Goal: Task Accomplishment & Management: Complete application form

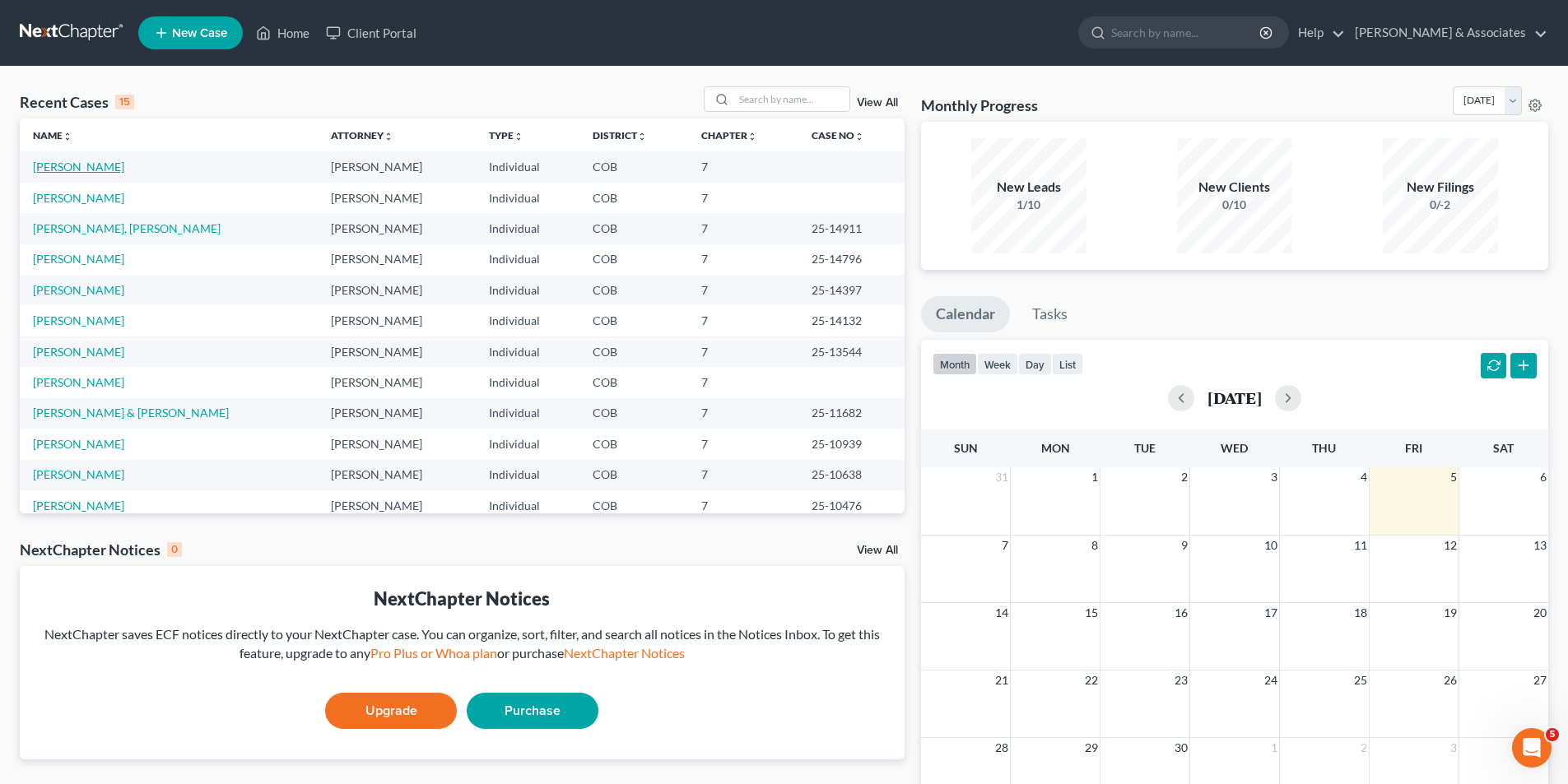
click at [101, 167] on link "[PERSON_NAME]" at bounding box center [79, 166] width 91 height 14
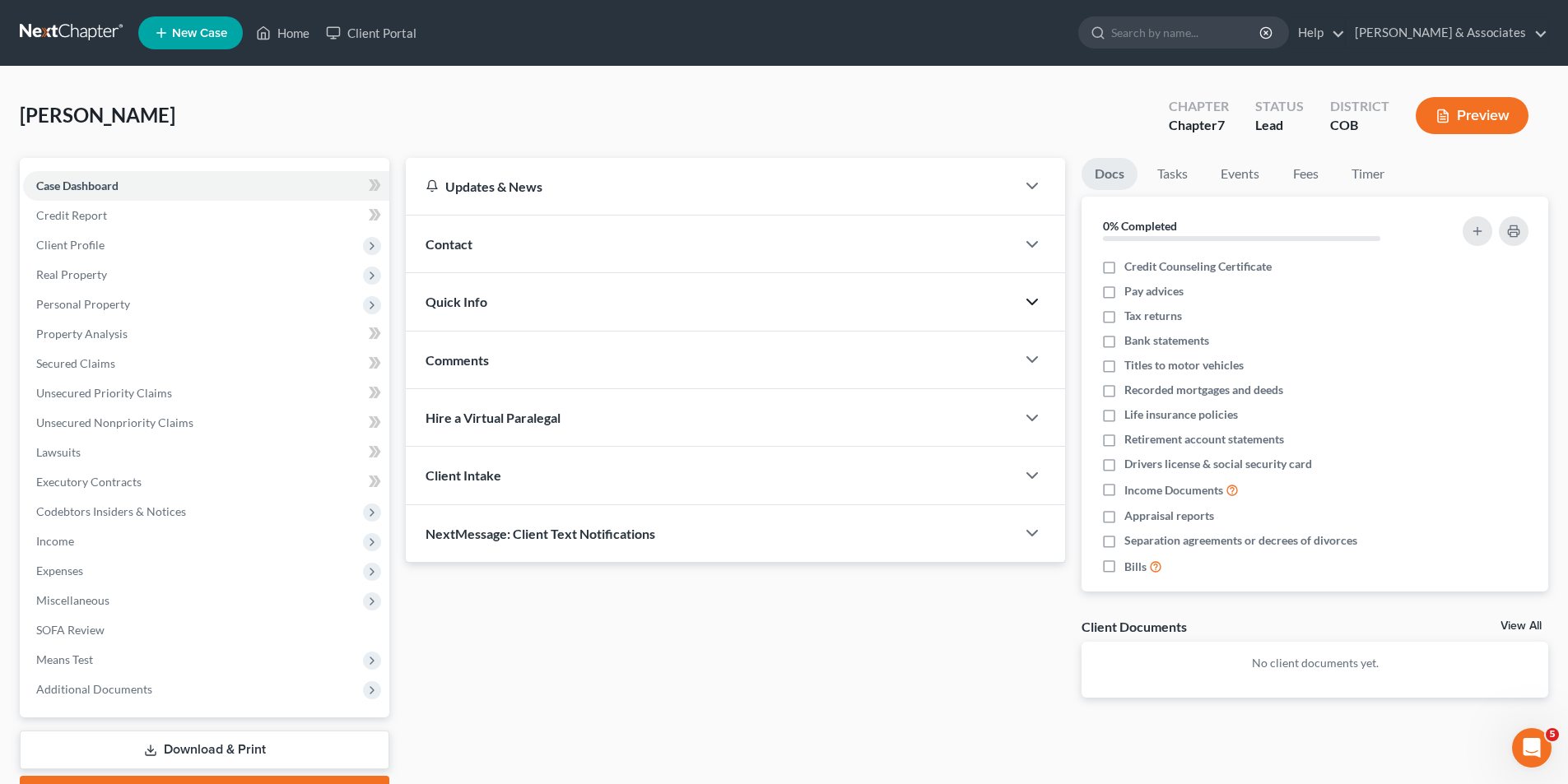
click at [1032, 306] on icon "button" at bounding box center [1032, 302] width 19 height 19
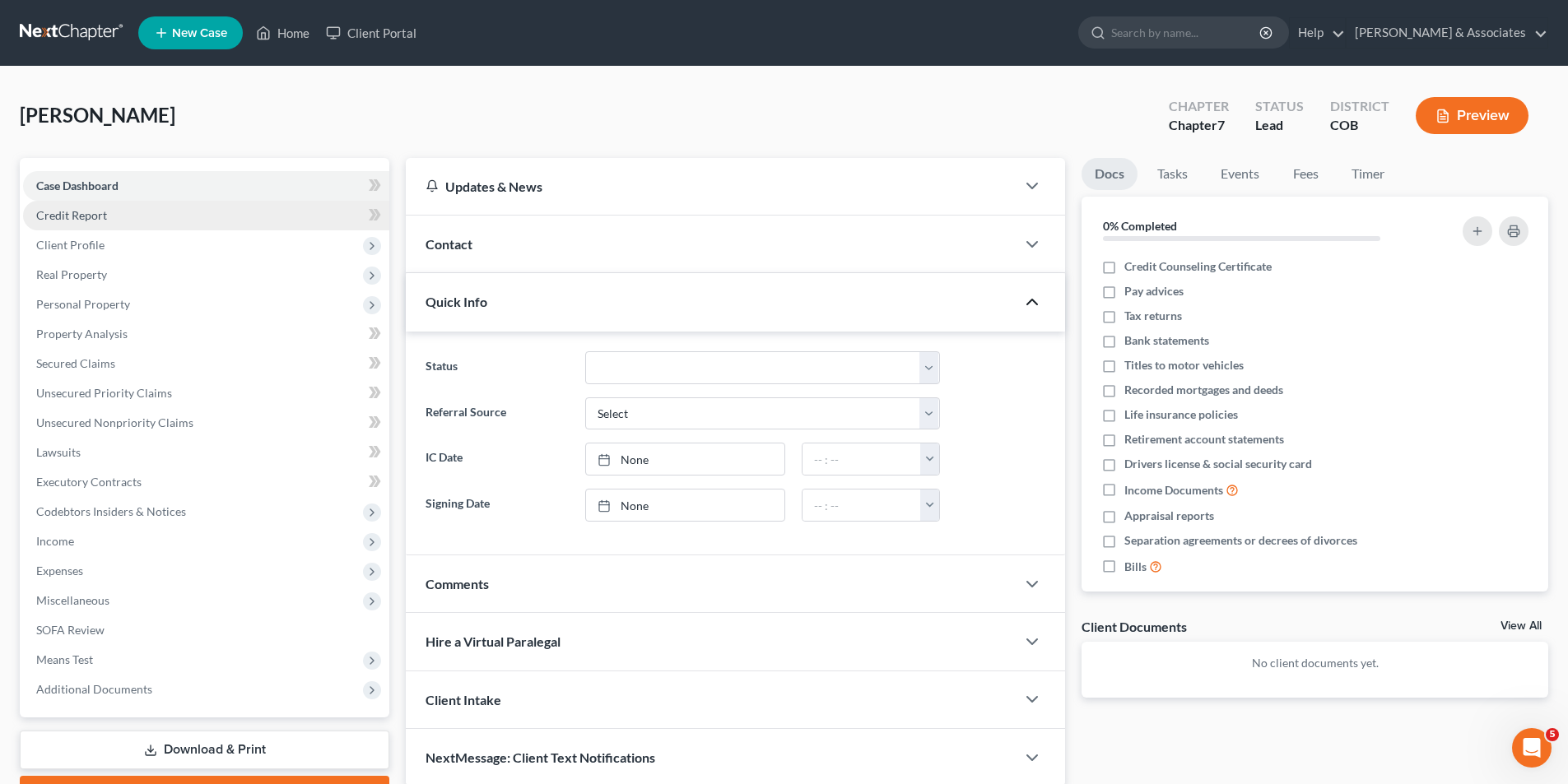
click at [126, 218] on link "Credit Report" at bounding box center [206, 215] width 366 height 29
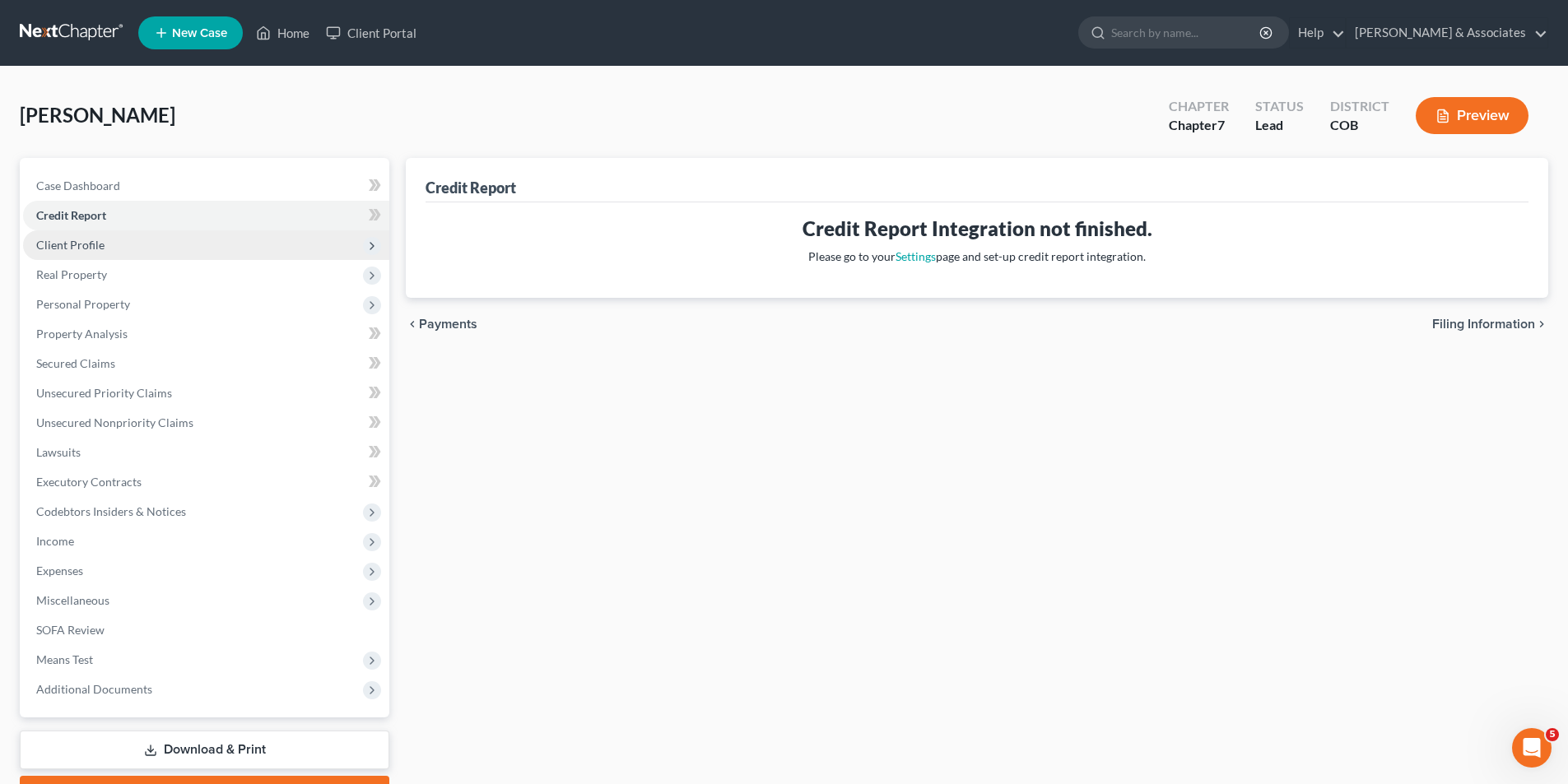
click at [91, 244] on span "Client Profile" at bounding box center [70, 244] width 68 height 14
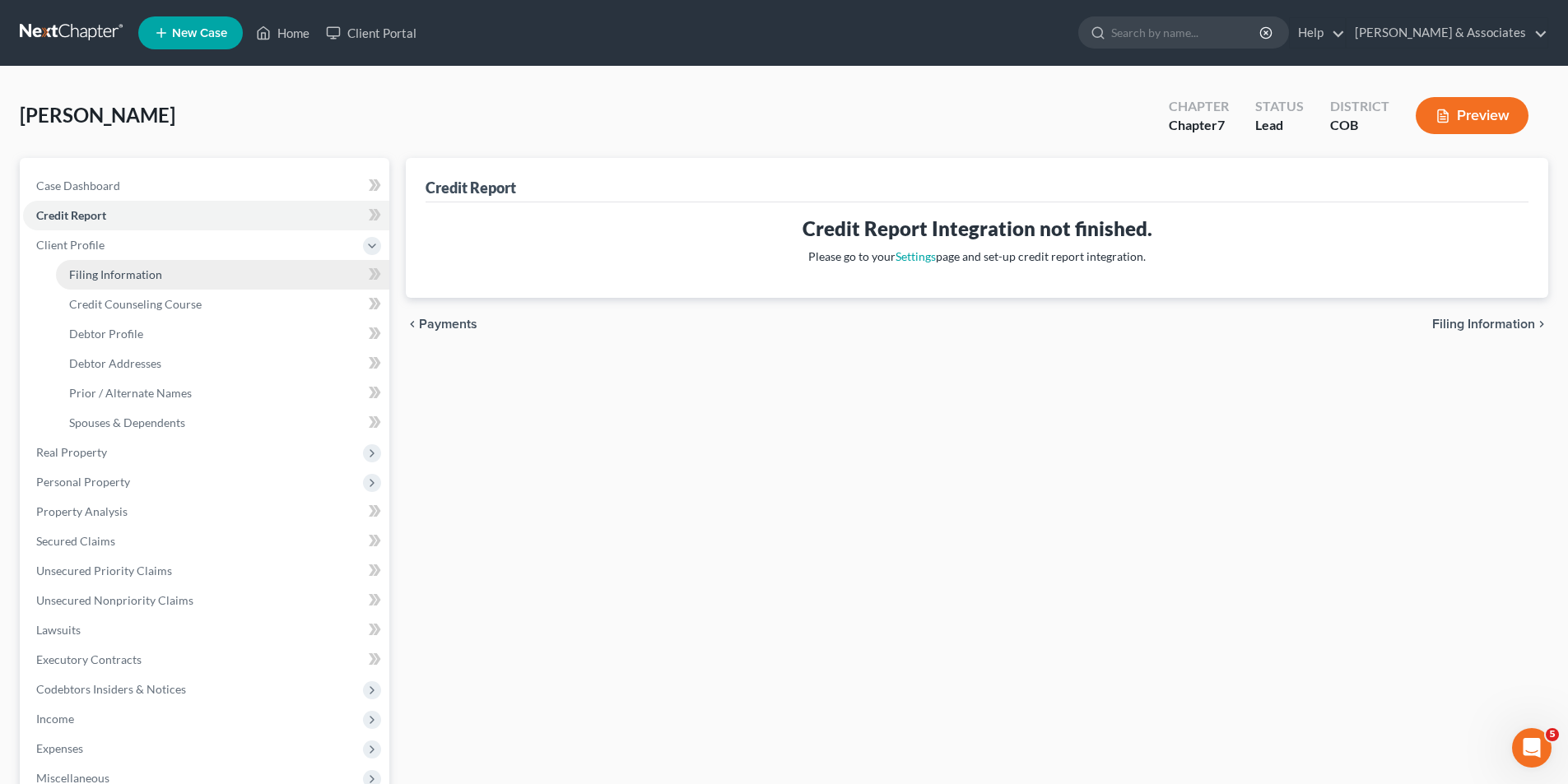
click at [93, 270] on span "Filing Information" at bounding box center [116, 274] width 93 height 14
select select "1"
select select "0"
select select "5"
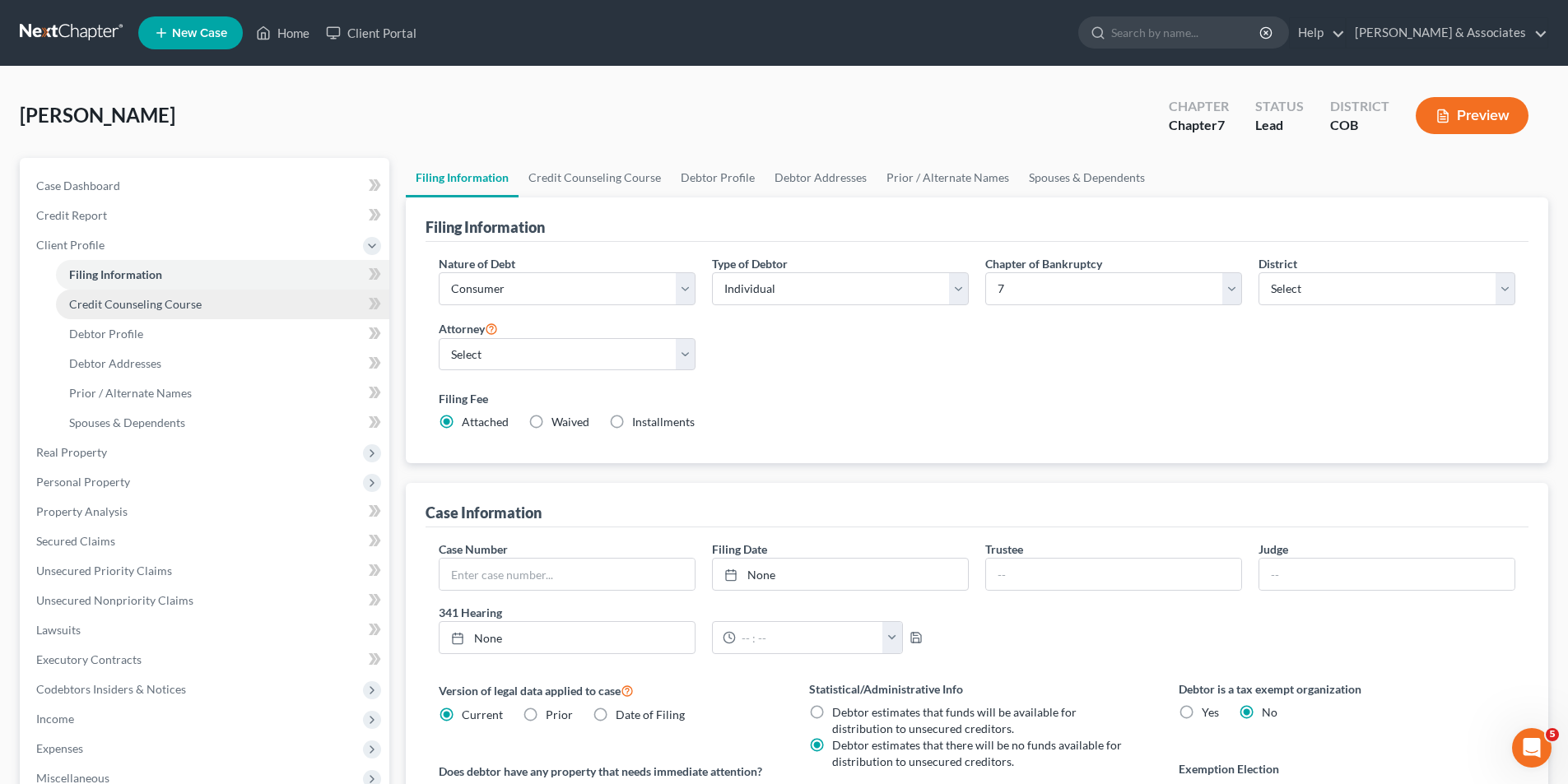
click at [167, 311] on link "Credit Counseling Course" at bounding box center [222, 304] width 333 height 29
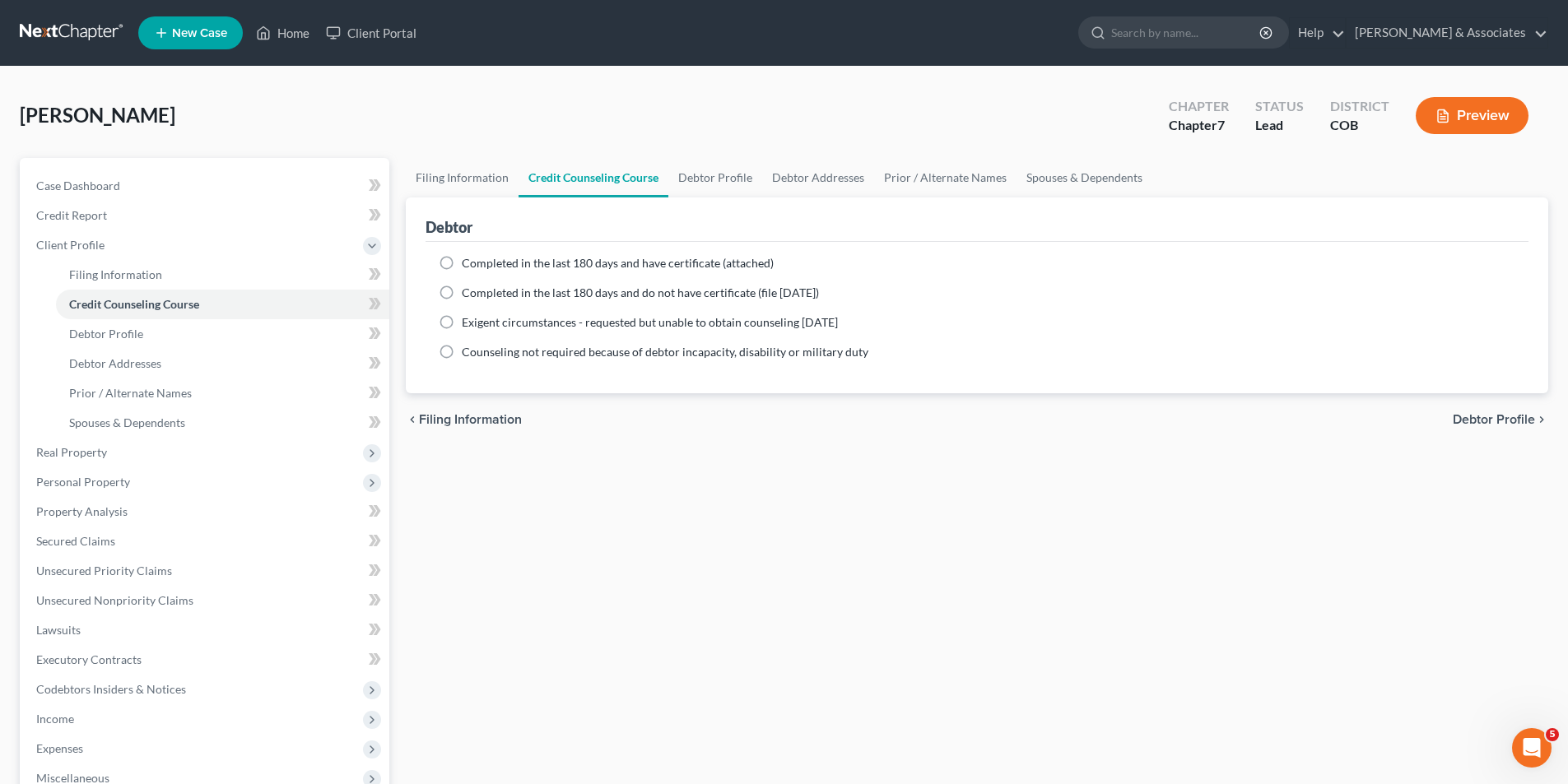
click at [461, 261] on label "Completed in the last 180 days and have certificate (attached)" at bounding box center [617, 263] width 311 height 17
click at [468, 261] on input "Completed in the last 180 days and have certificate (attached)" at bounding box center [473, 260] width 11 height 11
radio input "true"
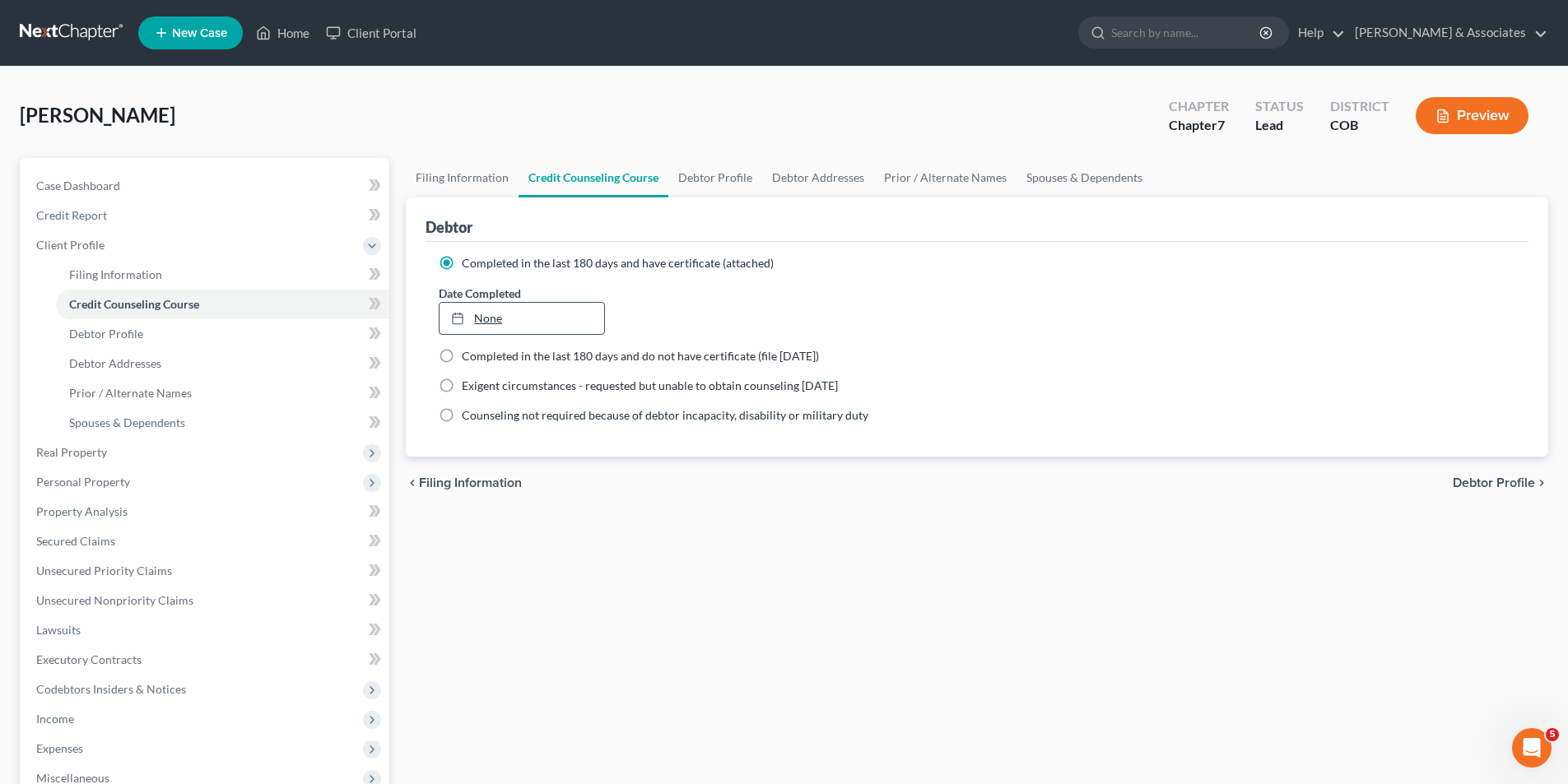
type input "[DATE]"
click at [472, 321] on div at bounding box center [462, 318] width 23 height 14
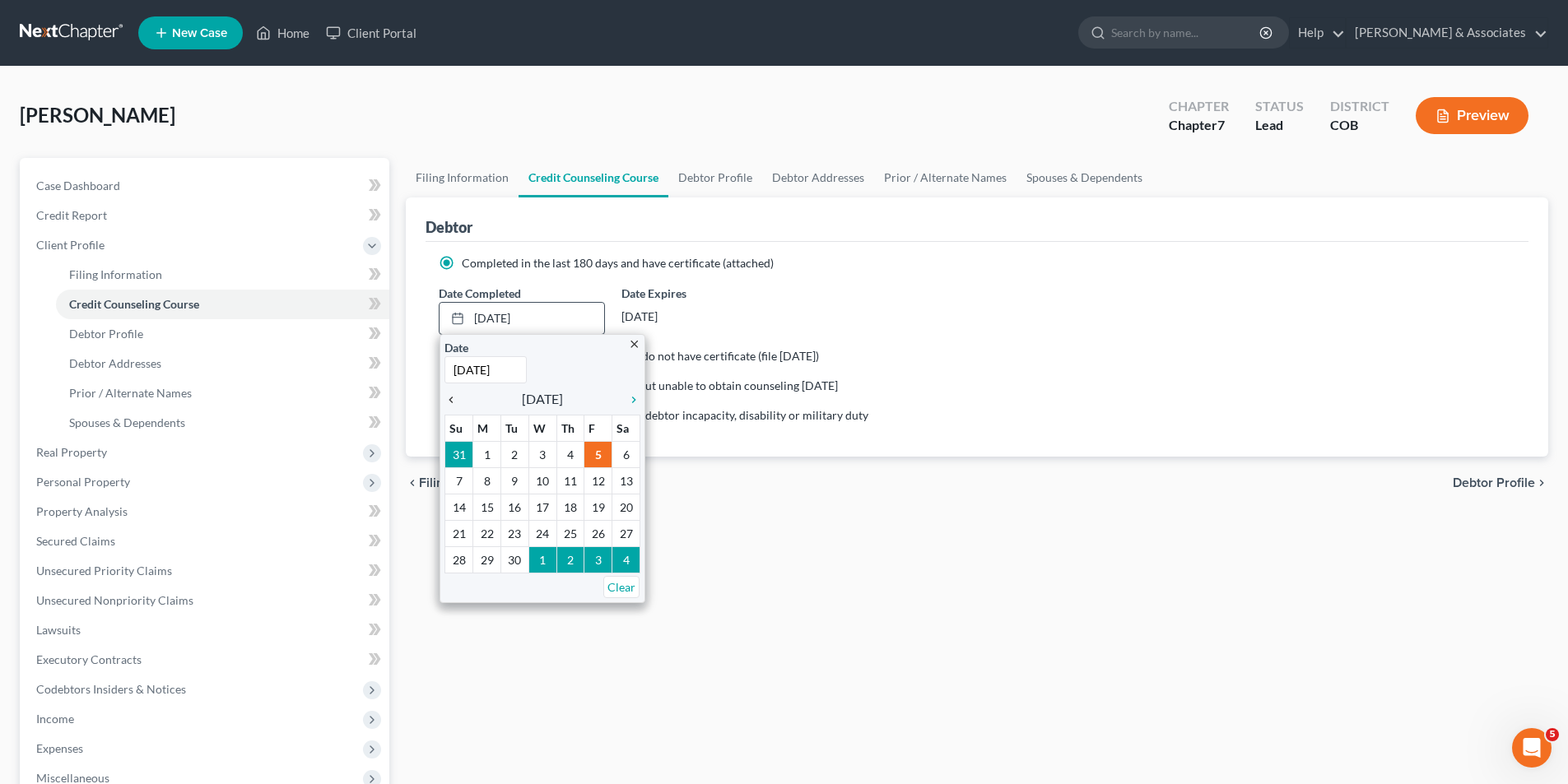
click at [451, 397] on icon "chevron_left" at bounding box center [456, 400] width 21 height 14
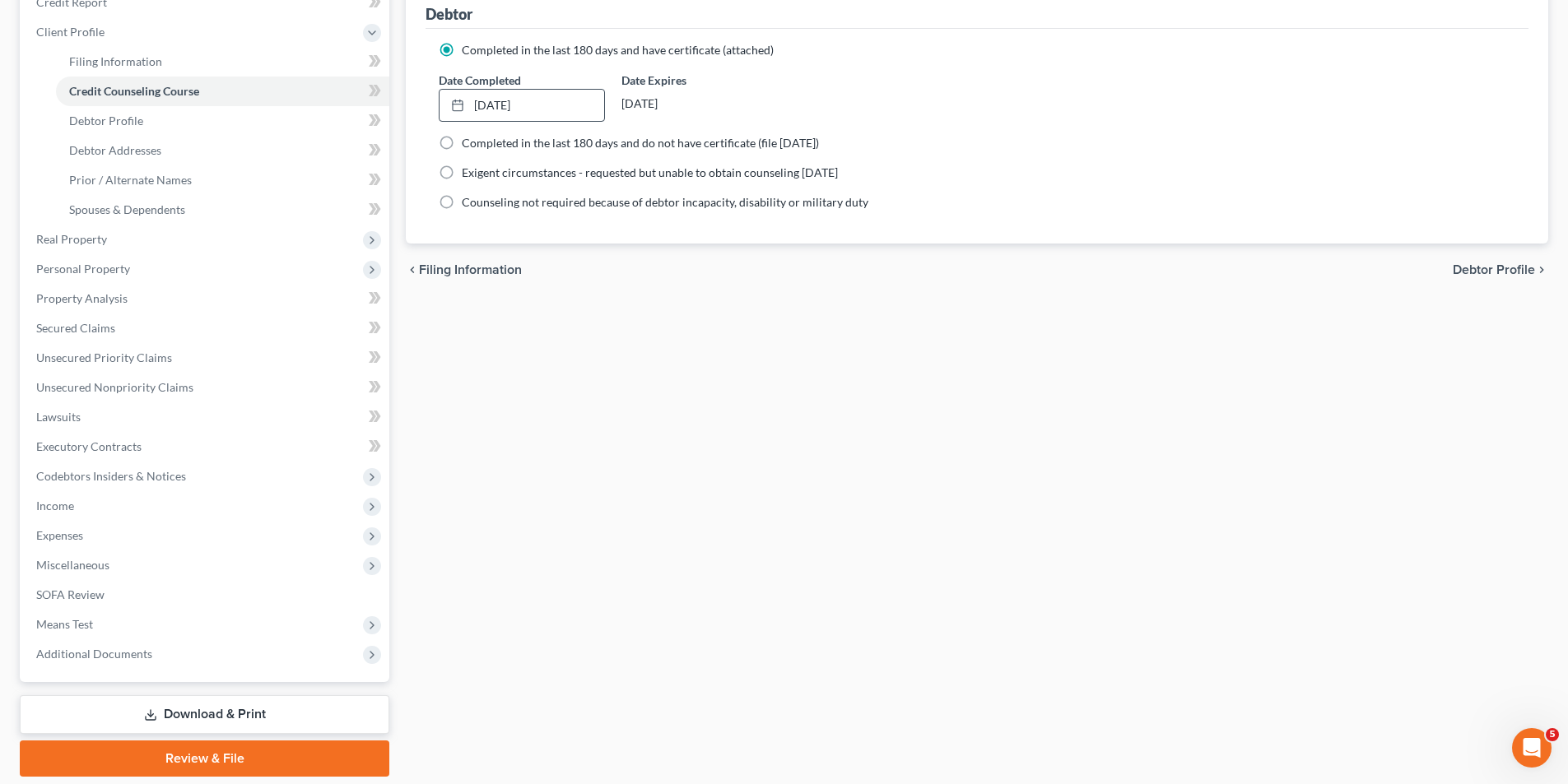
scroll to position [268, 0]
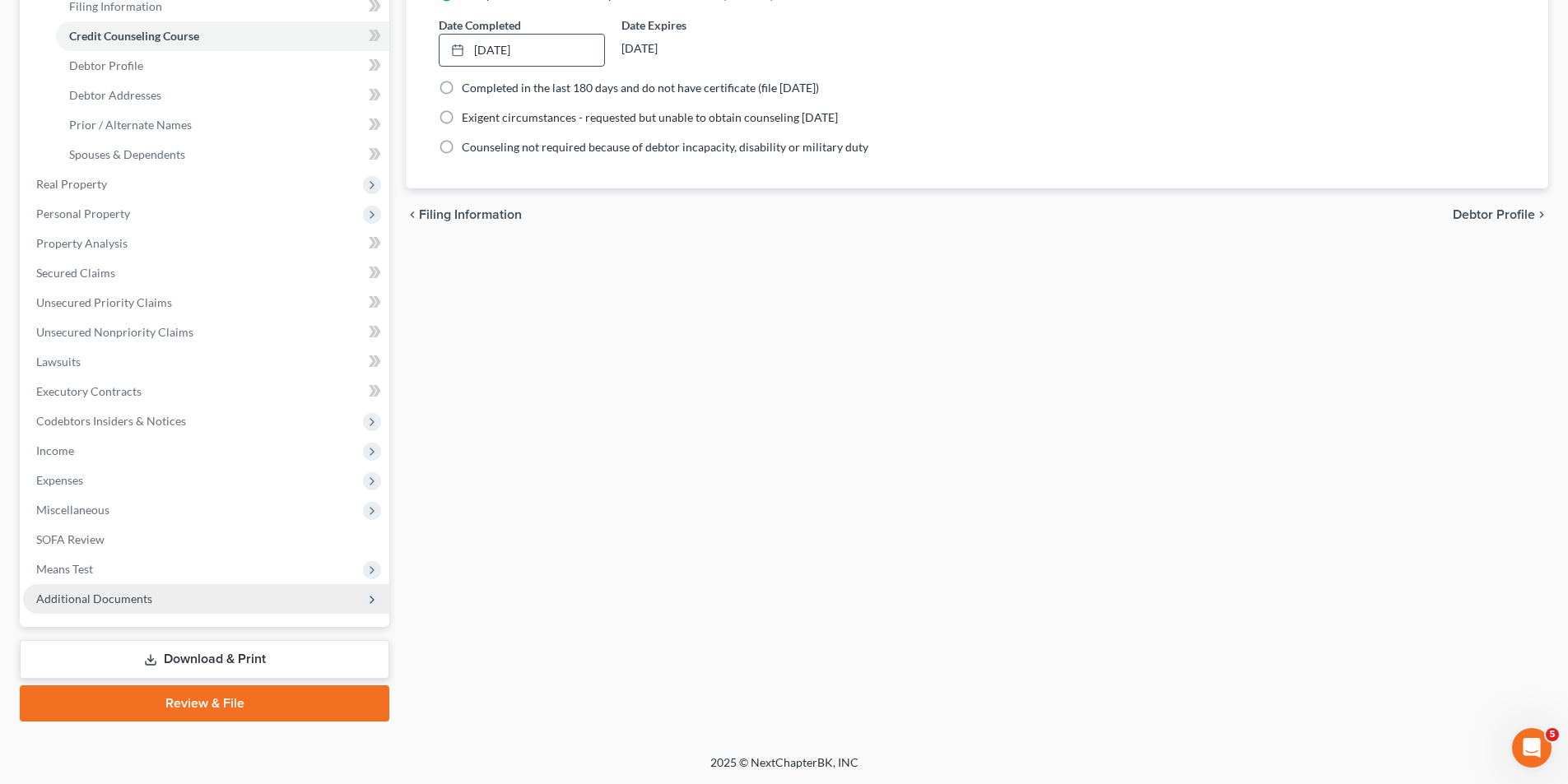
click at [98, 603] on span "Additional Documents" at bounding box center [93, 598] width 116 height 14
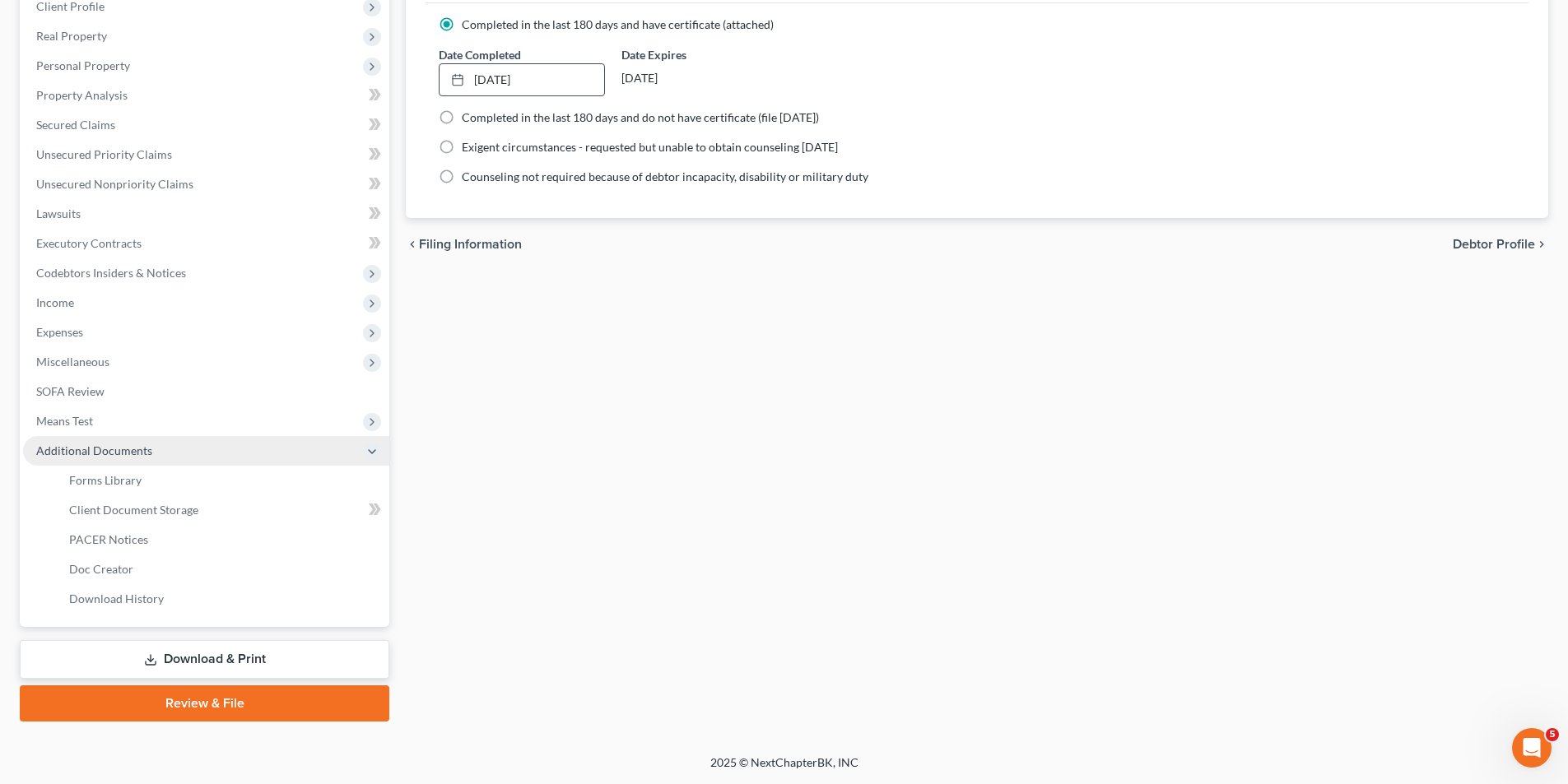
scroll to position [238, 0]
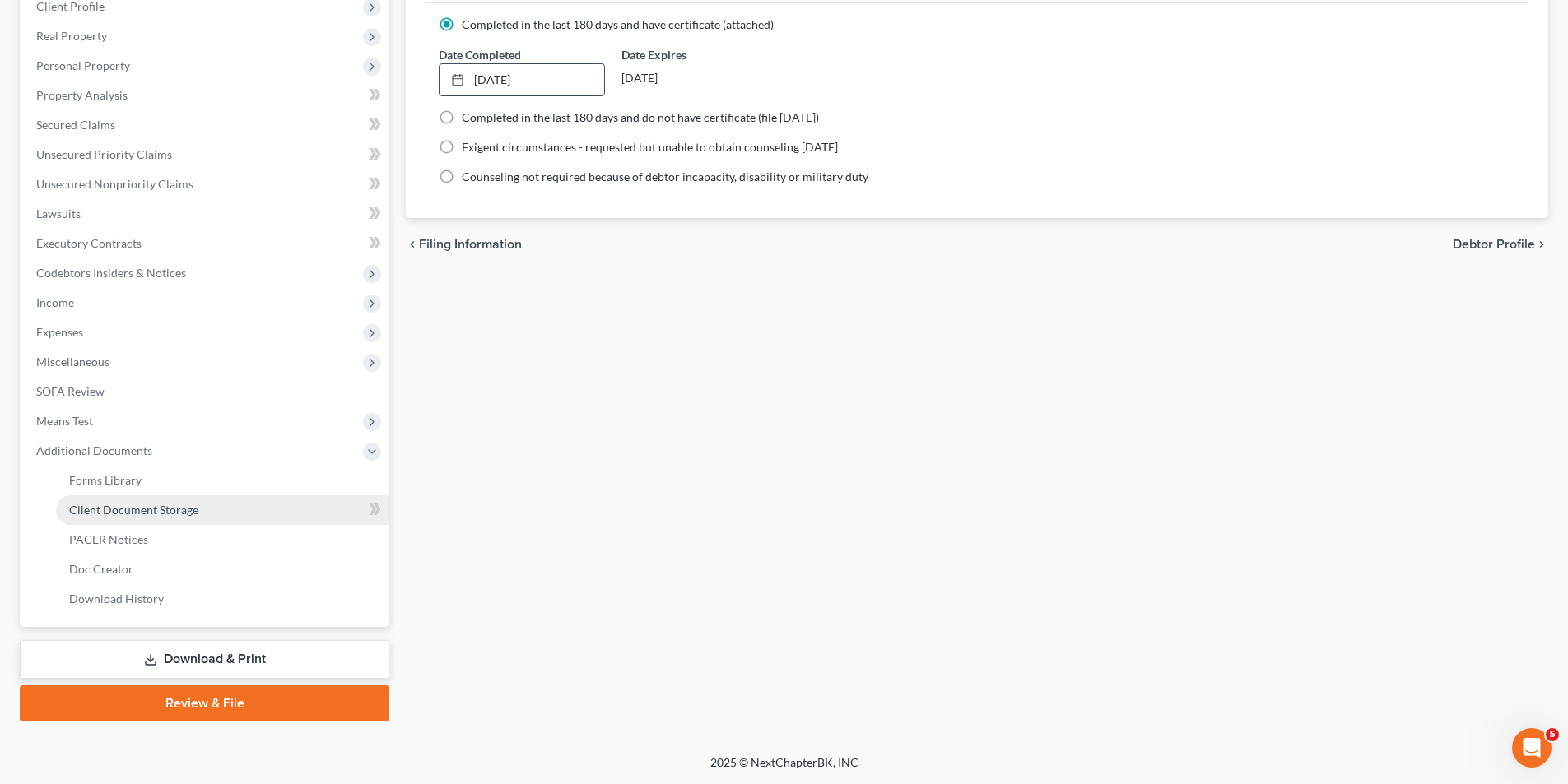
click at [114, 506] on span "Client Document Storage" at bounding box center [133, 510] width 129 height 14
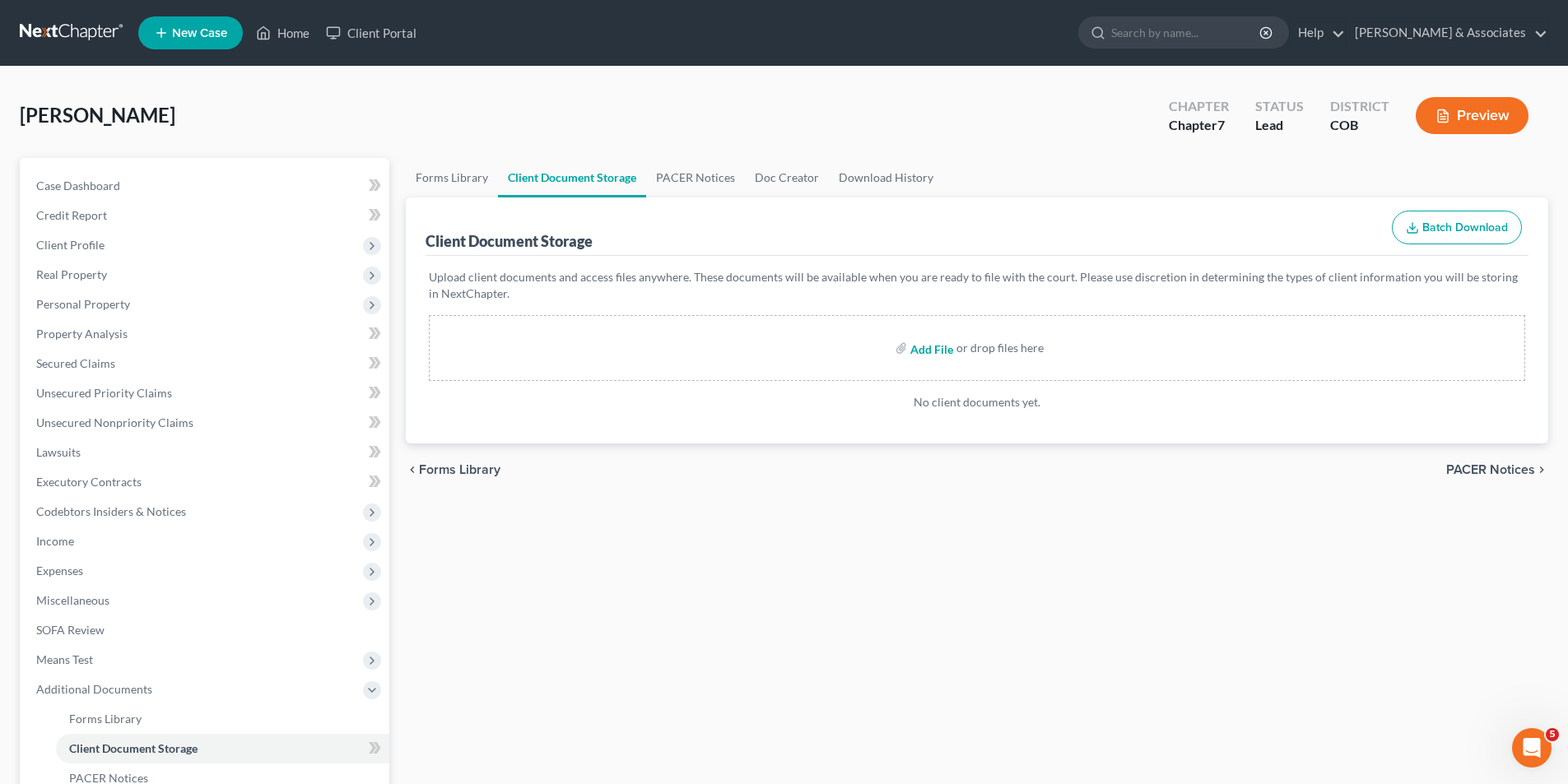
click at [927, 350] on input "file" at bounding box center [930, 347] width 40 height 29
type input "C:\fakepath\Certificate-Counseling #1.pdf"
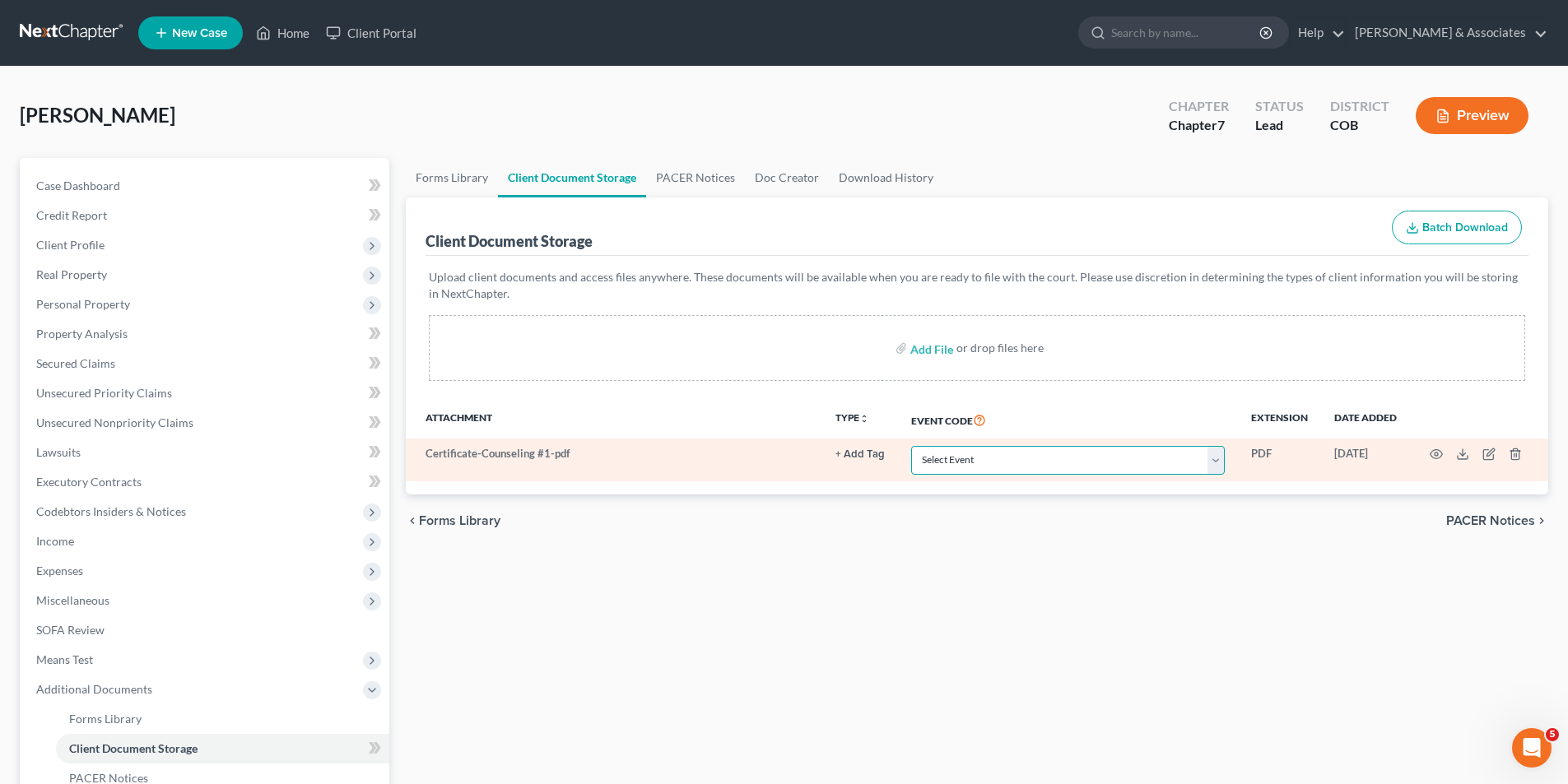
click at [1218, 466] on select "Select Event 1009-1.1 Notice of Amendments 20 Largest Unsecured Creditors Amend…" at bounding box center [1068, 460] width 313 height 29
select select "5"
click at [911, 445] on select "Select Event 1009-1.1 Notice of Amendments 20 Largest Unsecured Creditors Amend…" at bounding box center [1068, 460] width 313 height 29
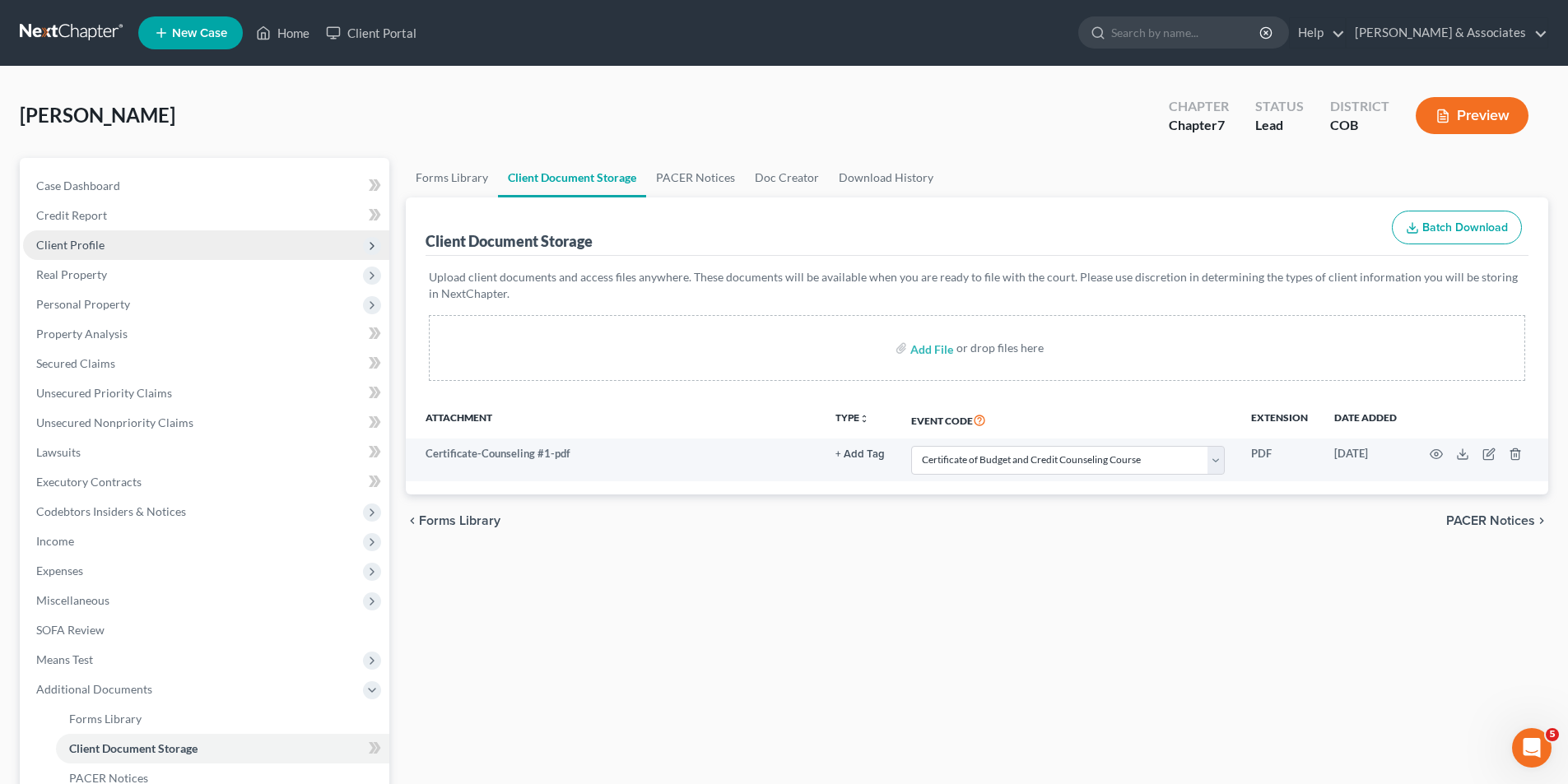
click at [56, 245] on span "Client Profile" at bounding box center [70, 244] width 68 height 14
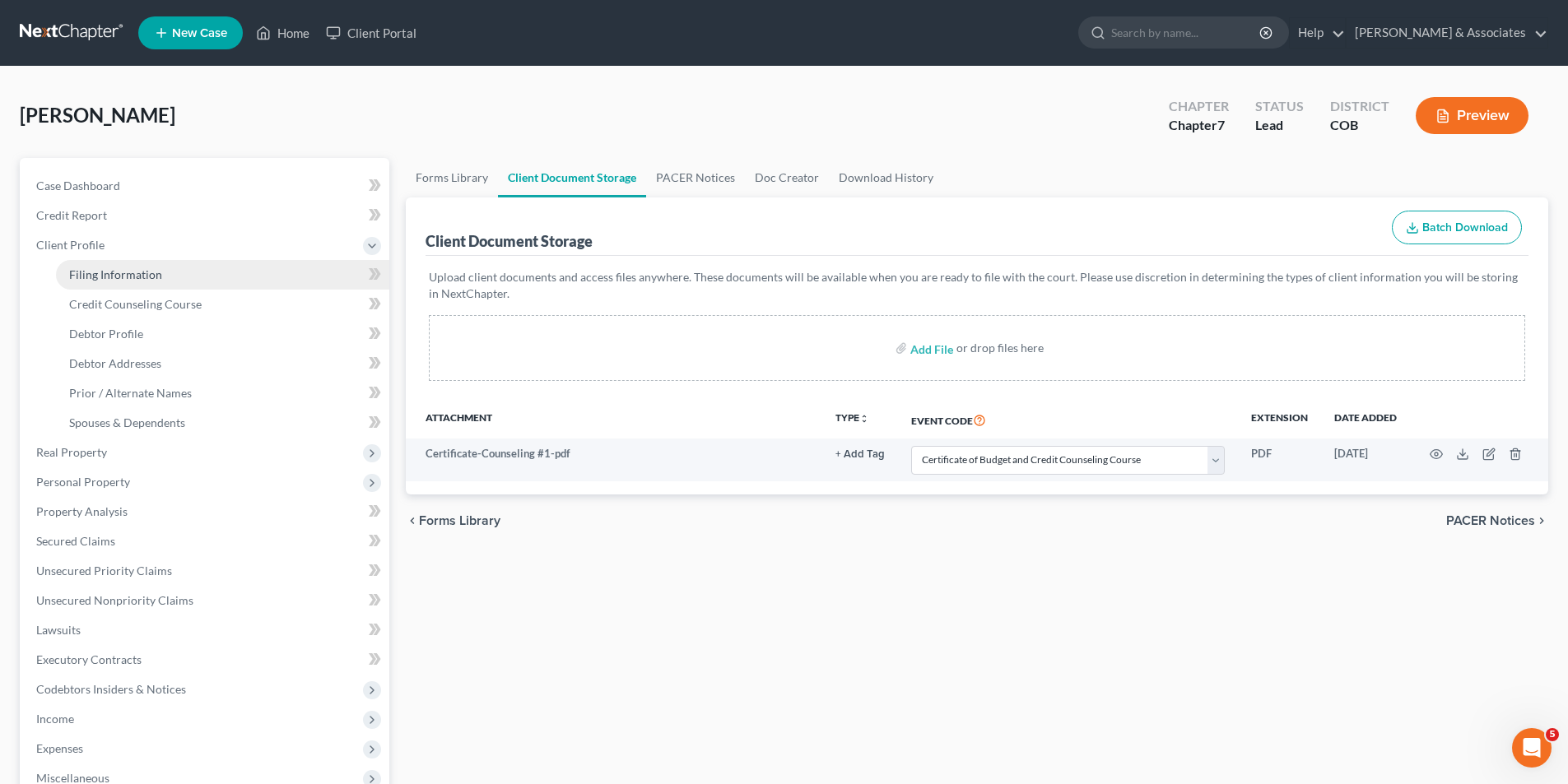
click at [130, 282] on link "Filing Information" at bounding box center [222, 274] width 333 height 29
select select "1"
select select "0"
select select "11"
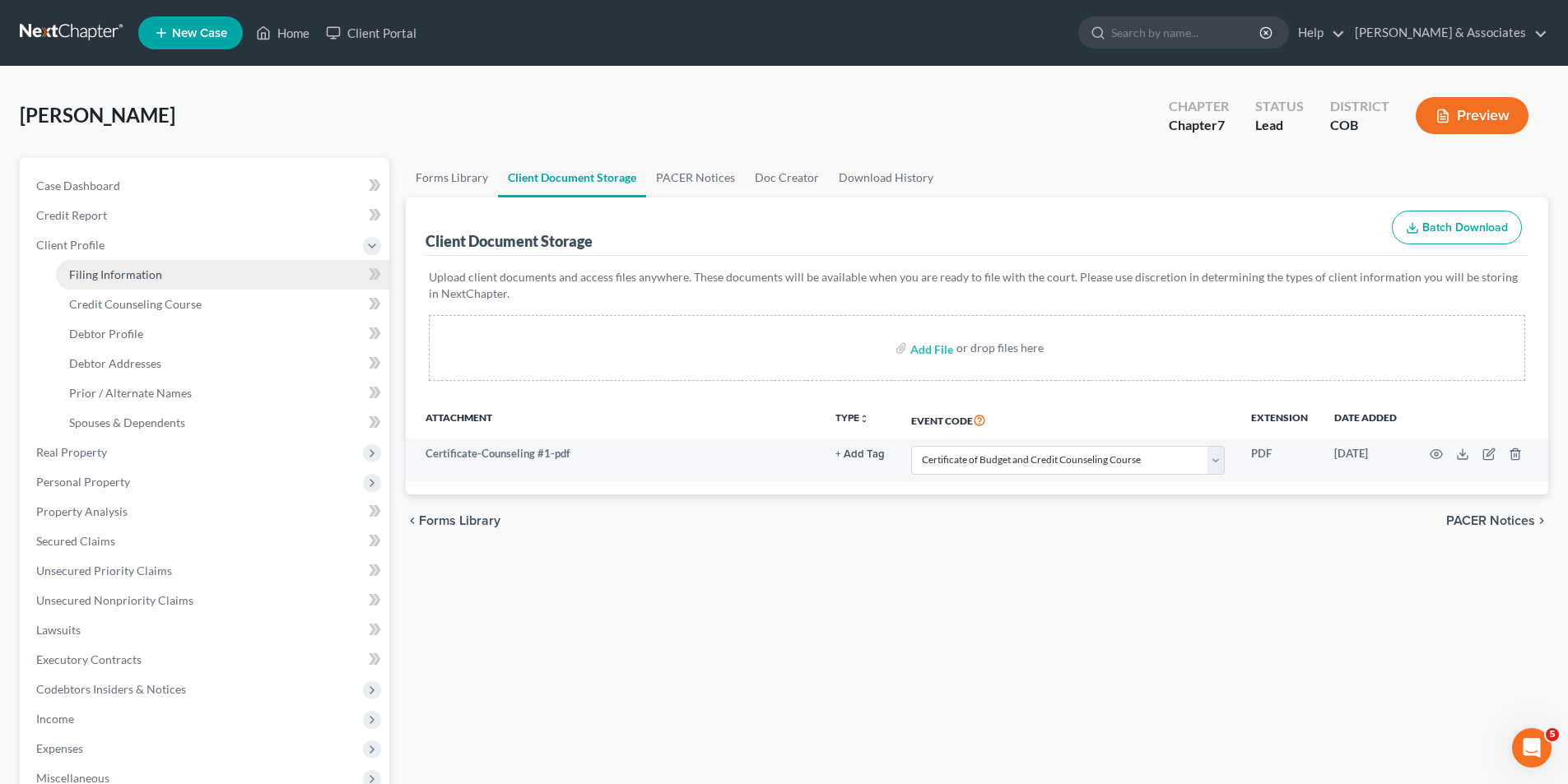
select select "0"
select select "5"
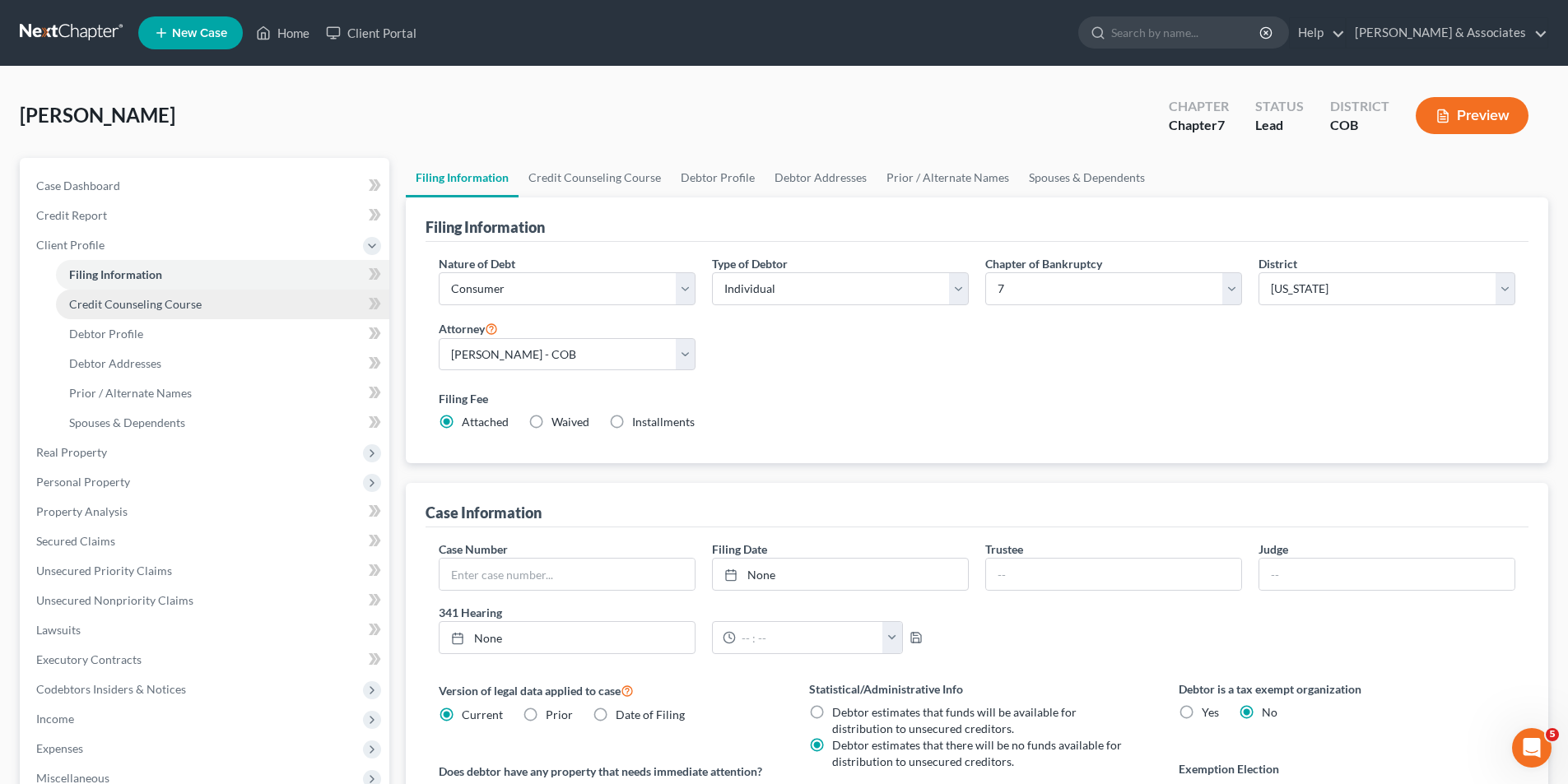
click at [130, 297] on span "Credit Counseling Course" at bounding box center [135, 303] width 132 height 14
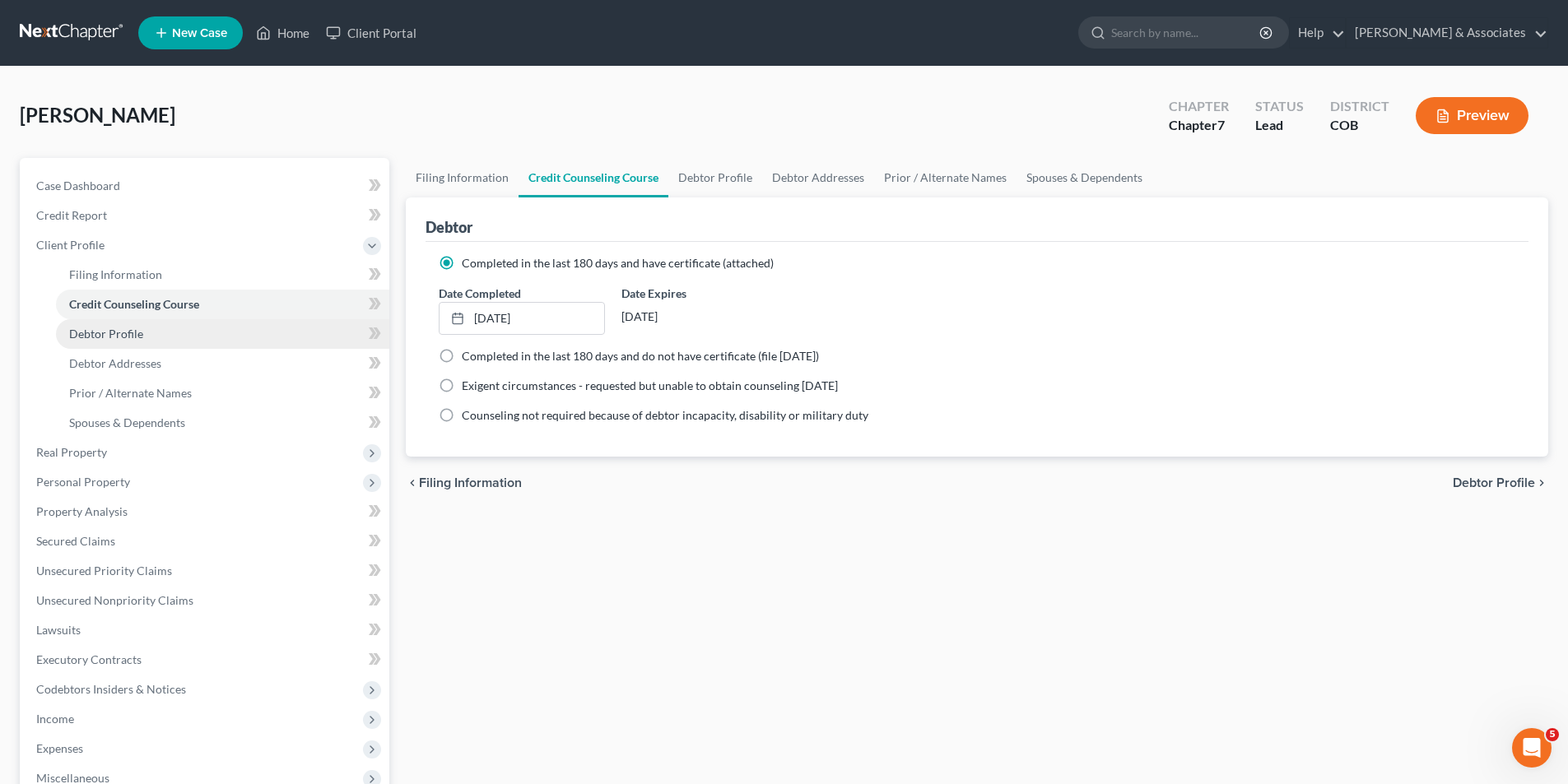
click at [128, 337] on span "Debtor Profile" at bounding box center [106, 334] width 74 height 14
select select "0"
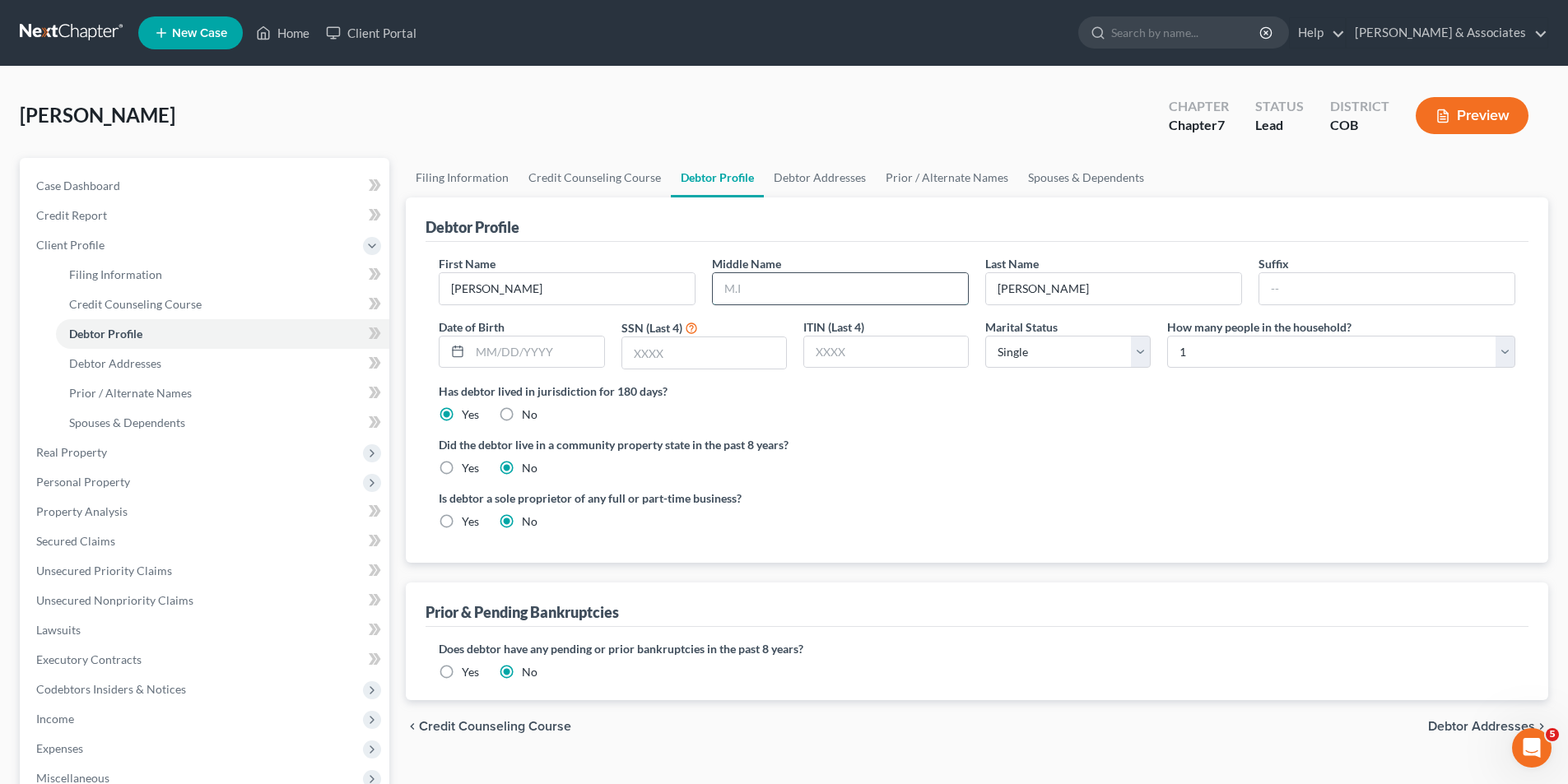
click at [727, 287] on input "text" at bounding box center [840, 289] width 255 height 31
type input "c"
type input "C"
click at [567, 351] on input "text" at bounding box center [536, 352] width 133 height 31
type input "[DATE]"
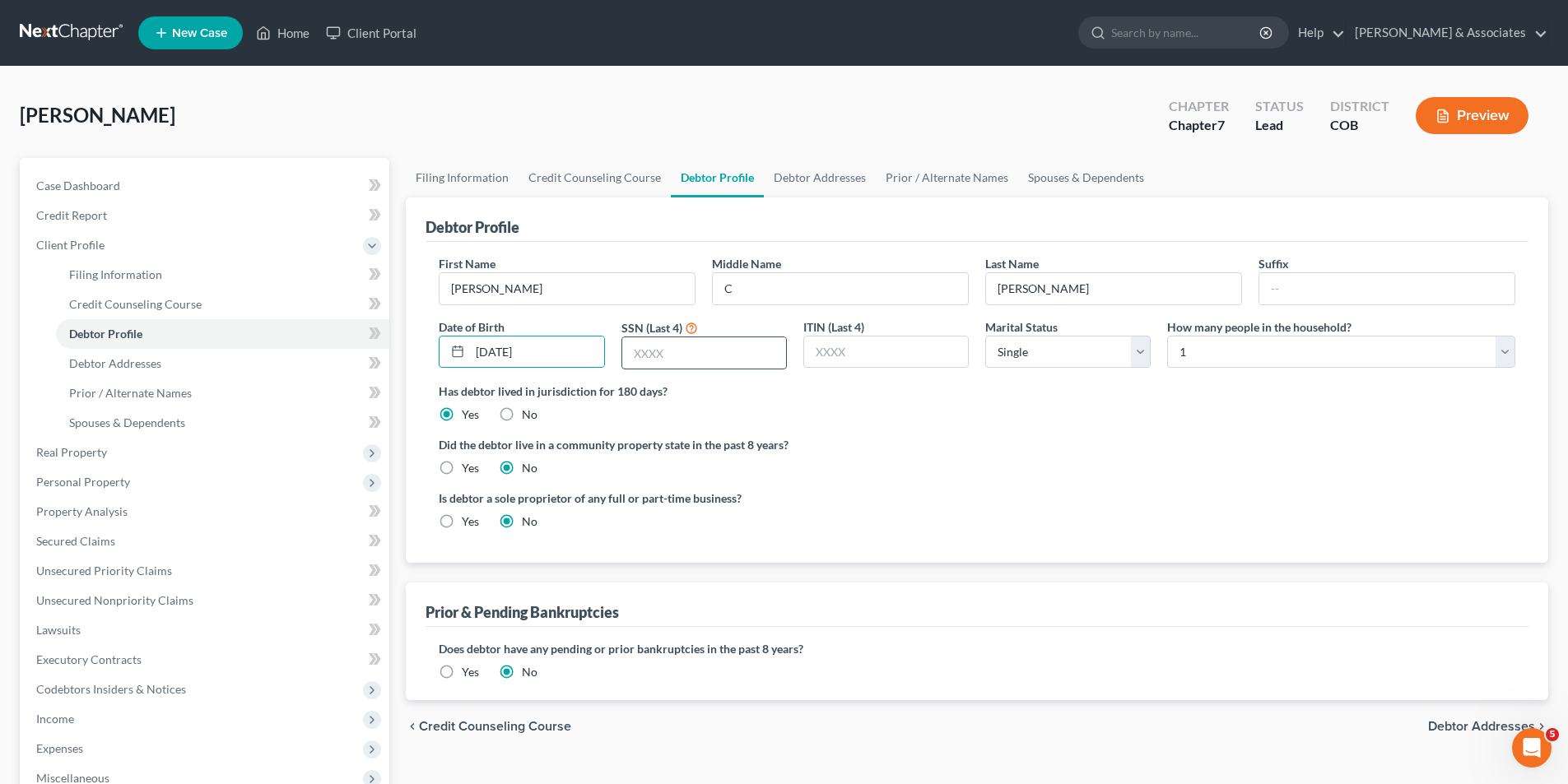
click at [669, 349] on input "text" at bounding box center [704, 353] width 164 height 31
type input "3308"
click at [1140, 355] on select "Select Single Married Separated Divorced Widowed" at bounding box center [1068, 352] width 165 height 33
select select "4"
click at [985, 336] on select "Select Single Married Separated Divorced Widowed" at bounding box center [1068, 352] width 165 height 33
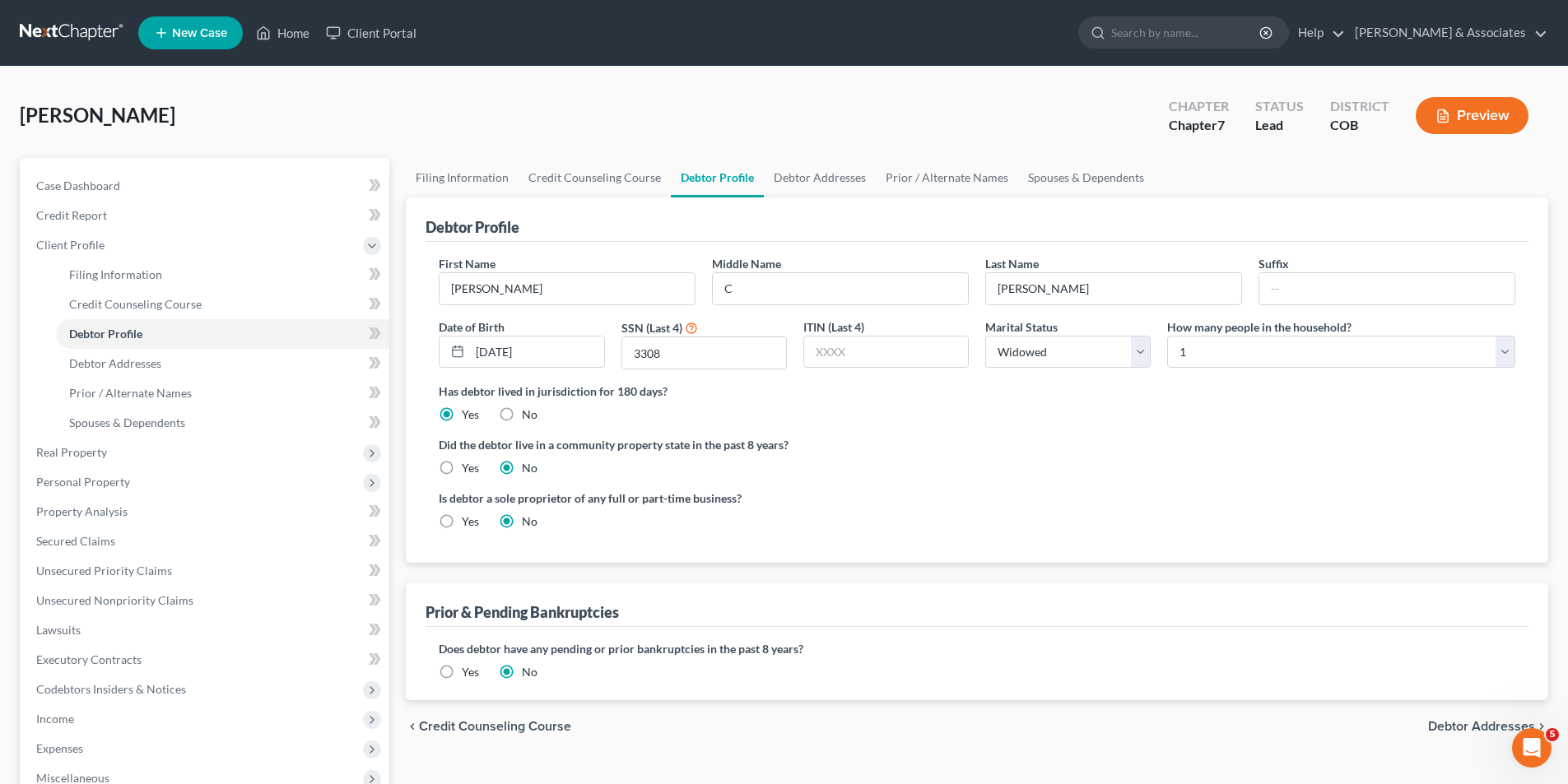
click at [461, 519] on label "Yes" at bounding box center [470, 521] width 18 height 17
click at [468, 519] on input "Yes" at bounding box center [473, 518] width 11 height 11
radio input "true"
radio input "false"
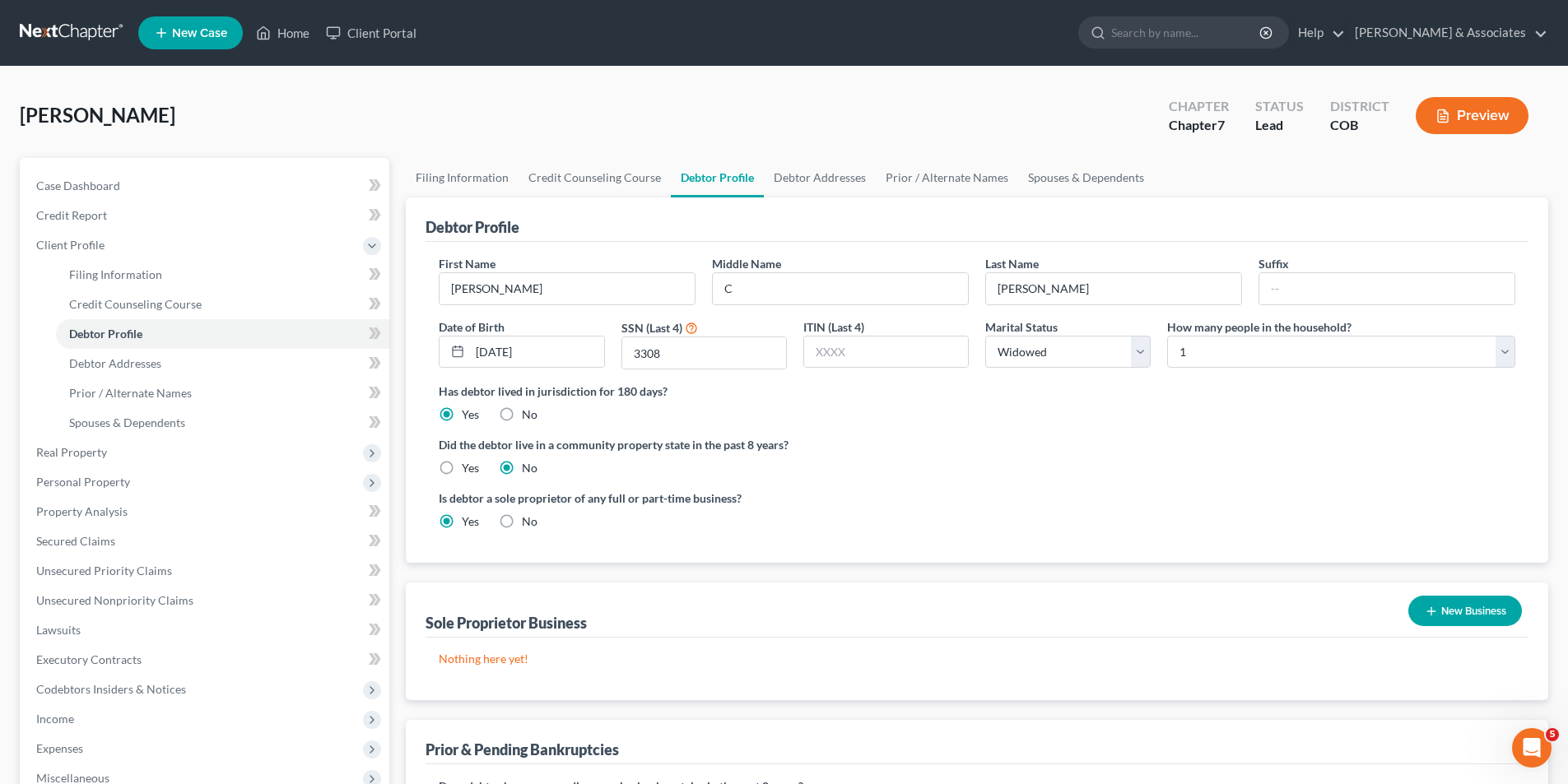
click at [1456, 612] on button "New Business" at bounding box center [1465, 610] width 114 height 30
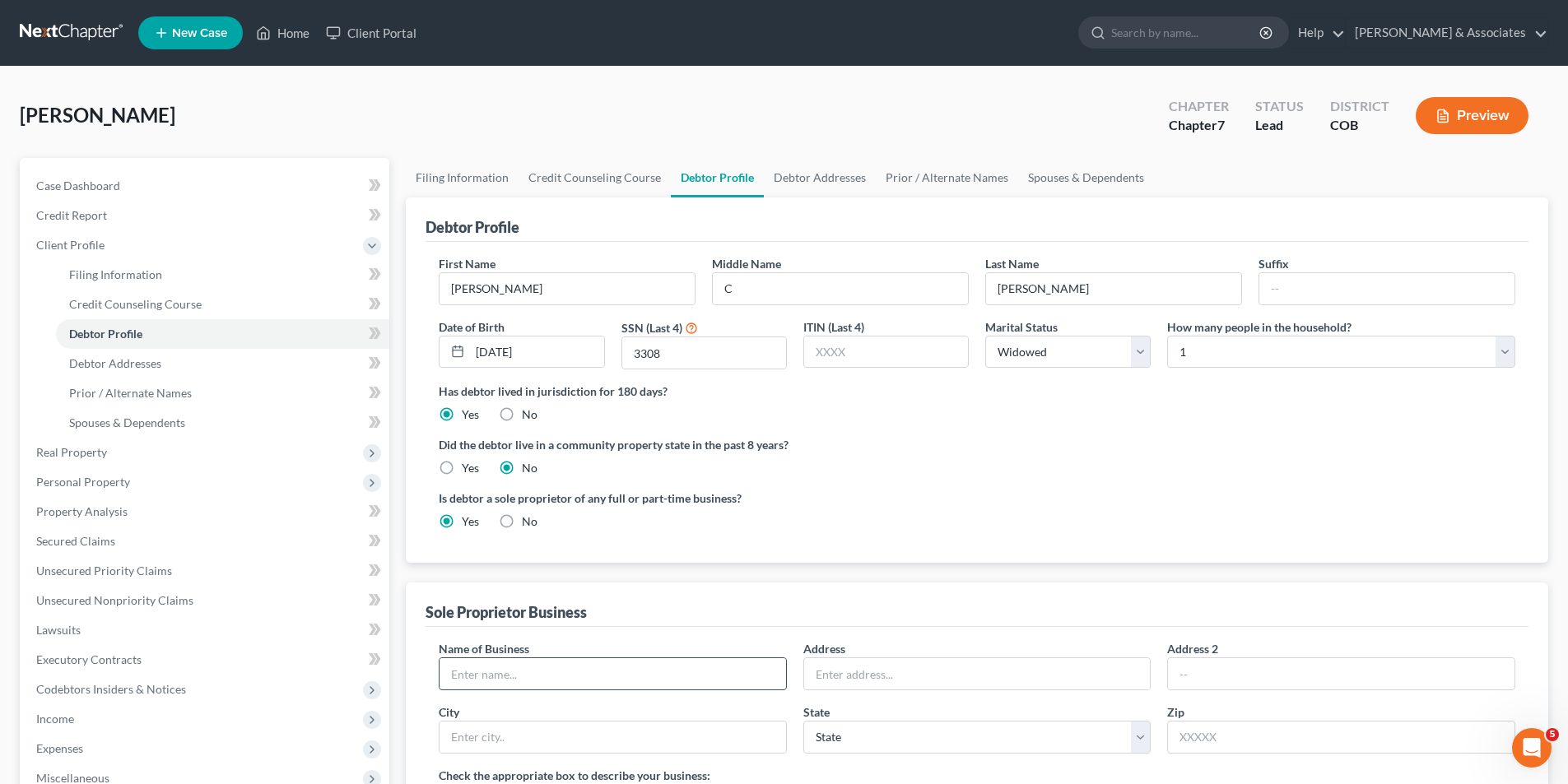
click at [455, 671] on input "text" at bounding box center [613, 673] width 346 height 31
type input "[PERSON_NAME] and Associates, Inc."
click at [817, 676] on input "text" at bounding box center [977, 673] width 346 height 31
type input "[STREET_ADDRESS]"
click at [471, 732] on input "text" at bounding box center [613, 737] width 346 height 31
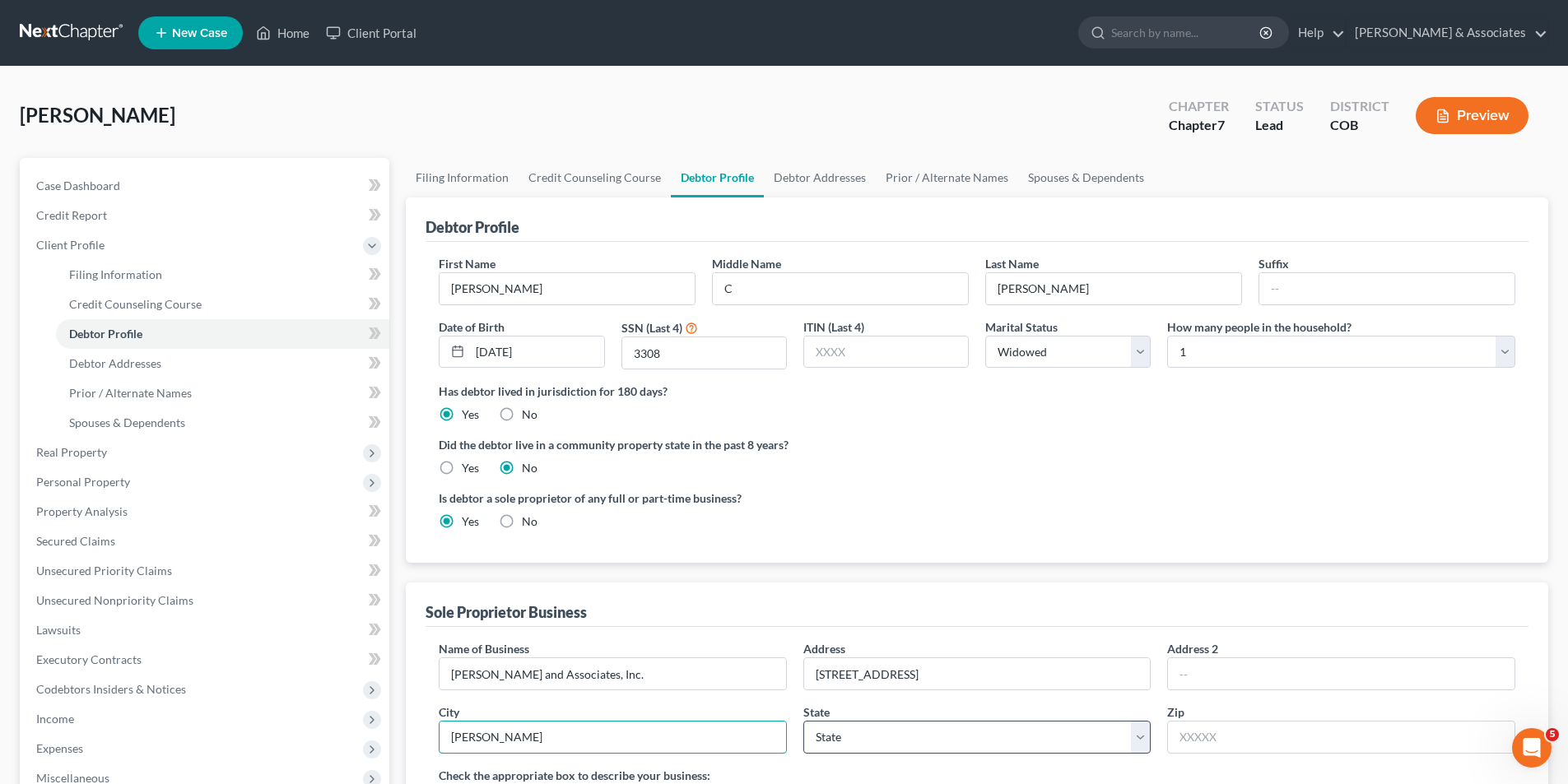
type input "[PERSON_NAME]"
click at [861, 737] on select "State [US_STATE] AK AR AZ CA CO CT DE DC [GEOGRAPHIC_DATA] [GEOGRAPHIC_DATA] GU…" at bounding box center [977, 737] width 348 height 33
select select "5"
click at [803, 721] on select "State [US_STATE] AK AR AZ CA CO CT DE DC [GEOGRAPHIC_DATA] [GEOGRAPHIC_DATA] GU…" at bounding box center [977, 737] width 348 height 33
click at [1193, 734] on input "text" at bounding box center [1341, 737] width 348 height 33
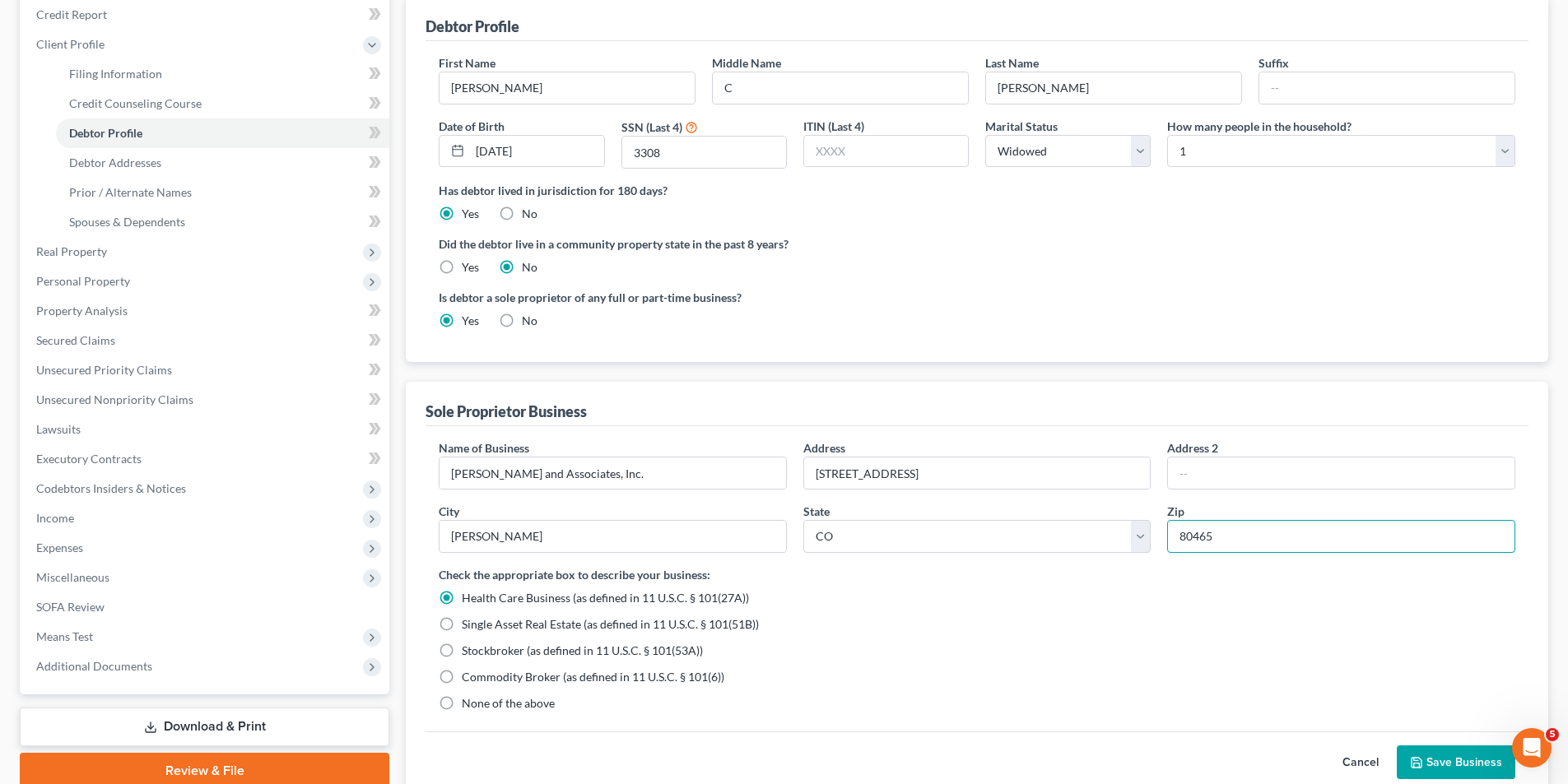
scroll to position [202, 0]
type input "80465"
click at [748, 88] on input "C" at bounding box center [840, 87] width 255 height 31
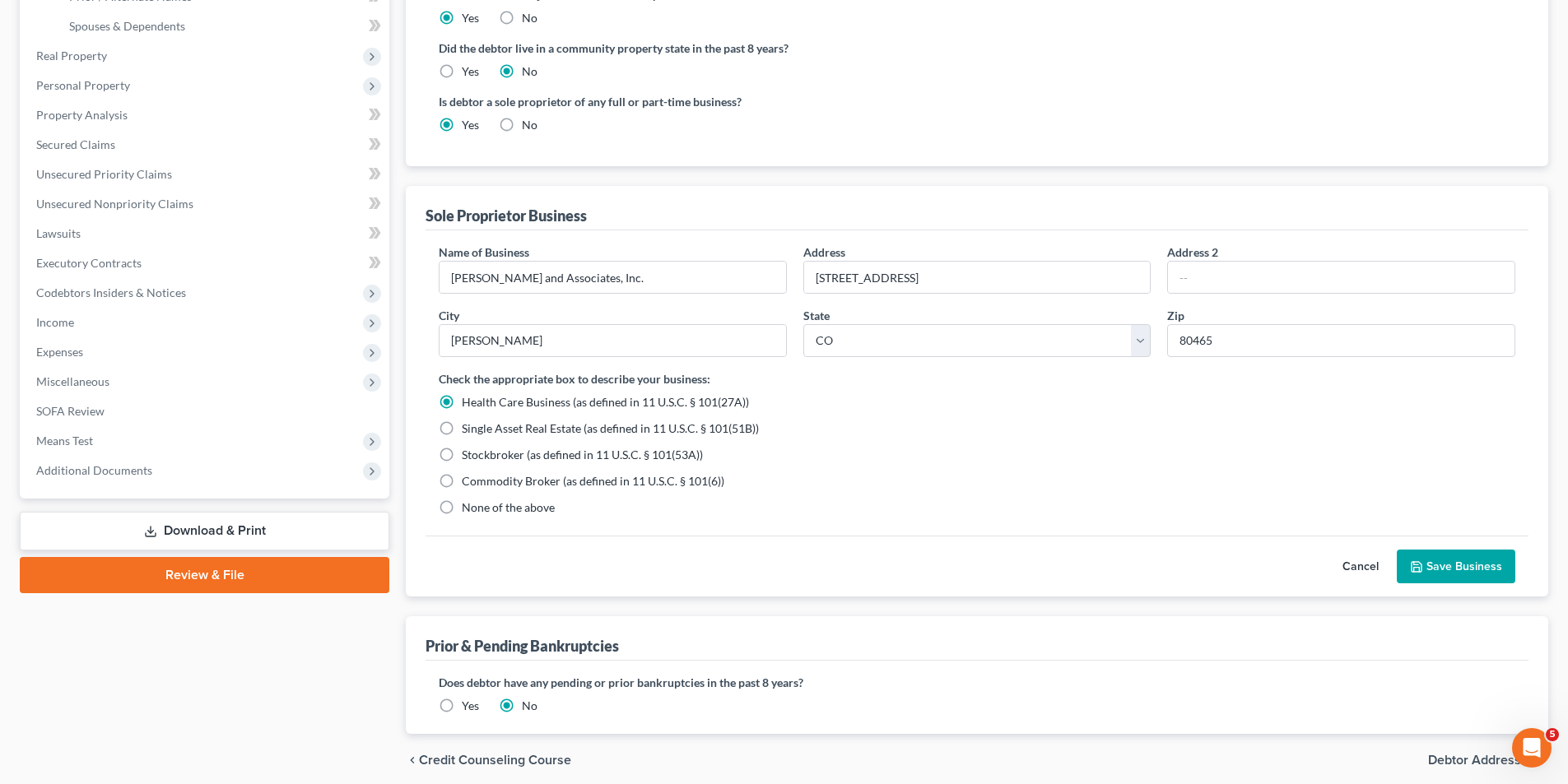
scroll to position [397, 0]
type input "[PERSON_NAME]"
click at [461, 509] on label "None of the above" at bounding box center [508, 506] width 93 height 17
click at [468, 509] on input "None of the above" at bounding box center [473, 503] width 11 height 11
radio input "true"
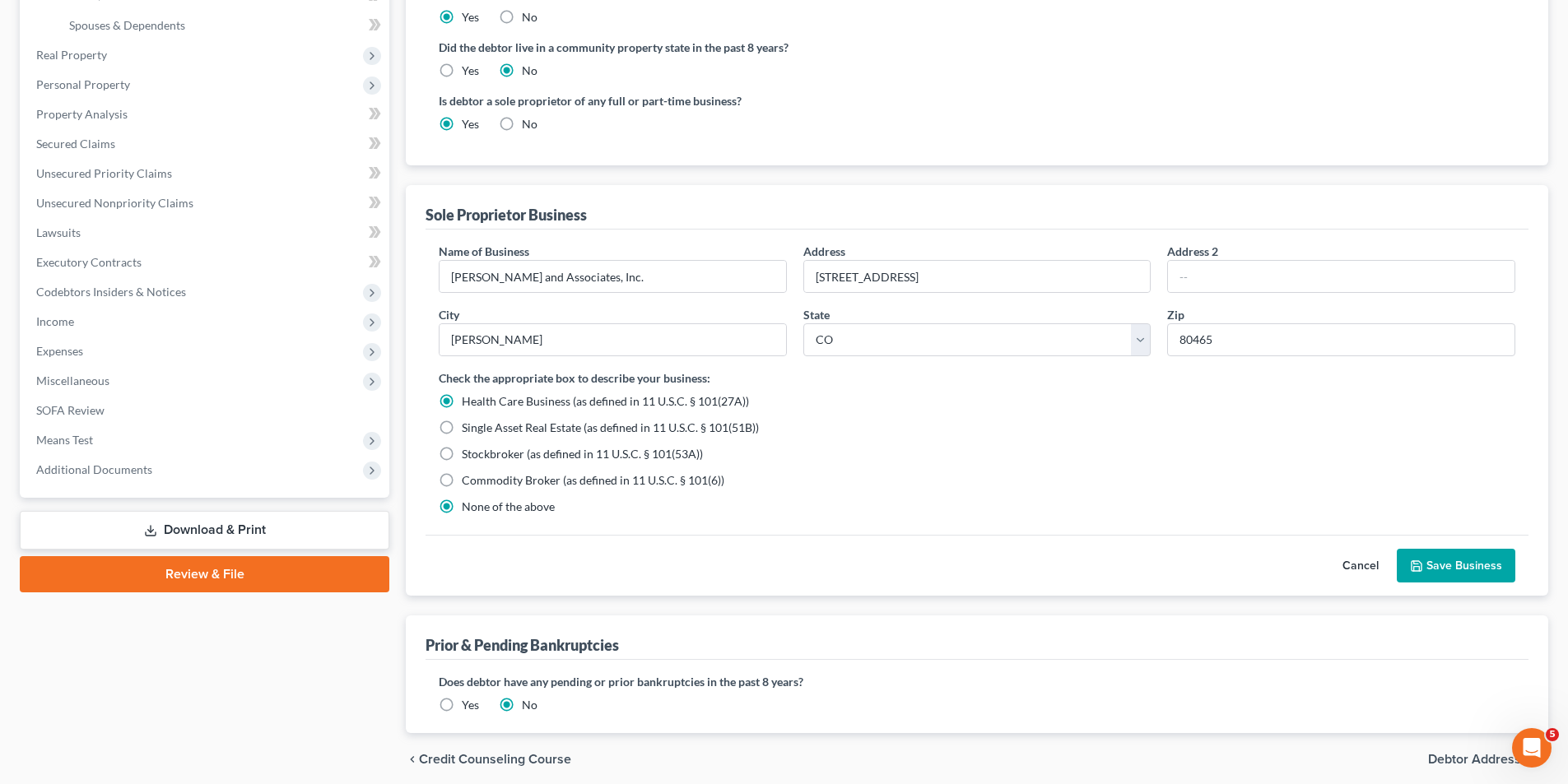
radio input "false"
click at [1458, 567] on button "Save Business" at bounding box center [1456, 566] width 119 height 35
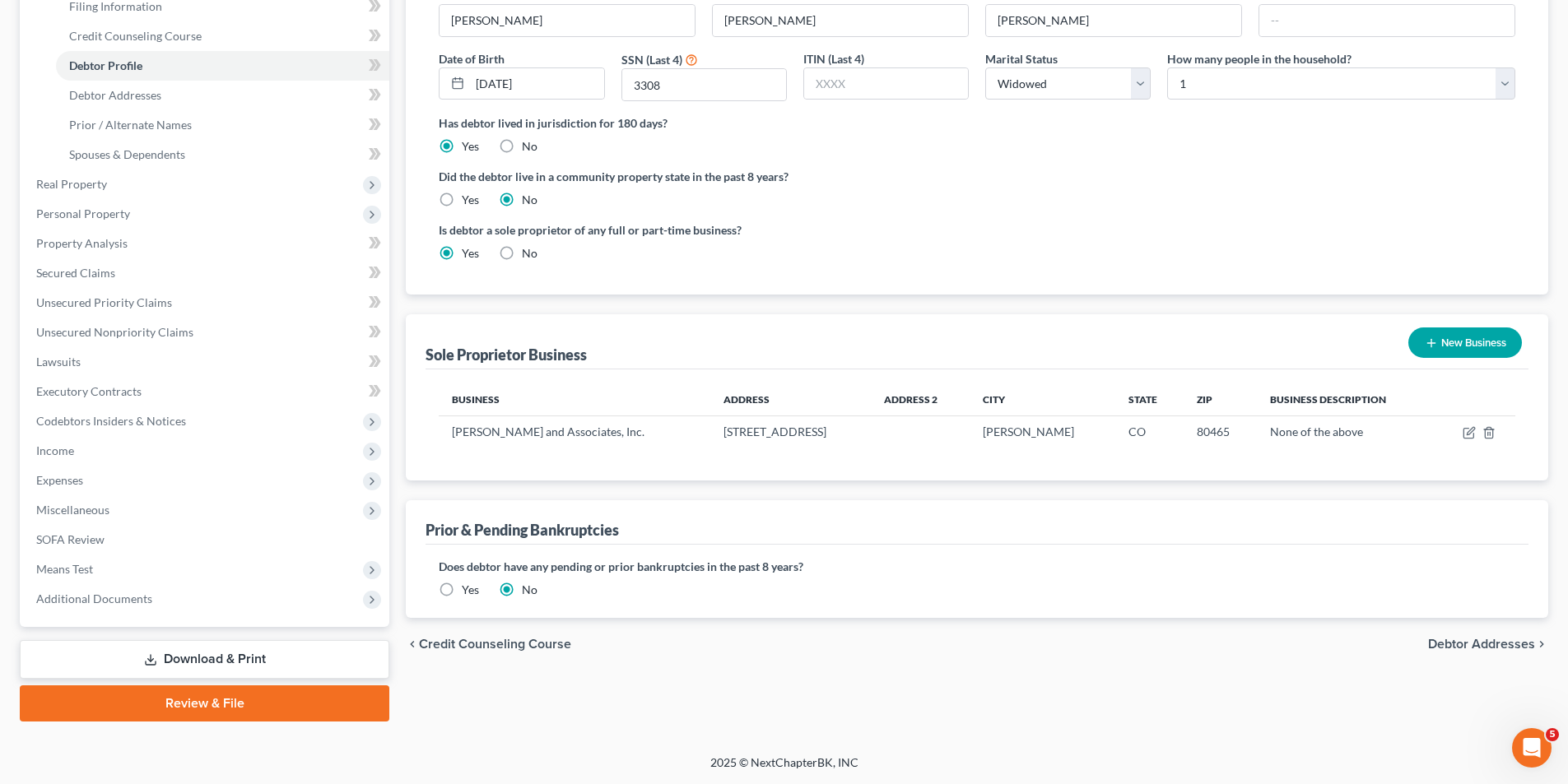
click at [1462, 337] on button "New Business" at bounding box center [1465, 342] width 114 height 30
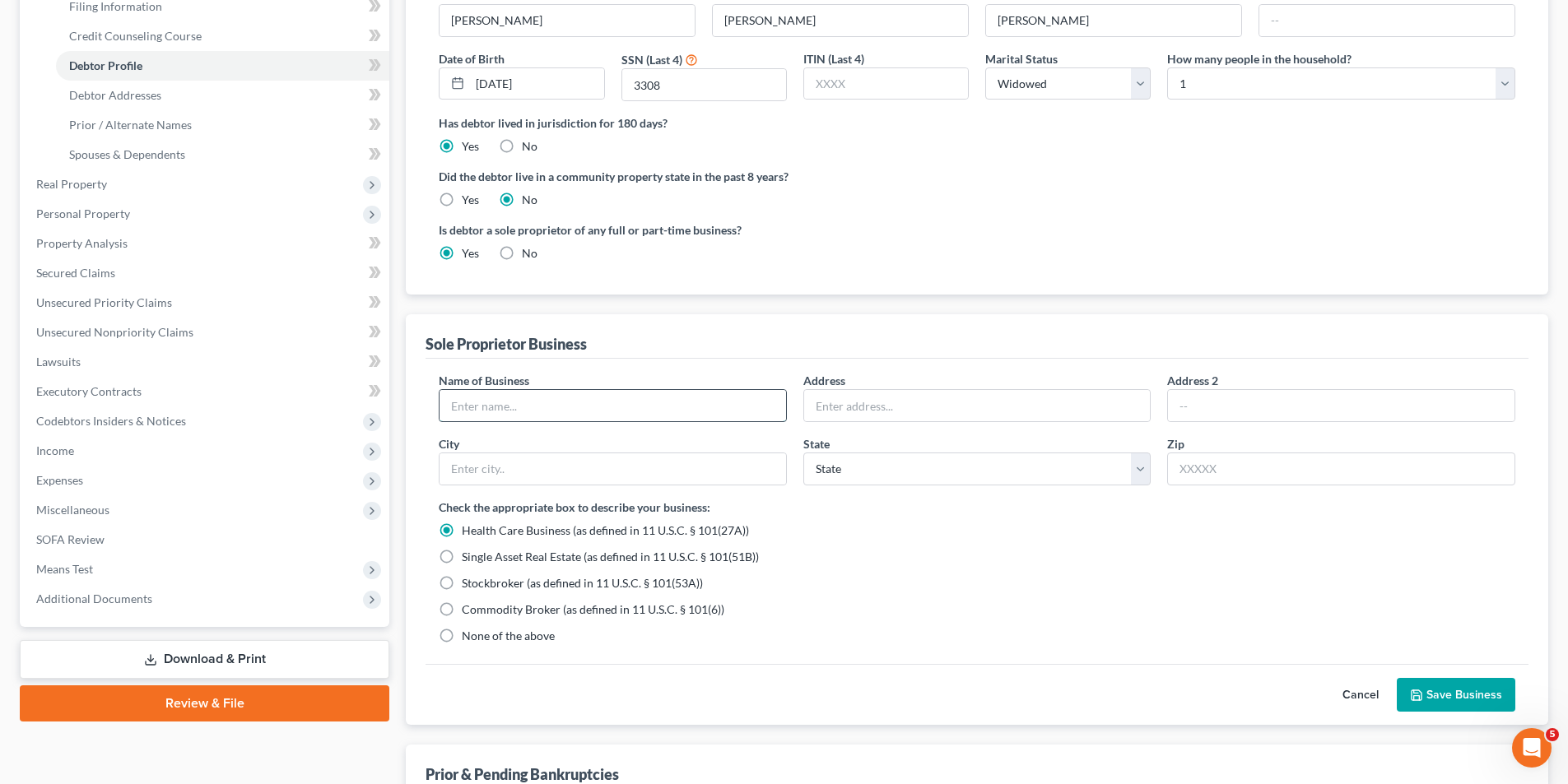
click at [470, 410] on input "text" at bounding box center [613, 406] width 346 height 31
type input "[PERSON_NAME]'s Services, LLC"
click at [835, 408] on input "text" at bounding box center [977, 406] width 346 height 31
type input "[STREET_ADDRESS]"
click at [492, 471] on input "text" at bounding box center [613, 469] width 346 height 31
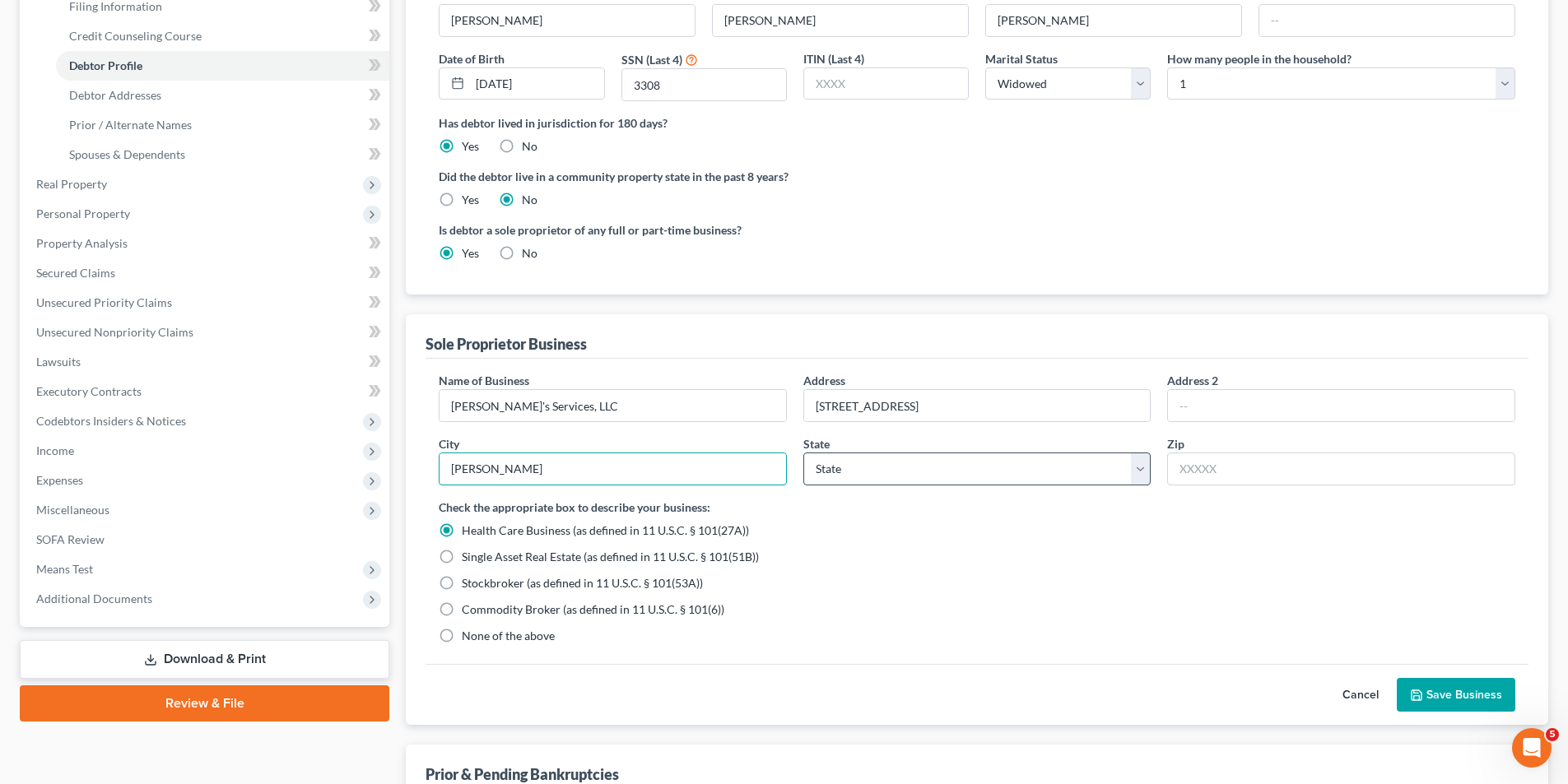
type input "[PERSON_NAME]"
click at [1140, 480] on select "State [US_STATE] AK AR AZ CA CO CT DE DC [GEOGRAPHIC_DATA] [GEOGRAPHIC_DATA] GU…" at bounding box center [977, 469] width 348 height 33
select select "5"
click at [803, 452] on select "State [US_STATE] AK AR AZ CA CO CT DE DC [GEOGRAPHIC_DATA] [GEOGRAPHIC_DATA] GU…" at bounding box center [977, 469] width 348 height 33
click at [1185, 471] on input "text" at bounding box center [1341, 469] width 348 height 33
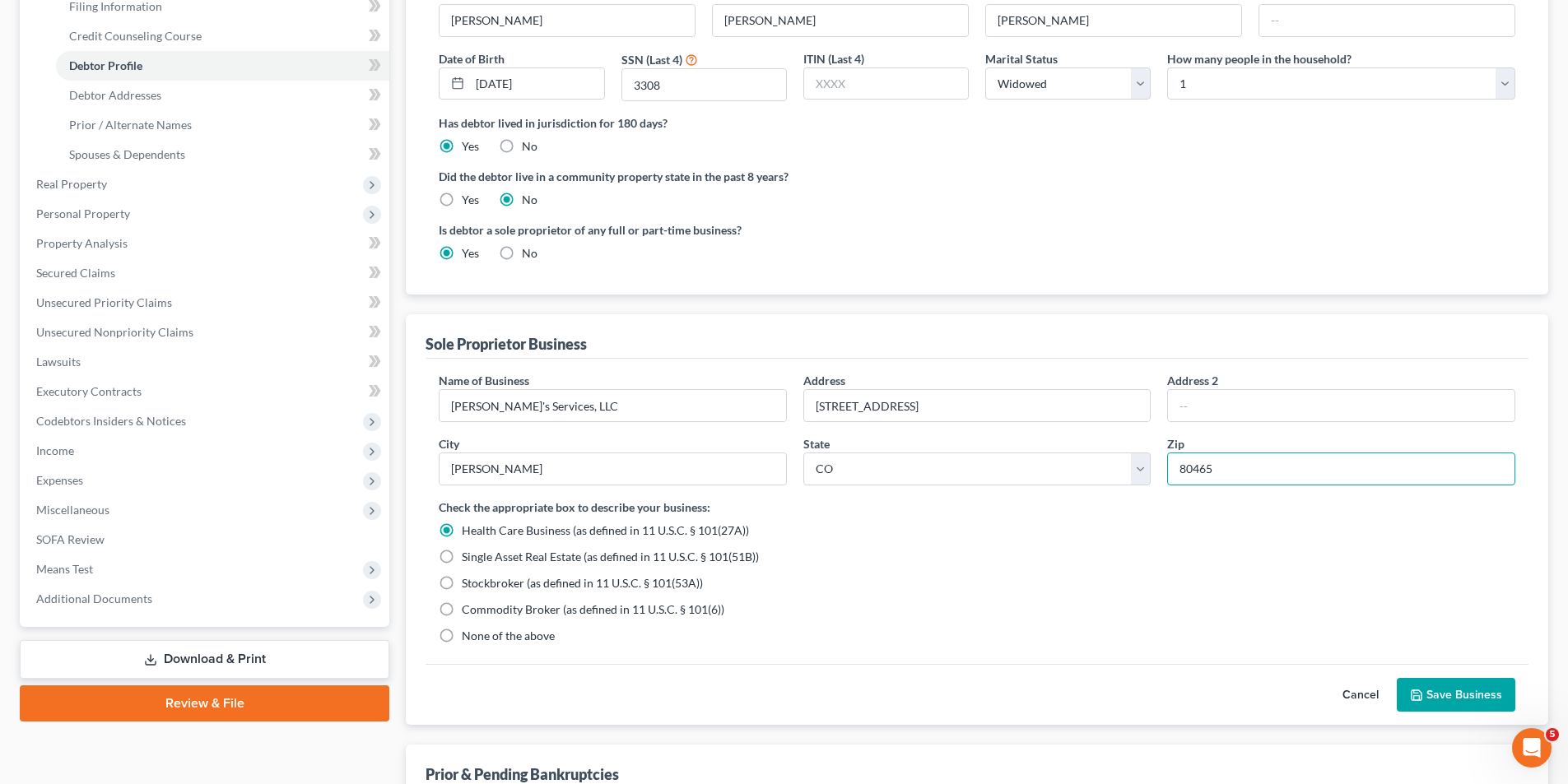
type input "80465"
click at [461, 636] on label "None of the above" at bounding box center [508, 635] width 93 height 17
click at [468, 636] on input "None of the above" at bounding box center [473, 632] width 11 height 11
radio input "true"
radio input "false"
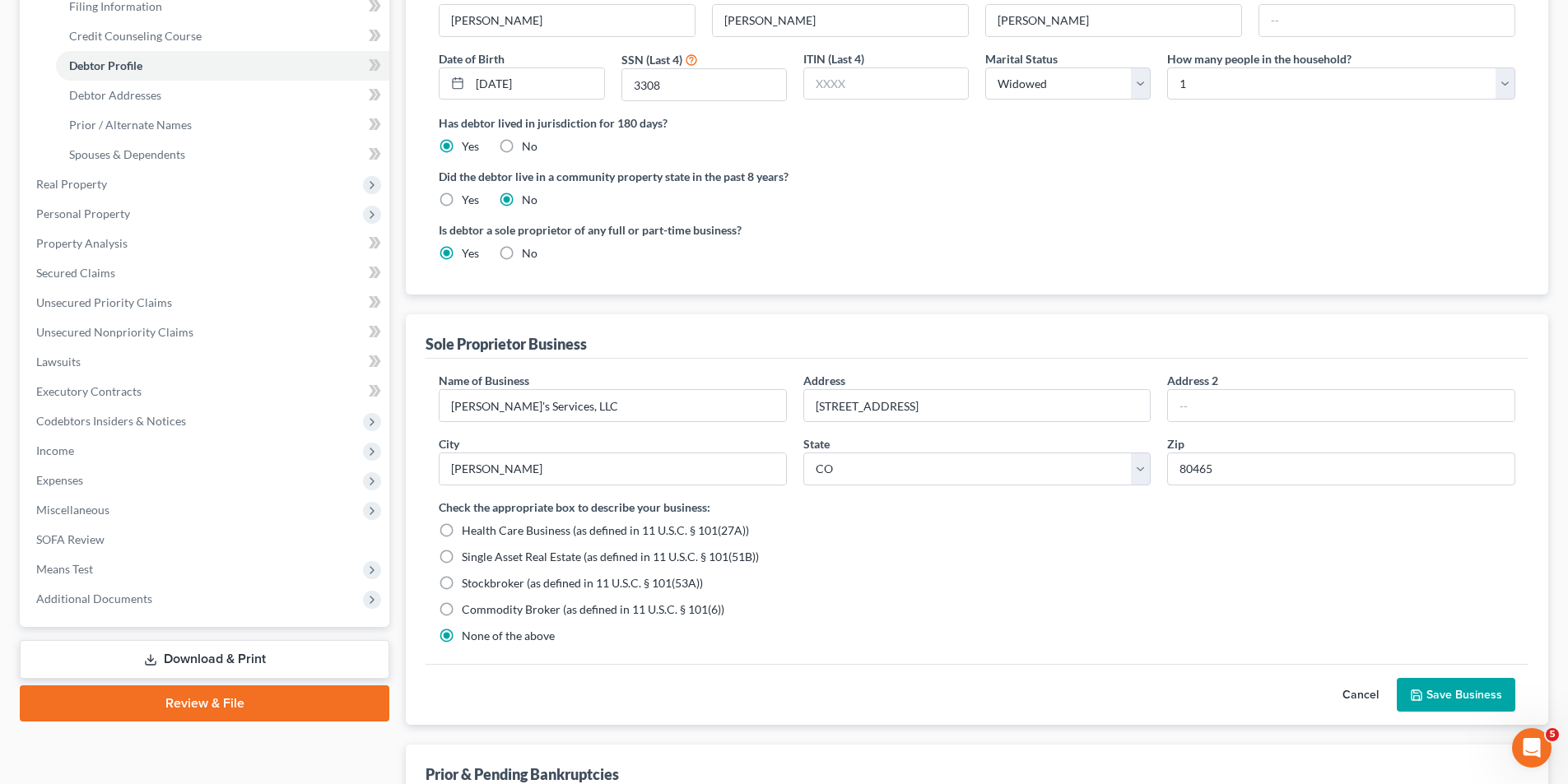
click at [1464, 699] on button "Save Business" at bounding box center [1456, 695] width 119 height 35
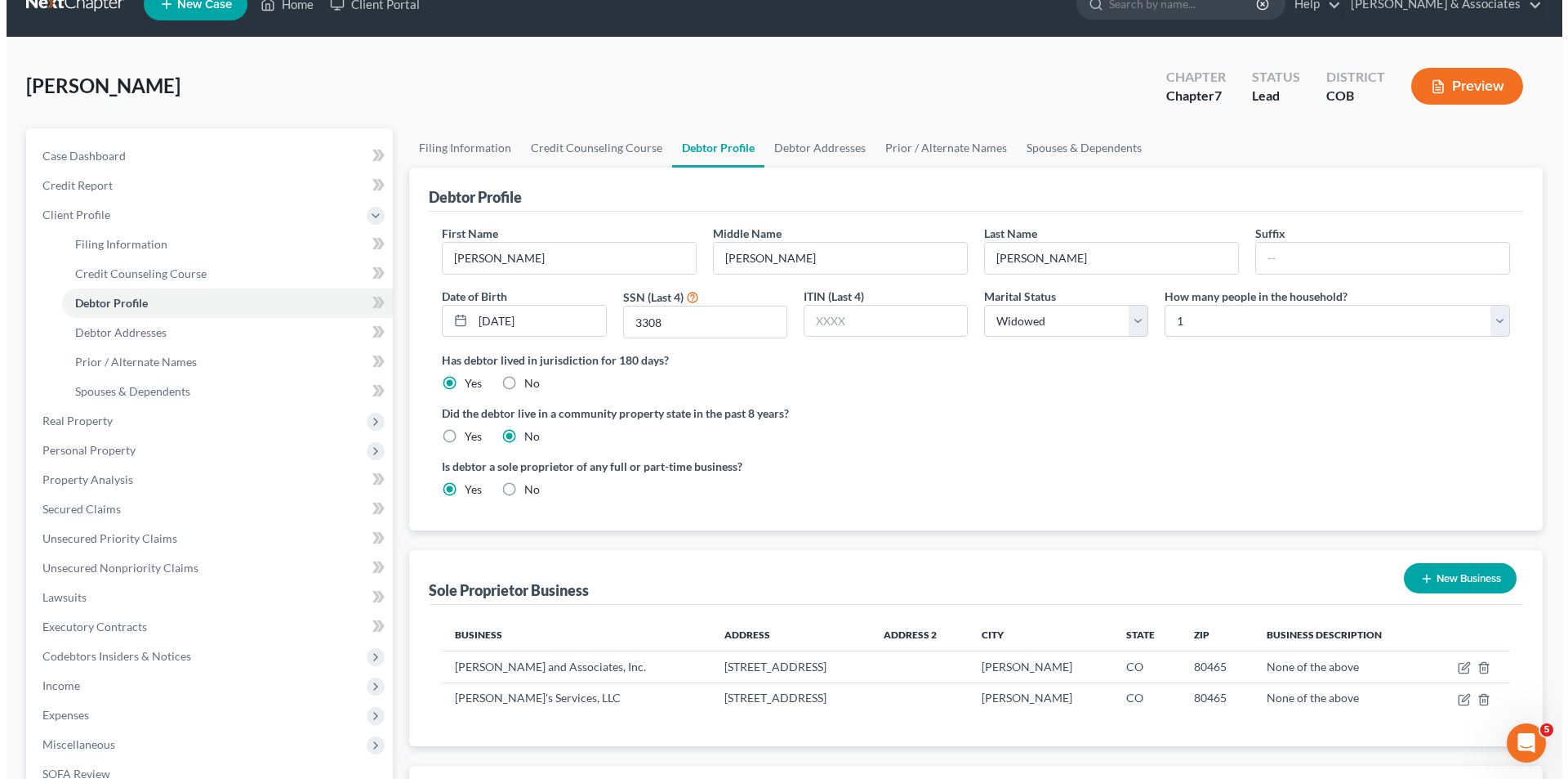
scroll to position [0, 0]
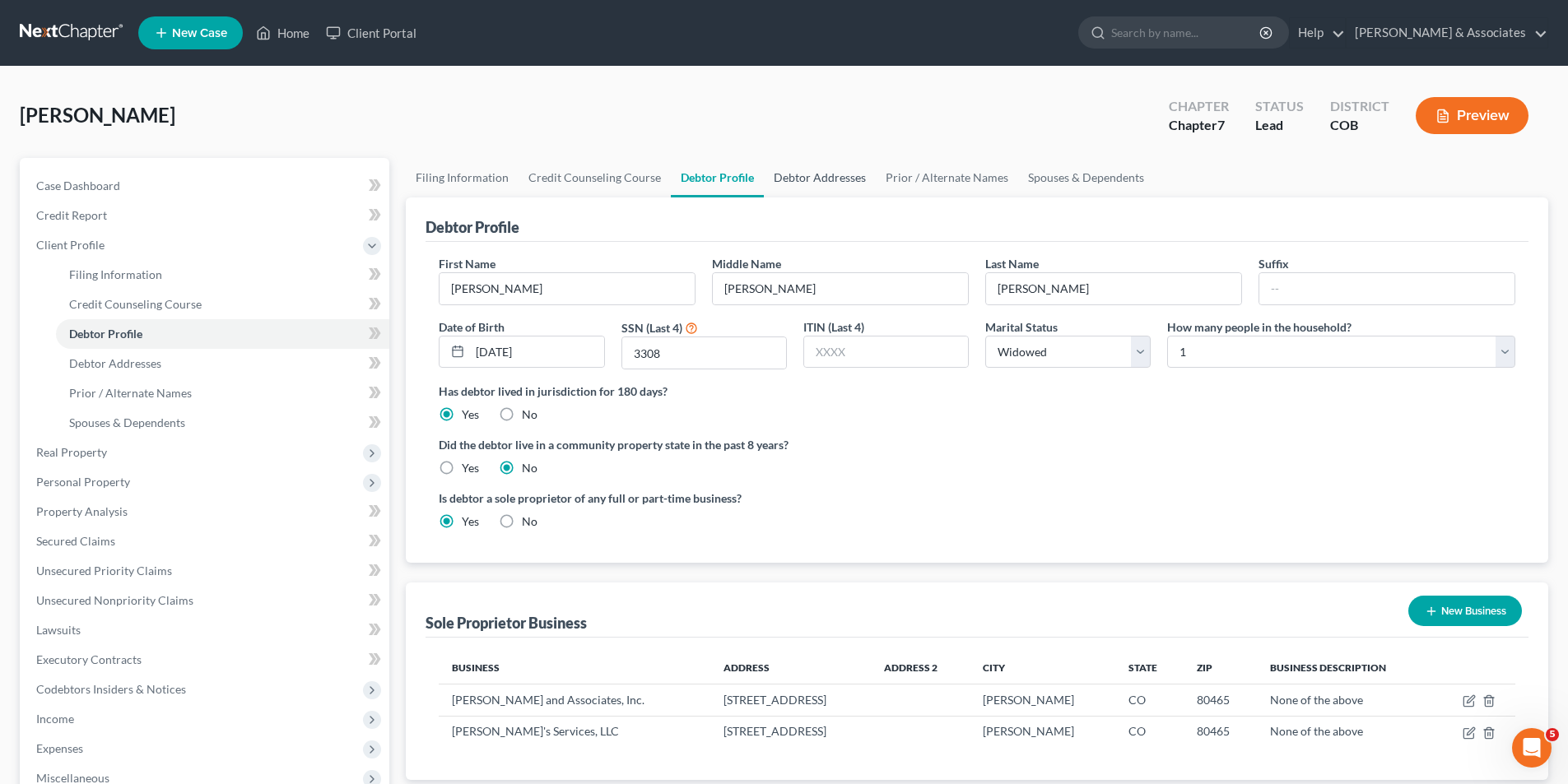
click at [804, 184] on link "Debtor Addresses" at bounding box center [820, 177] width 112 height 40
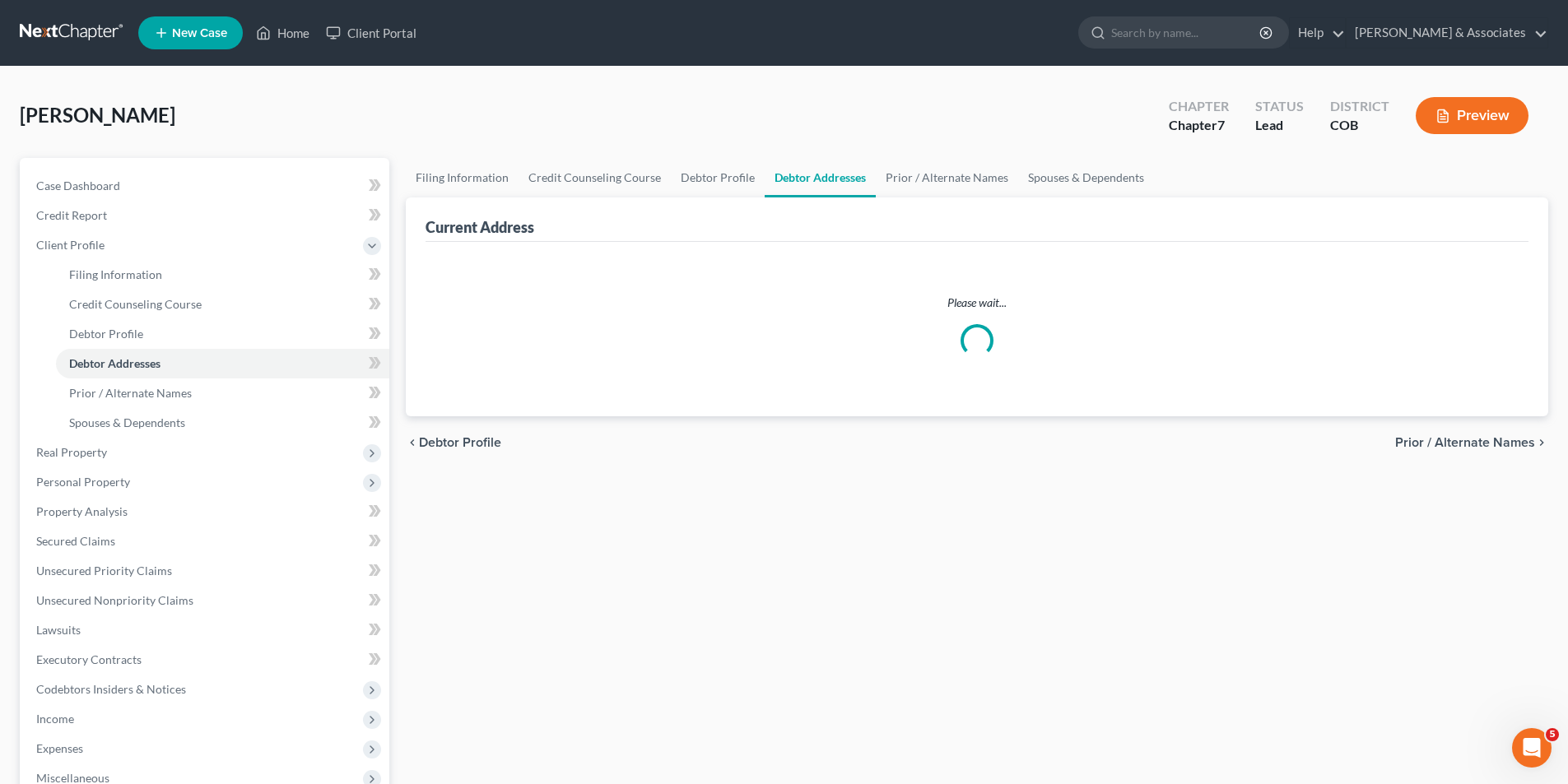
select select "0"
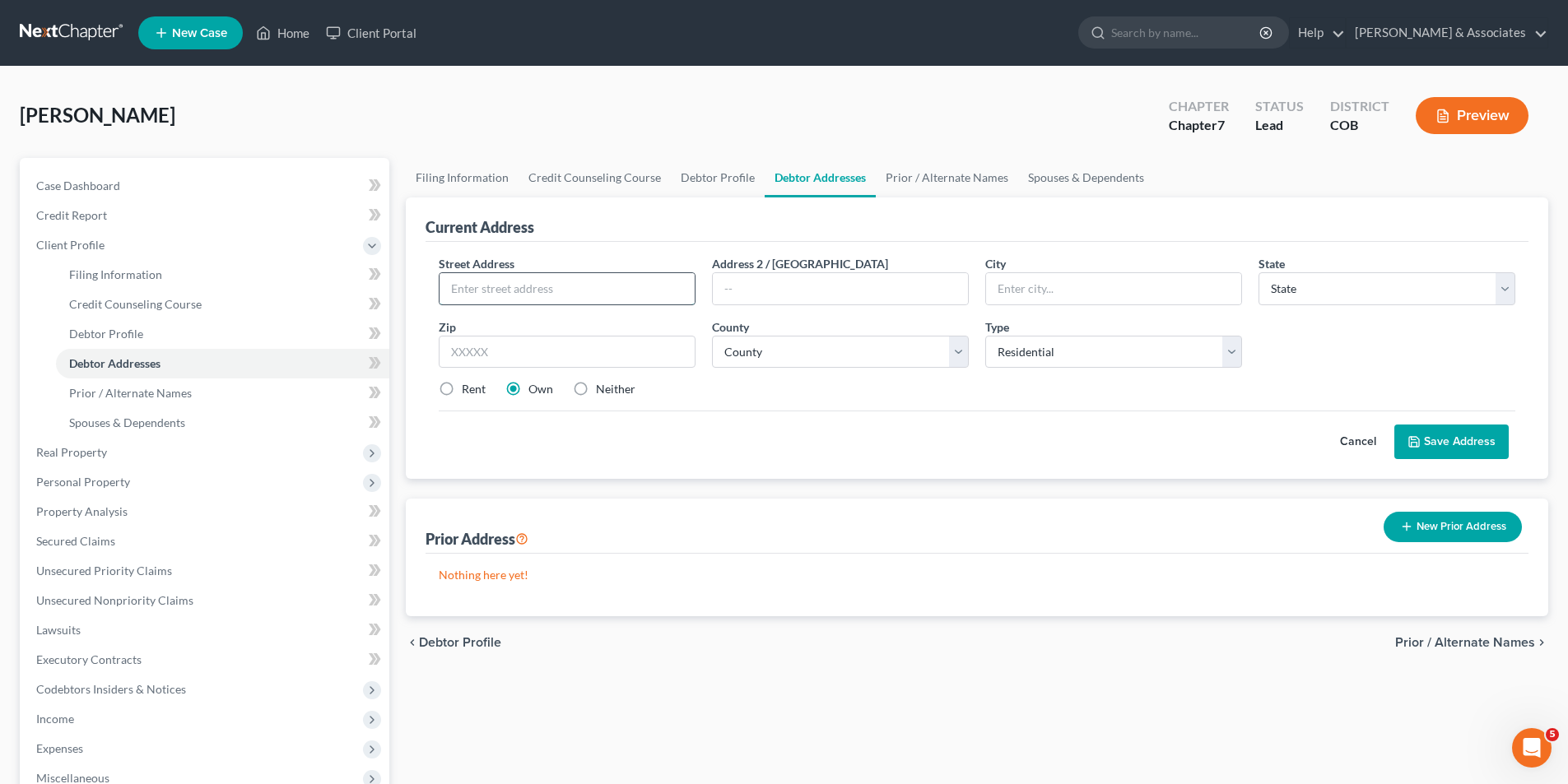
click at [460, 288] on input "text" at bounding box center [567, 289] width 255 height 31
type input "[STREET_ADDRESS]"
click at [1005, 284] on input "text" at bounding box center [1113, 289] width 255 height 31
type input "[PERSON_NAME]"
click at [1510, 295] on select "State [US_STATE] AK AR AZ CA CO CT DE DC [GEOGRAPHIC_DATA] [GEOGRAPHIC_DATA] GU…" at bounding box center [1387, 289] width 257 height 33
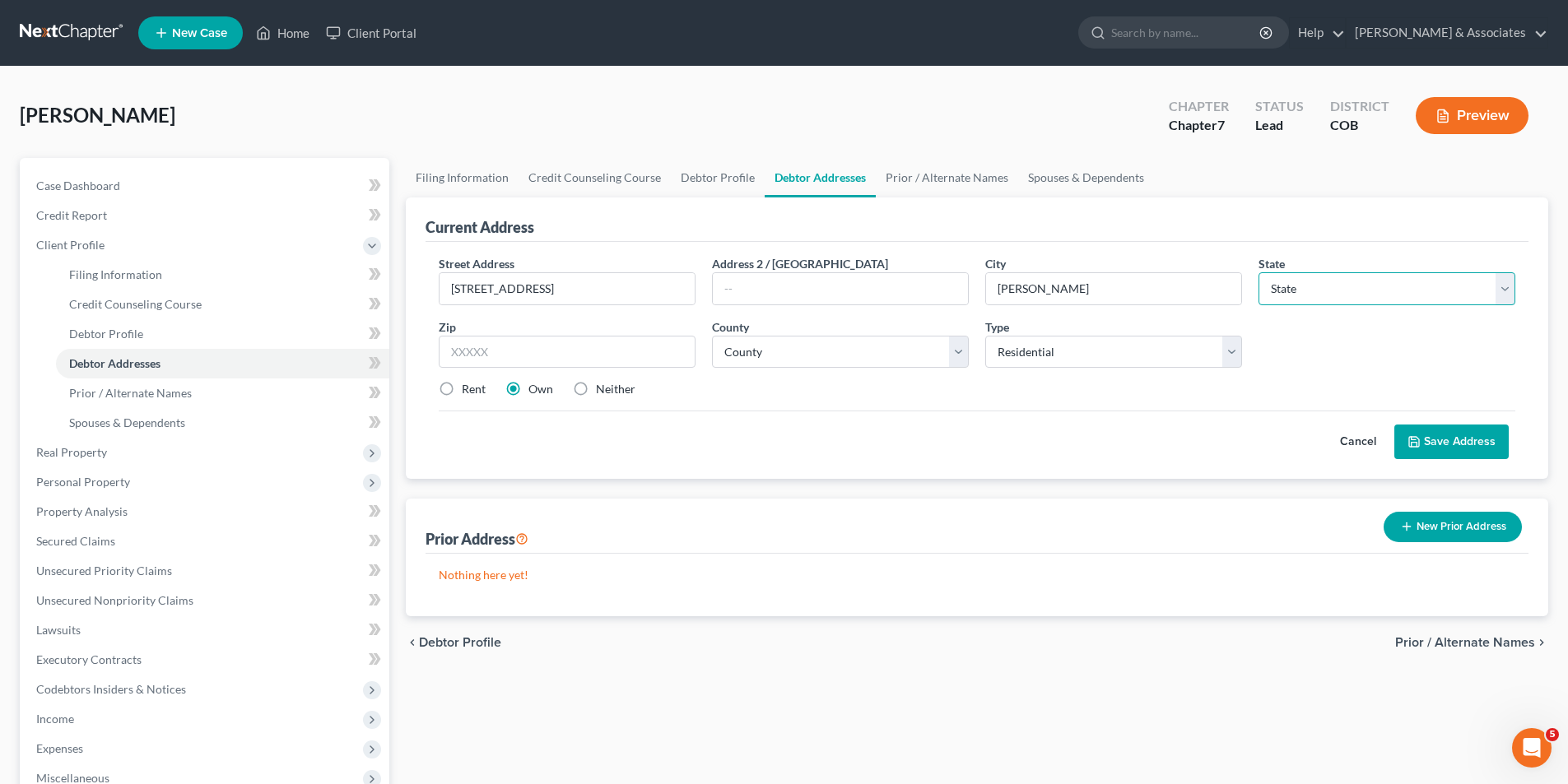
select select "5"
click at [1258, 272] on select "State [US_STATE] AK AR AZ CA CO CT DE DC [GEOGRAPHIC_DATA] [GEOGRAPHIC_DATA] GU…" at bounding box center [1387, 289] width 257 height 33
click at [459, 347] on input "text" at bounding box center [567, 352] width 257 height 33
type input "80465"
click at [962, 350] on select "County [GEOGRAPHIC_DATA] [GEOGRAPHIC_DATA] [GEOGRAPHIC_DATA] [GEOGRAPHIC_DATA] …" at bounding box center [840, 352] width 257 height 33
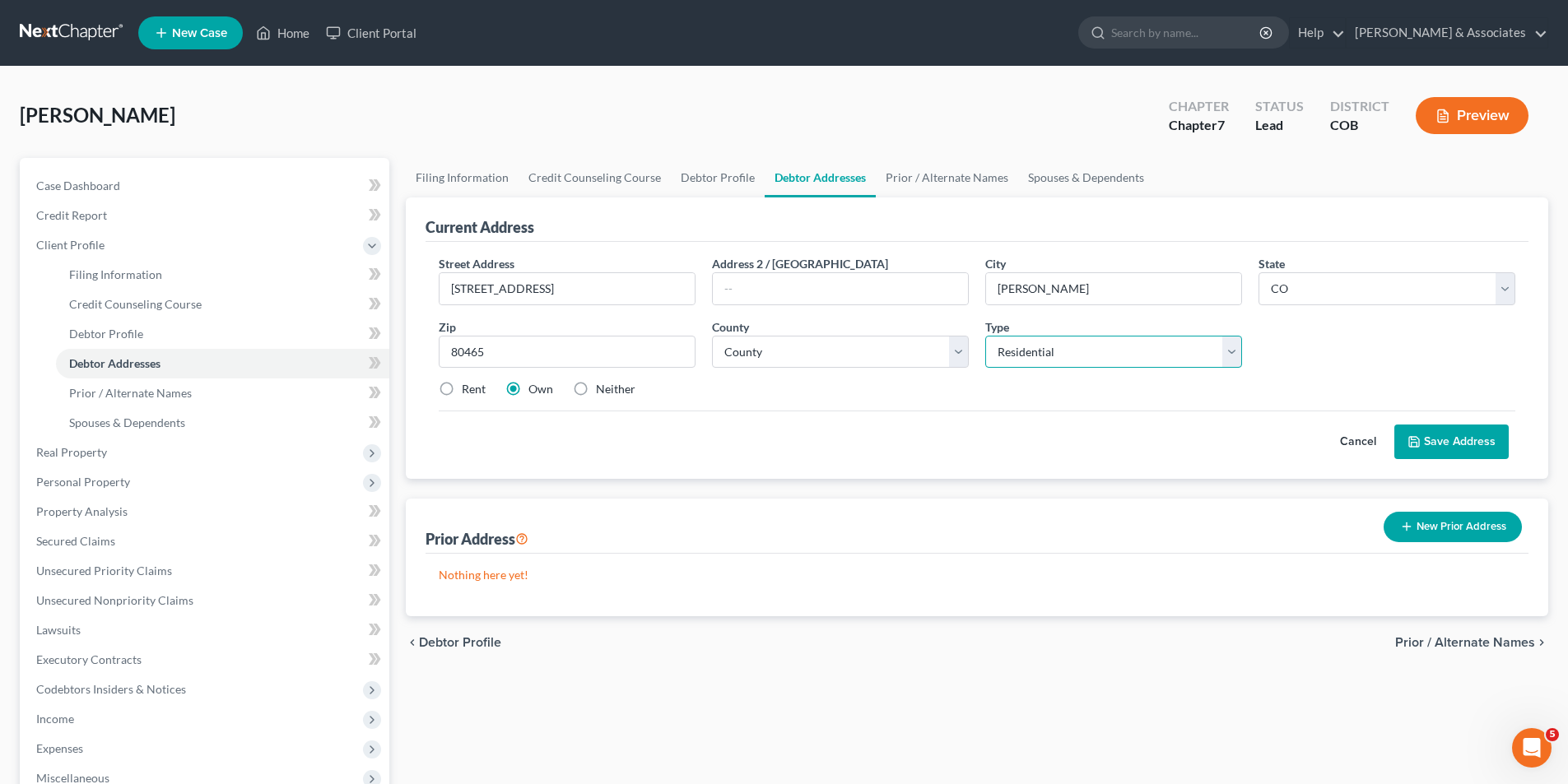
click at [1232, 354] on select "Select Residential Mailing Rental Business" at bounding box center [1113, 352] width 257 height 33
click at [985, 336] on select "Select Residential Mailing Rental Business" at bounding box center [1113, 352] width 257 height 33
click at [957, 354] on select "County [GEOGRAPHIC_DATA] [GEOGRAPHIC_DATA] [GEOGRAPHIC_DATA] [GEOGRAPHIC_DATA] …" at bounding box center [840, 352] width 257 height 33
select select "30"
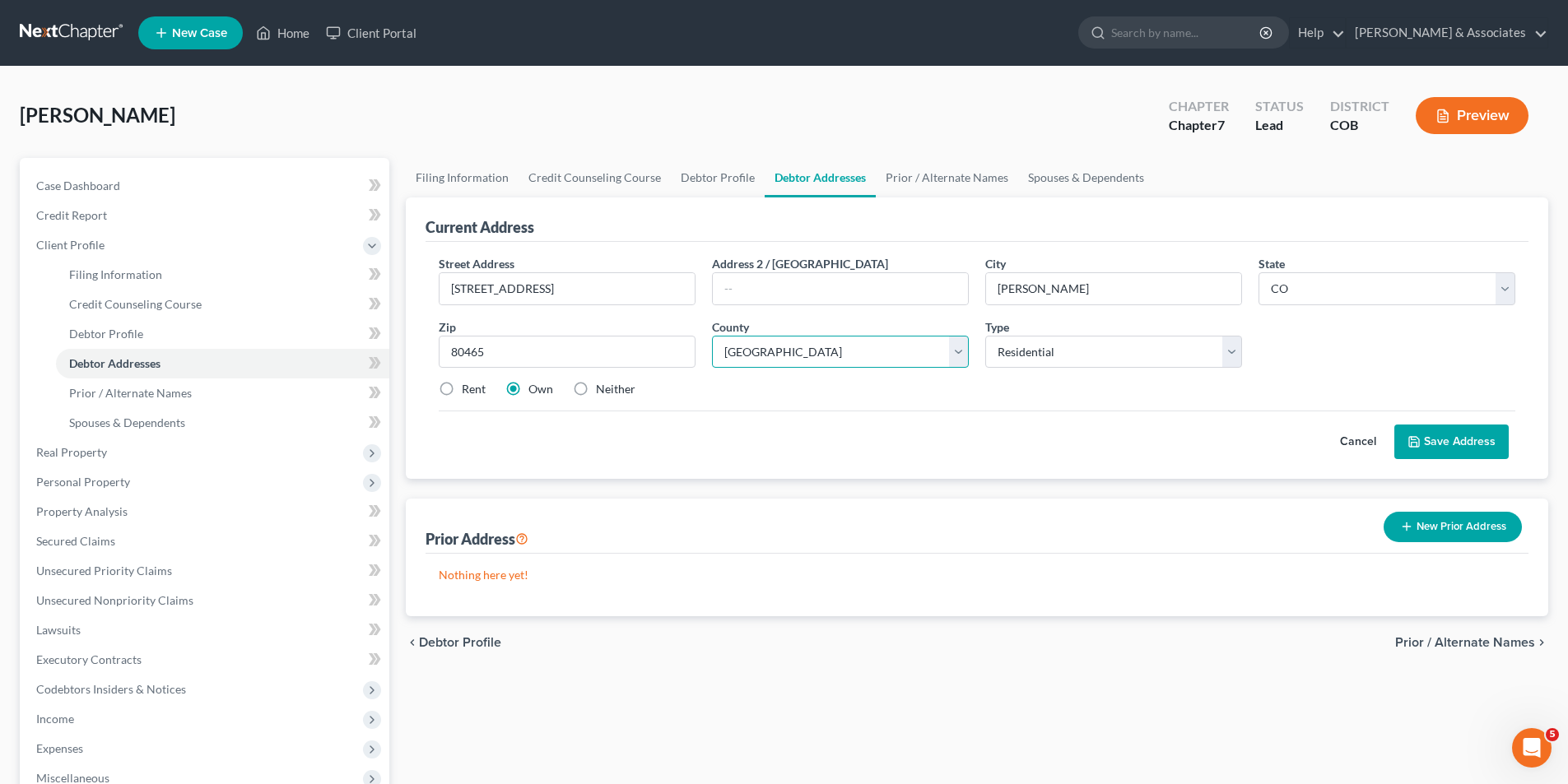
click at [711, 336] on select "County [GEOGRAPHIC_DATA] [GEOGRAPHIC_DATA] [GEOGRAPHIC_DATA] [GEOGRAPHIC_DATA] …" at bounding box center [840, 352] width 257 height 33
click at [776, 419] on div "Cancel Save Address" at bounding box center [977, 435] width 1076 height 49
click at [1468, 444] on button "Save Address" at bounding box center [1451, 442] width 115 height 35
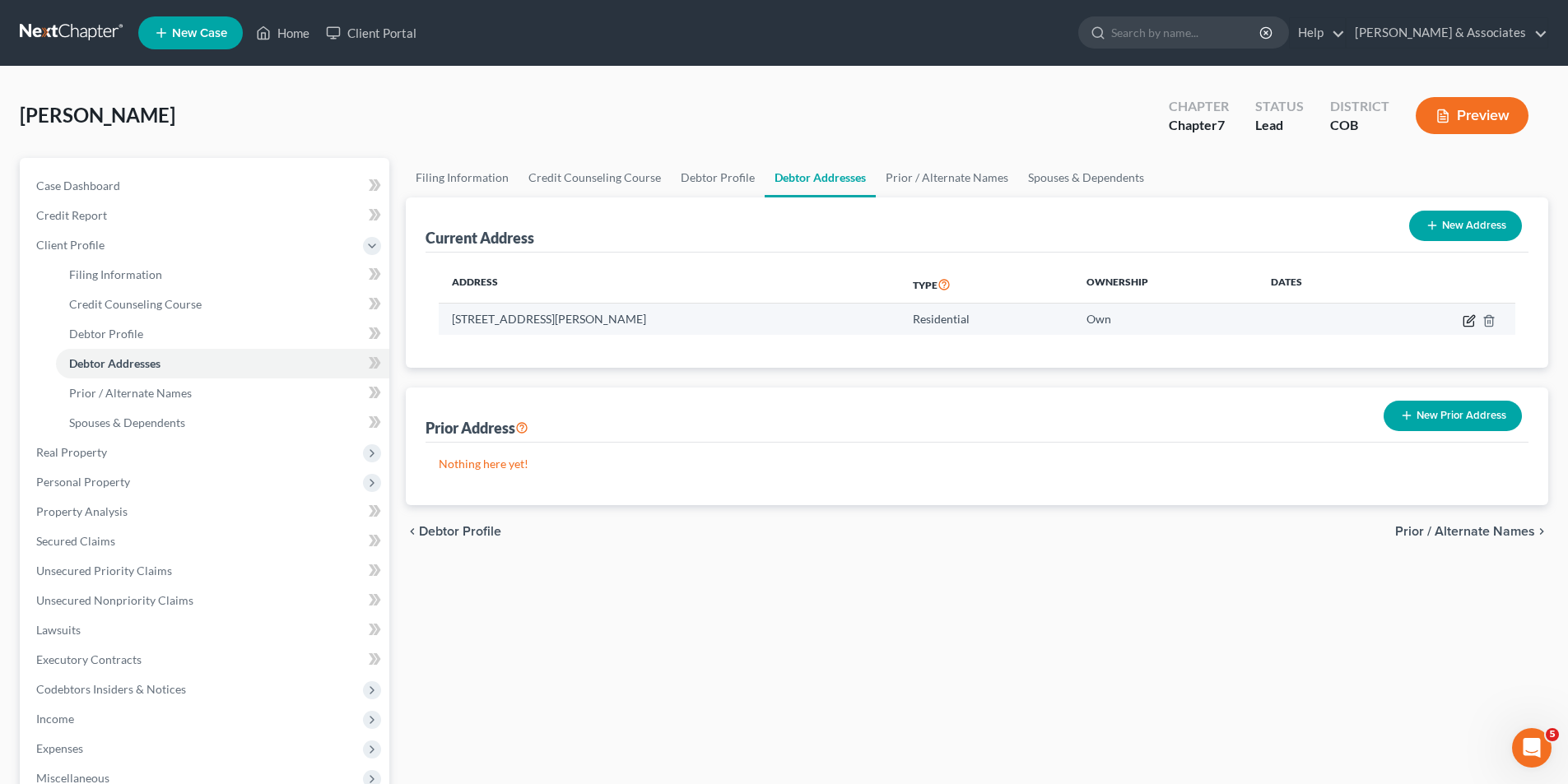
click at [1472, 322] on icon "button" at bounding box center [1470, 321] width 14 height 14
select select "5"
select select "30"
select select "0"
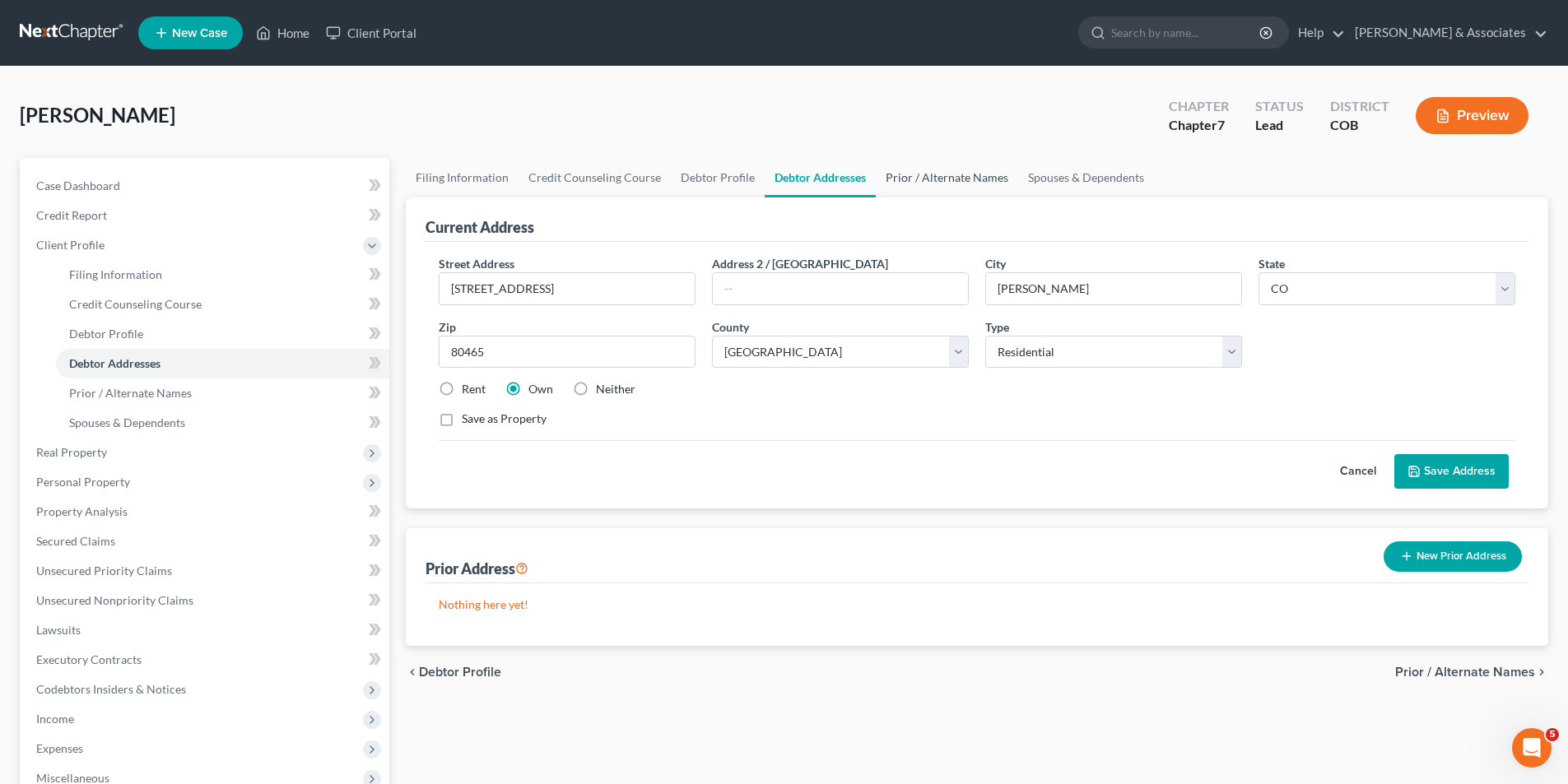
click at [940, 177] on link "Prior / Alternate Names" at bounding box center [947, 177] width 142 height 40
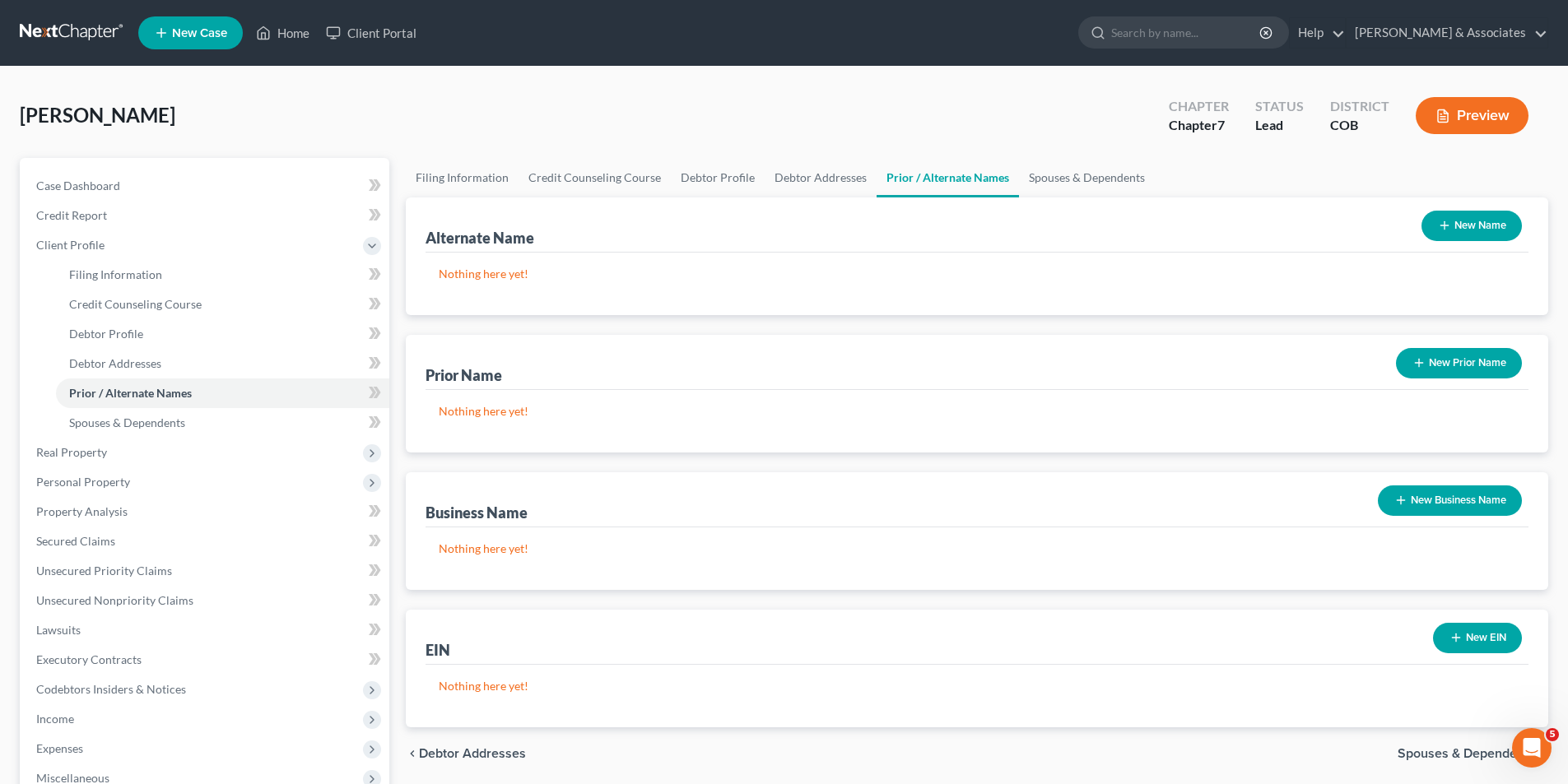
click at [1469, 229] on button "New Name" at bounding box center [1471, 225] width 100 height 30
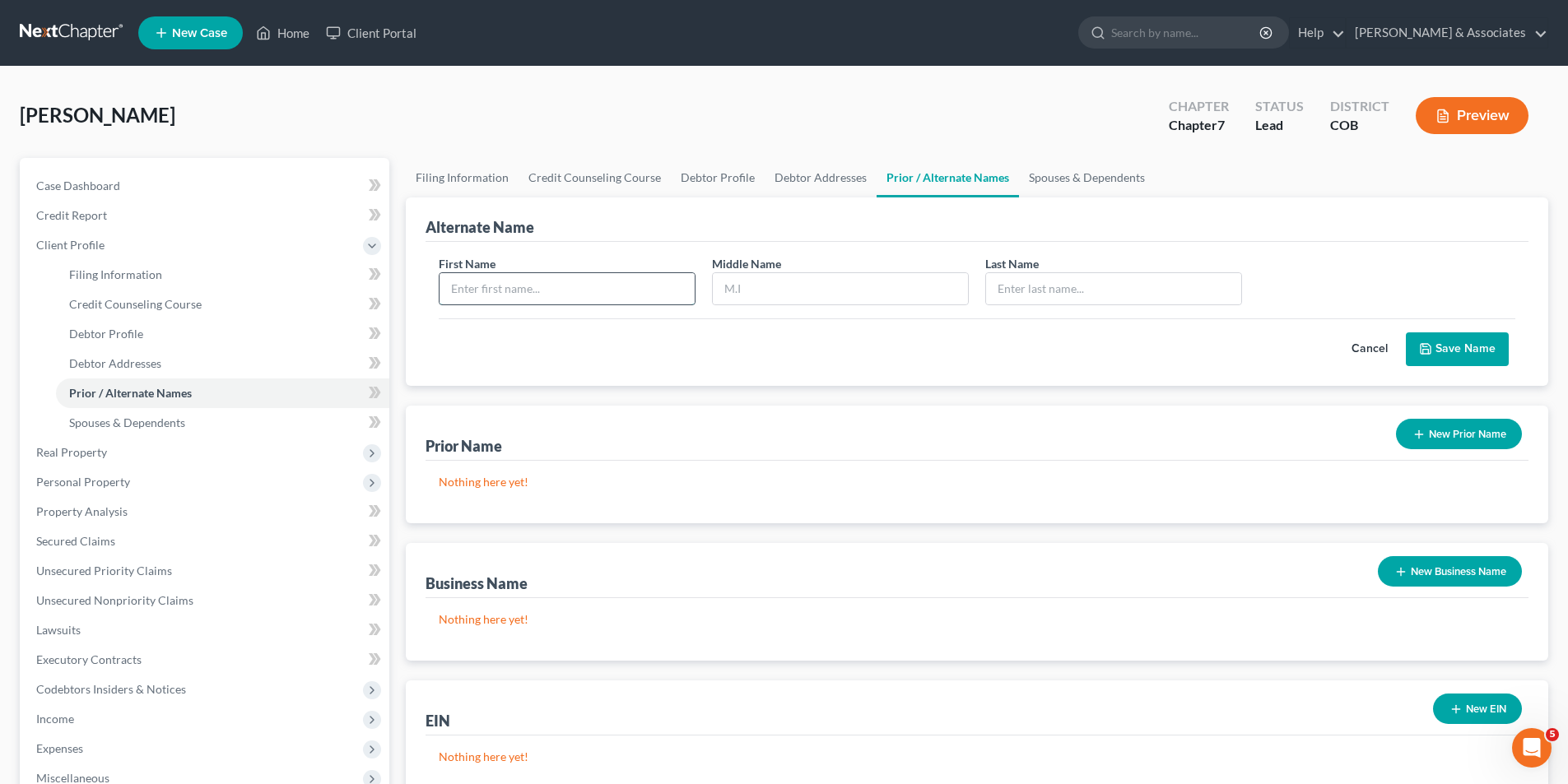
click at [456, 291] on input "text" at bounding box center [567, 289] width 255 height 31
type input "[PERSON_NAME]"
type input "C"
type input "[PERSON_NAME]"
click at [1473, 354] on button "Save Name" at bounding box center [1457, 350] width 103 height 35
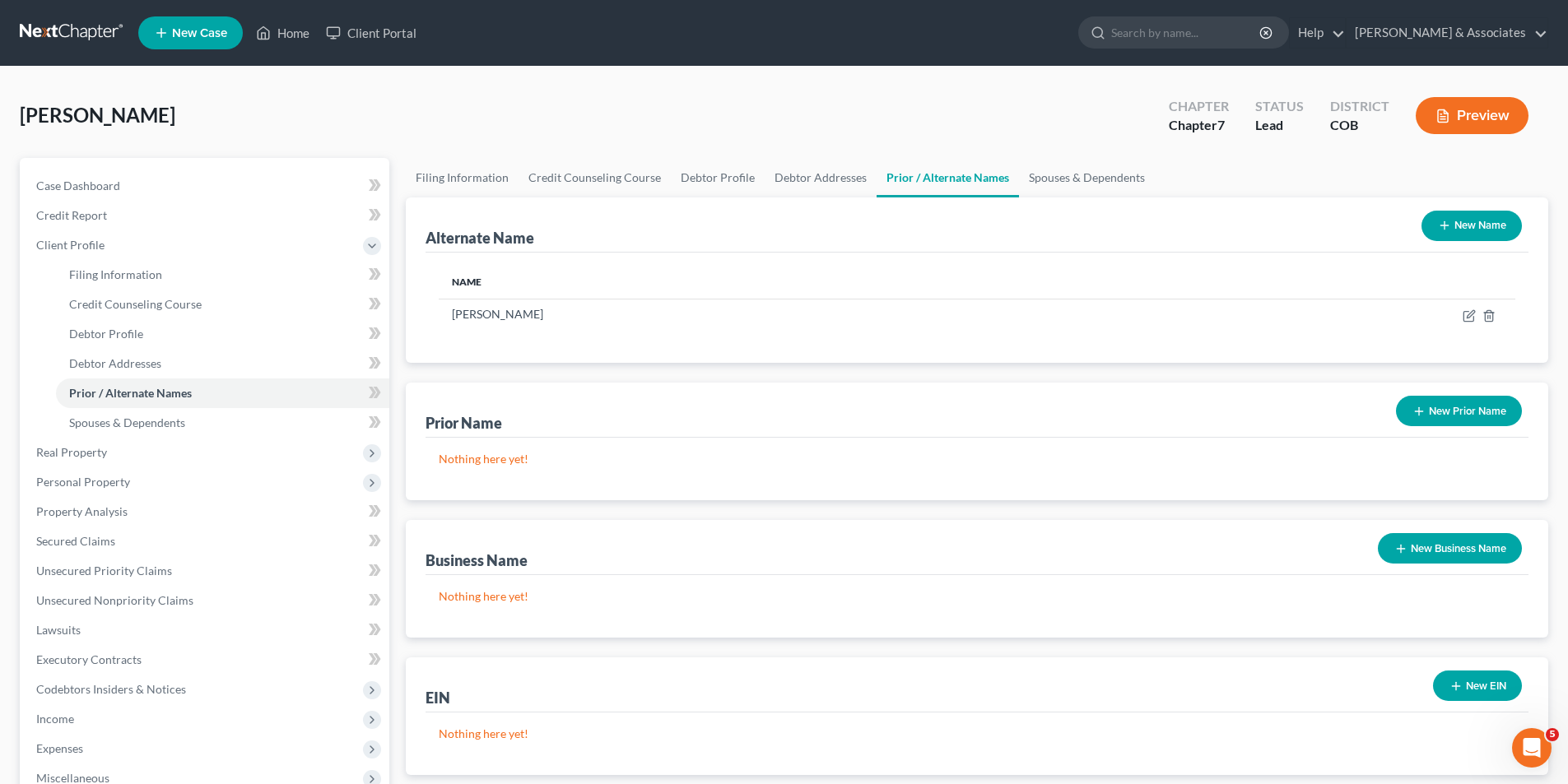
click at [1469, 221] on button "New Name" at bounding box center [1471, 225] width 100 height 30
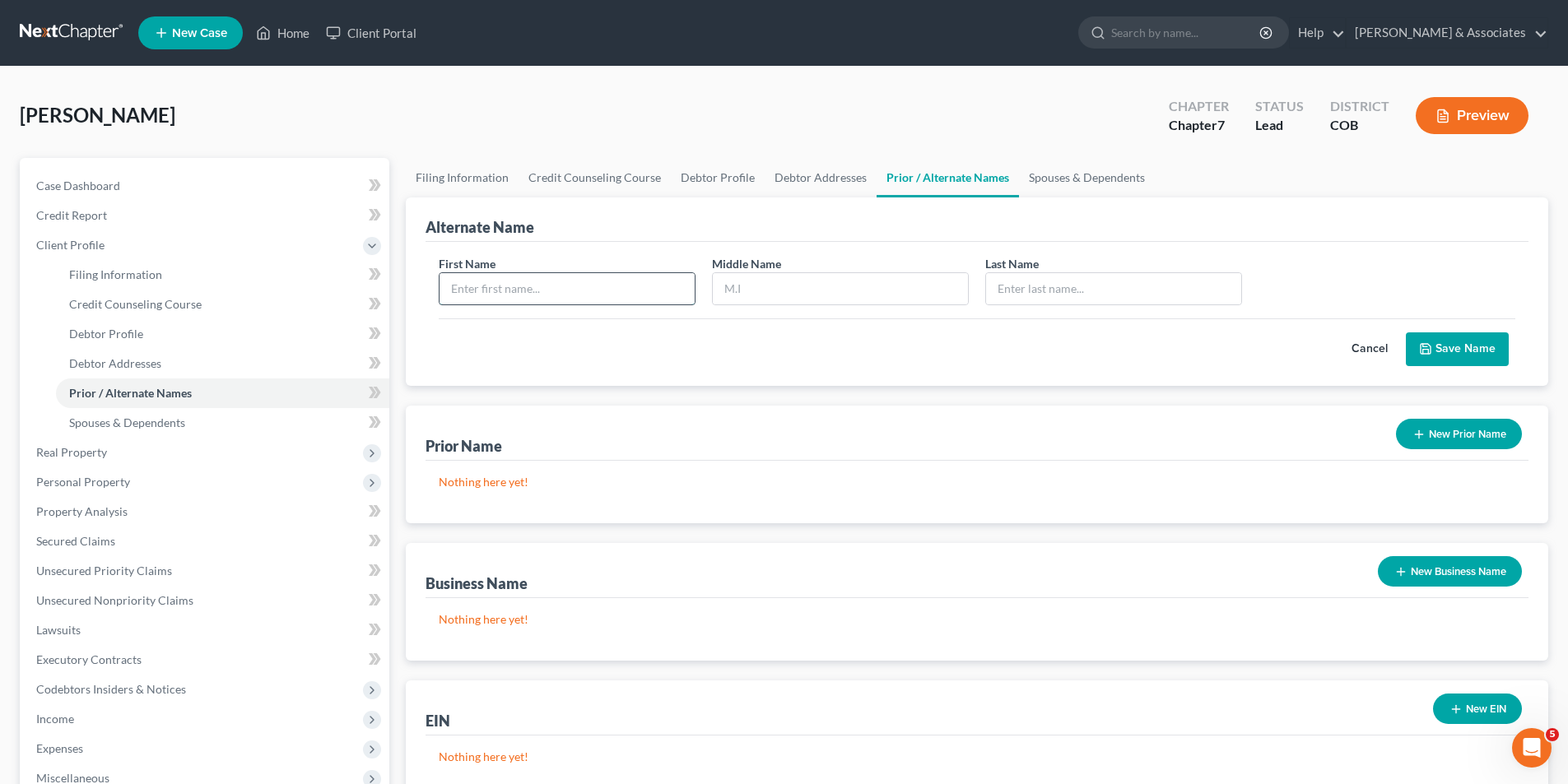
click at [465, 290] on input "text" at bounding box center [567, 289] width 255 height 31
type input "[PERSON_NAME]"
click at [1451, 355] on button "Save Name" at bounding box center [1457, 350] width 103 height 35
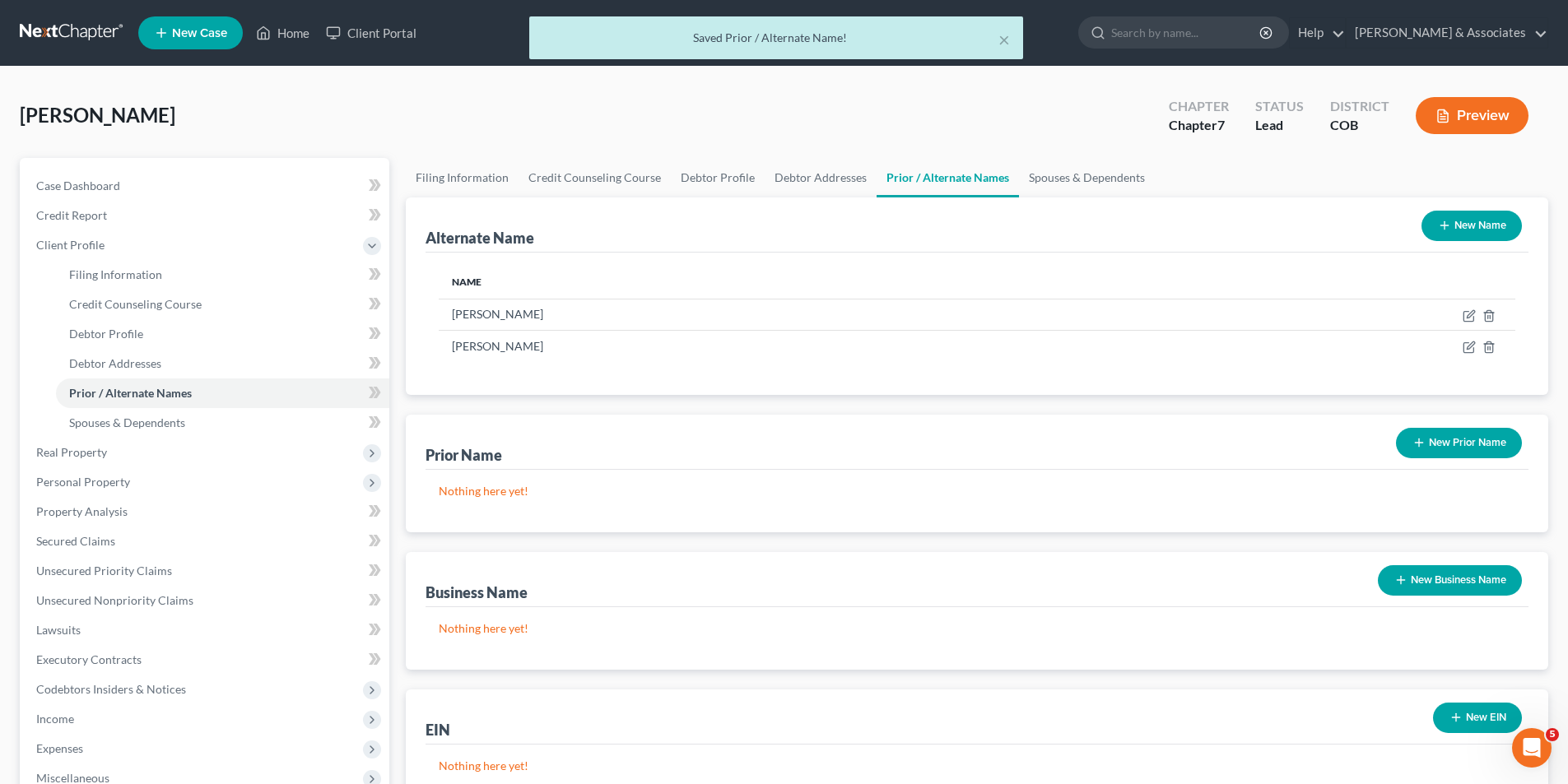
click at [1450, 575] on button "New Business Name" at bounding box center [1449, 580] width 144 height 30
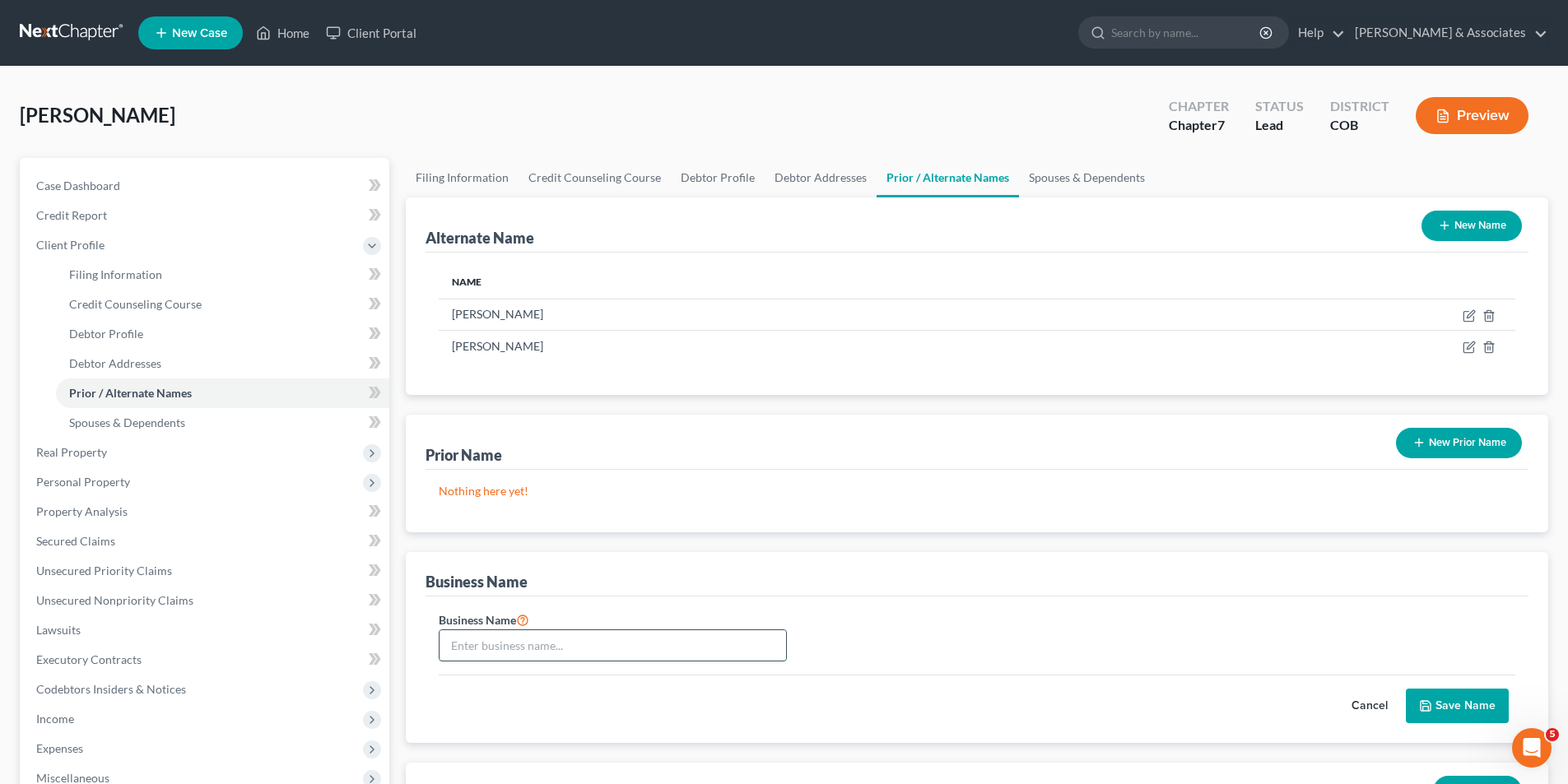
click at [459, 644] on input "text" at bounding box center [613, 646] width 346 height 31
type input "[PERSON_NAME] Services LLC"
click at [1457, 705] on button "Save Name" at bounding box center [1457, 706] width 103 height 35
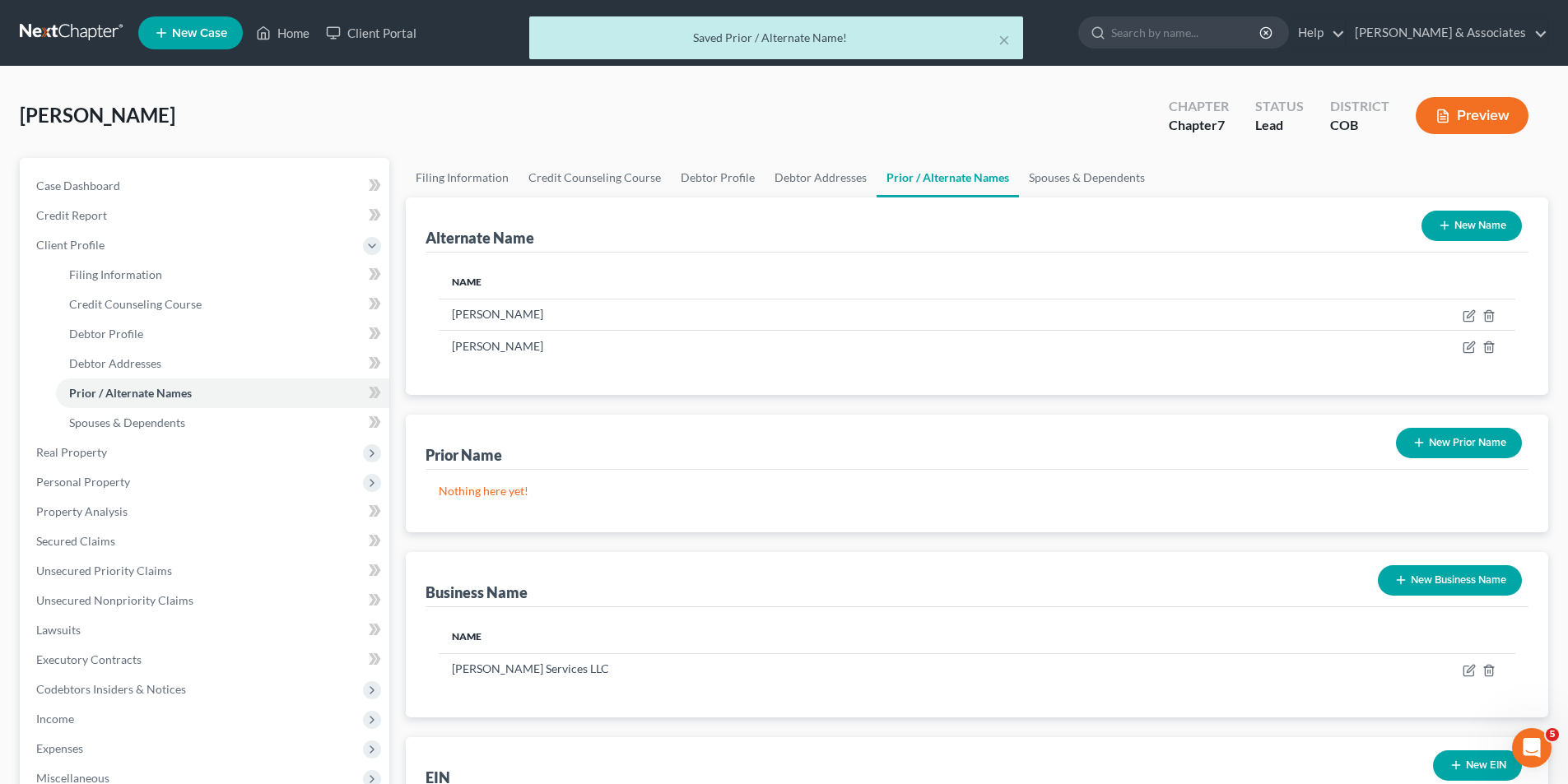
click at [1452, 580] on button "New Business Name" at bounding box center [1449, 580] width 144 height 30
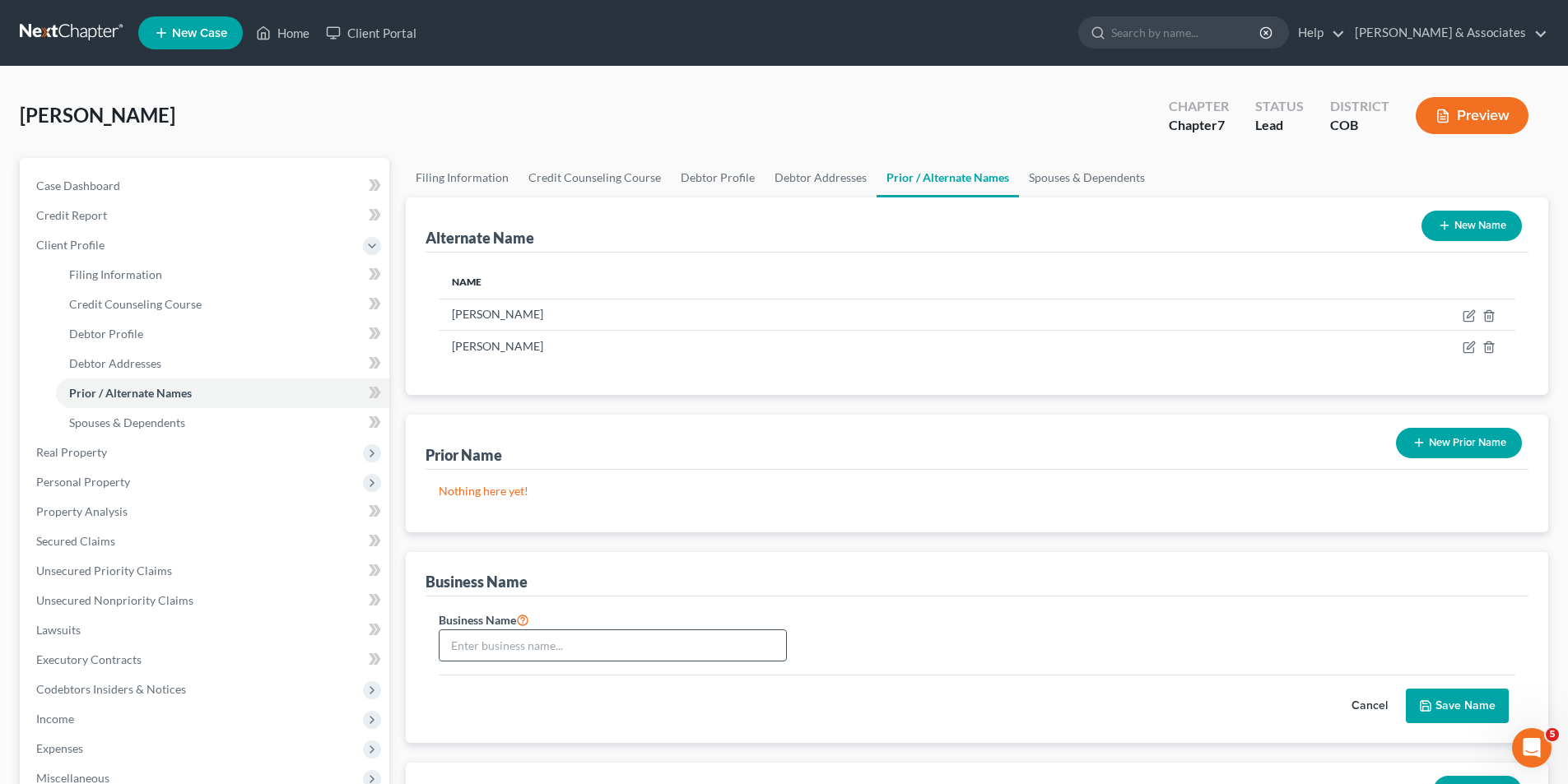
click at [468, 643] on input "text" at bounding box center [613, 646] width 346 height 31
type input "[PERSON_NAME] and Associates, Inc."
click at [1474, 711] on button "Save Name" at bounding box center [1457, 706] width 103 height 35
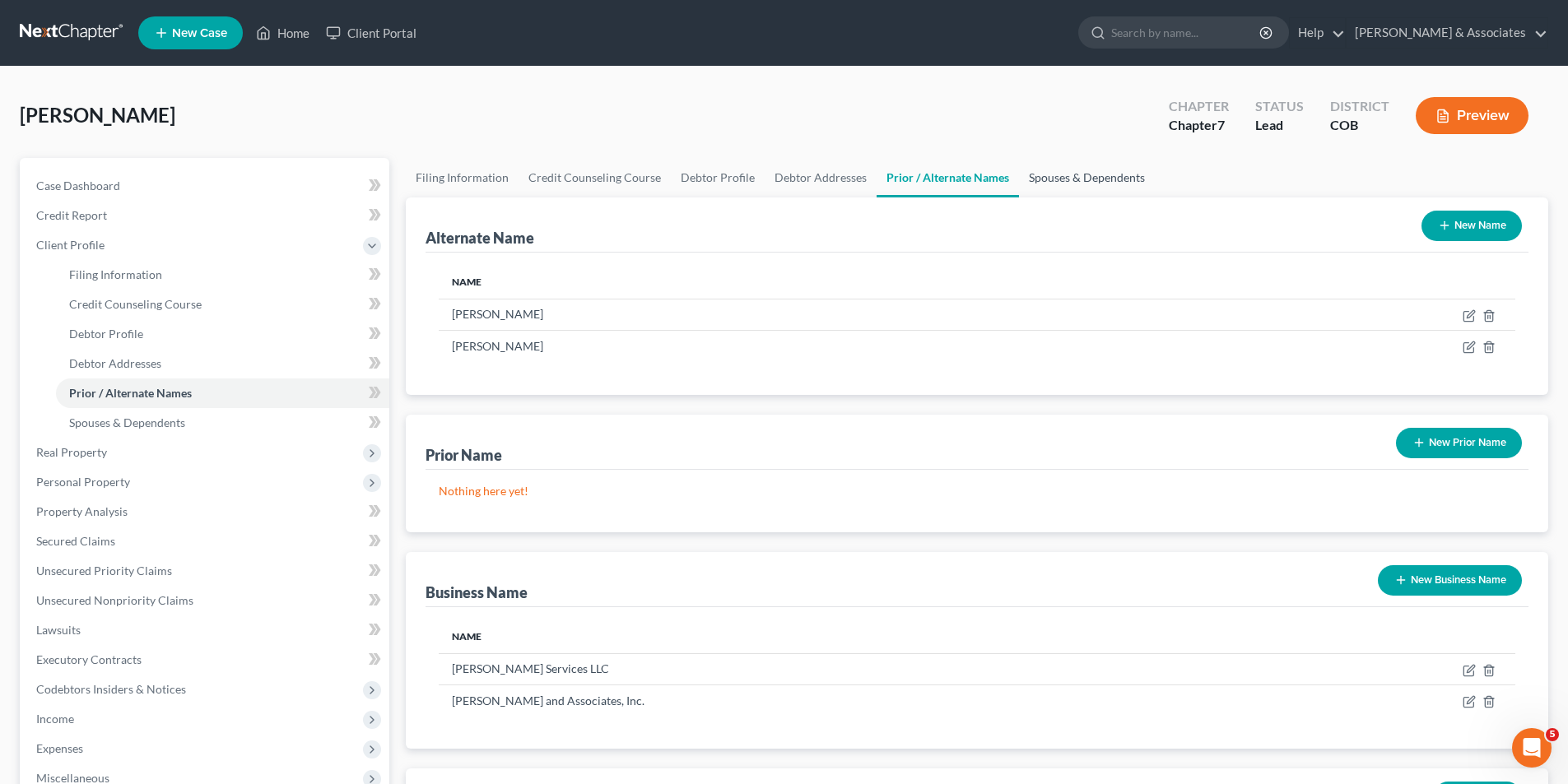
click at [1109, 180] on link "Spouses & Dependents" at bounding box center [1087, 177] width 136 height 40
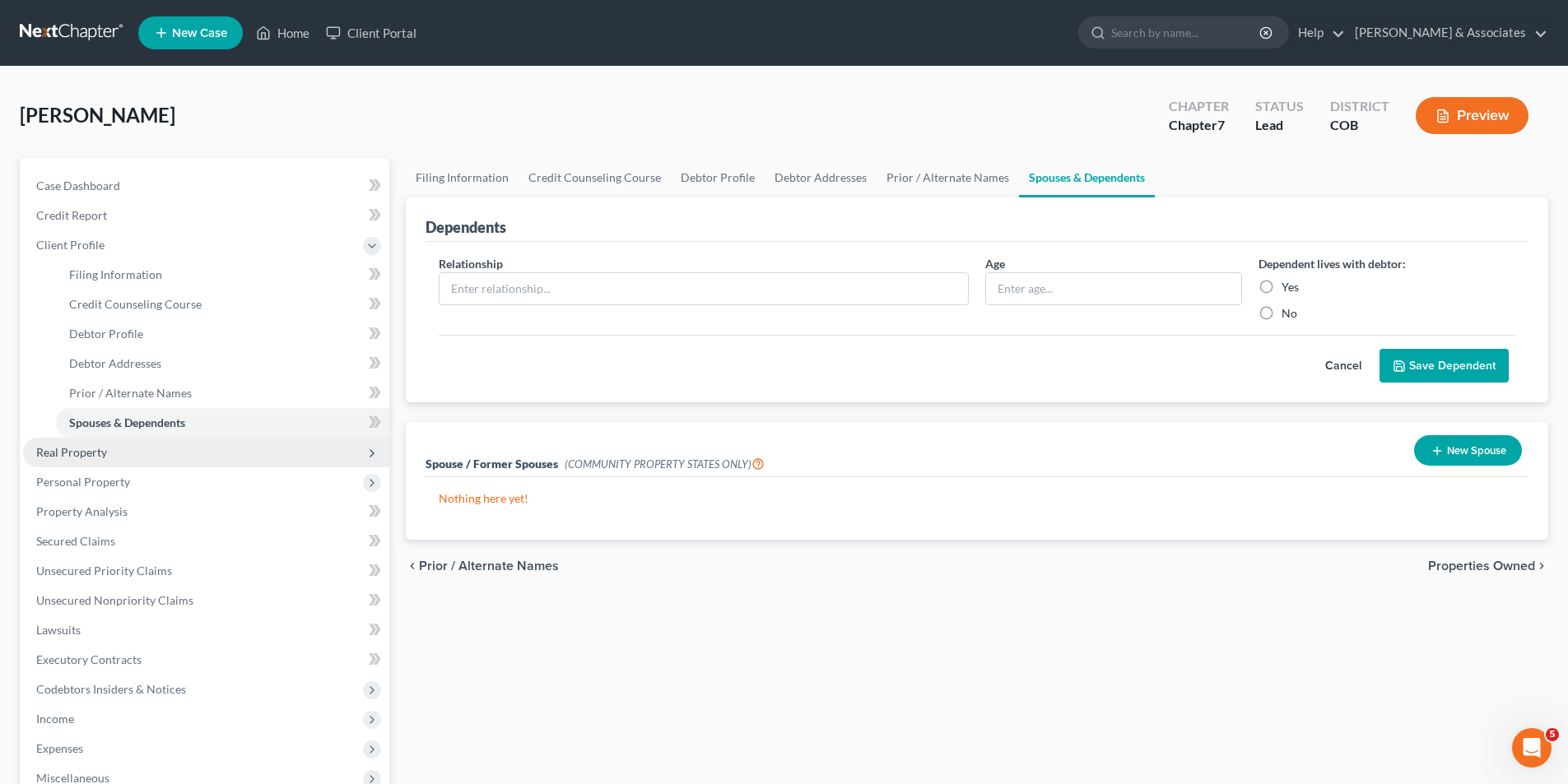
click at [74, 449] on span "Real Property" at bounding box center [71, 451] width 71 height 14
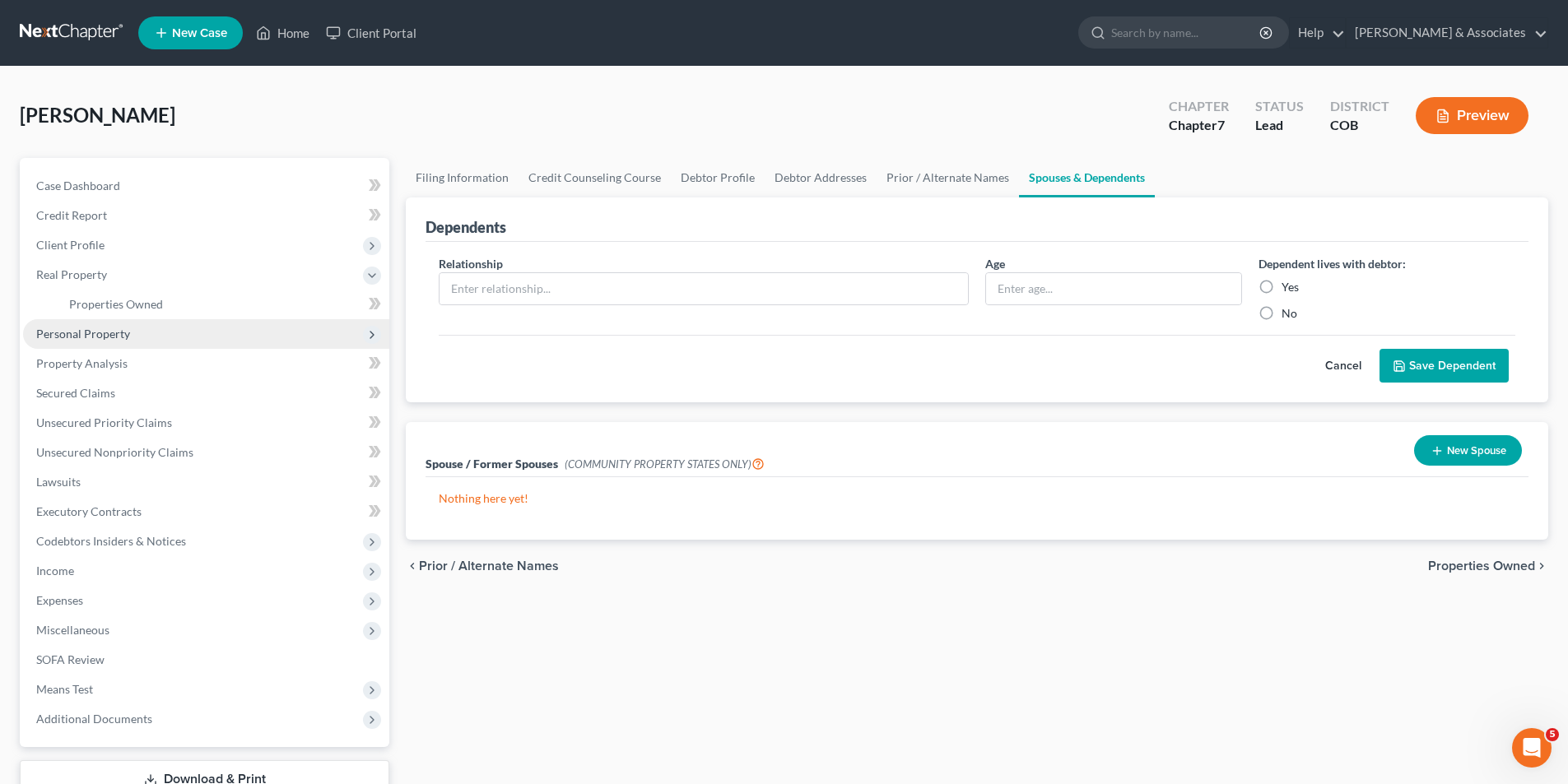
click at [82, 331] on span "Personal Property" at bounding box center [83, 334] width 93 height 14
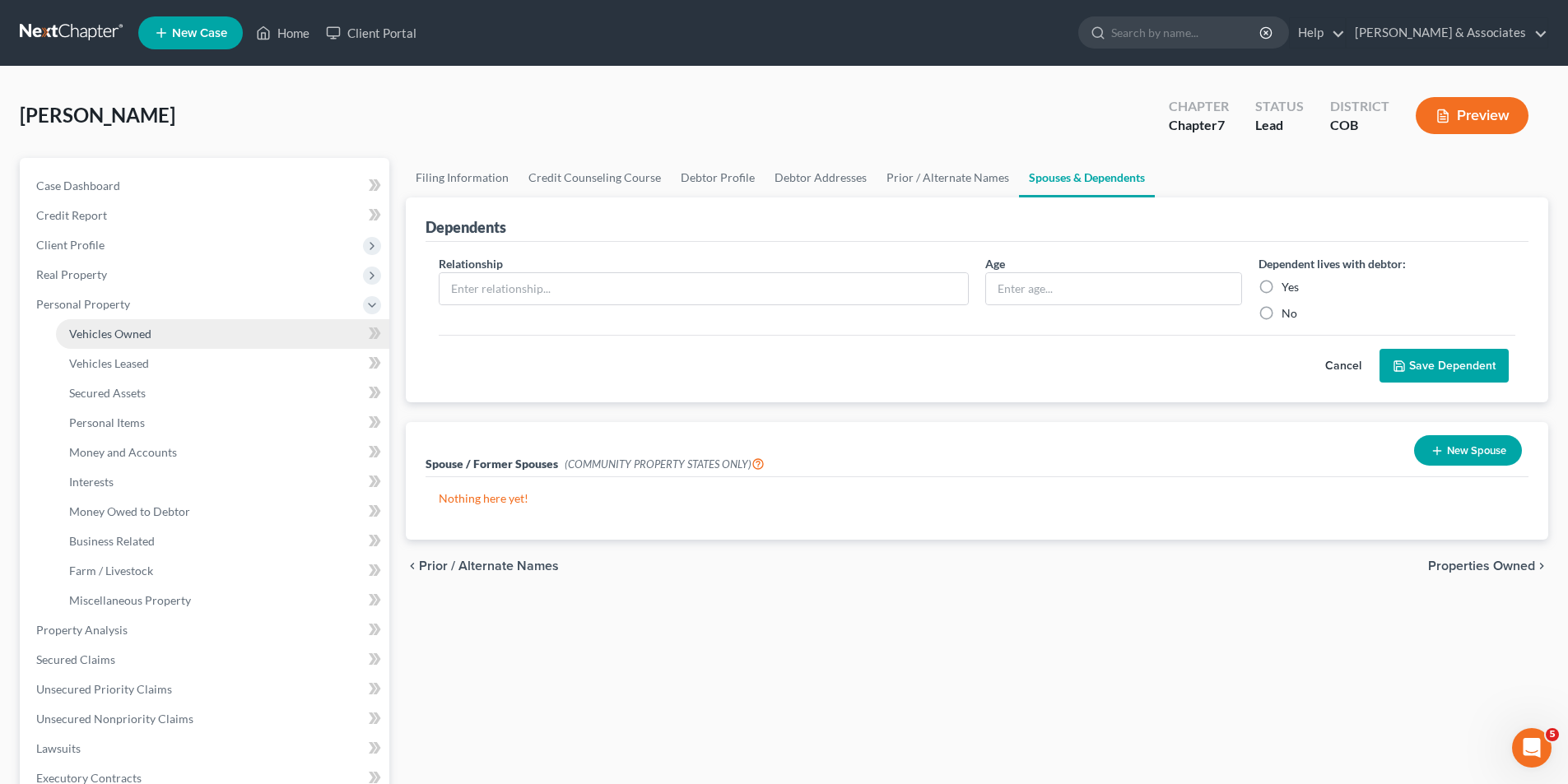
click at [83, 331] on span "Vehicles Owned" at bounding box center [110, 334] width 83 height 14
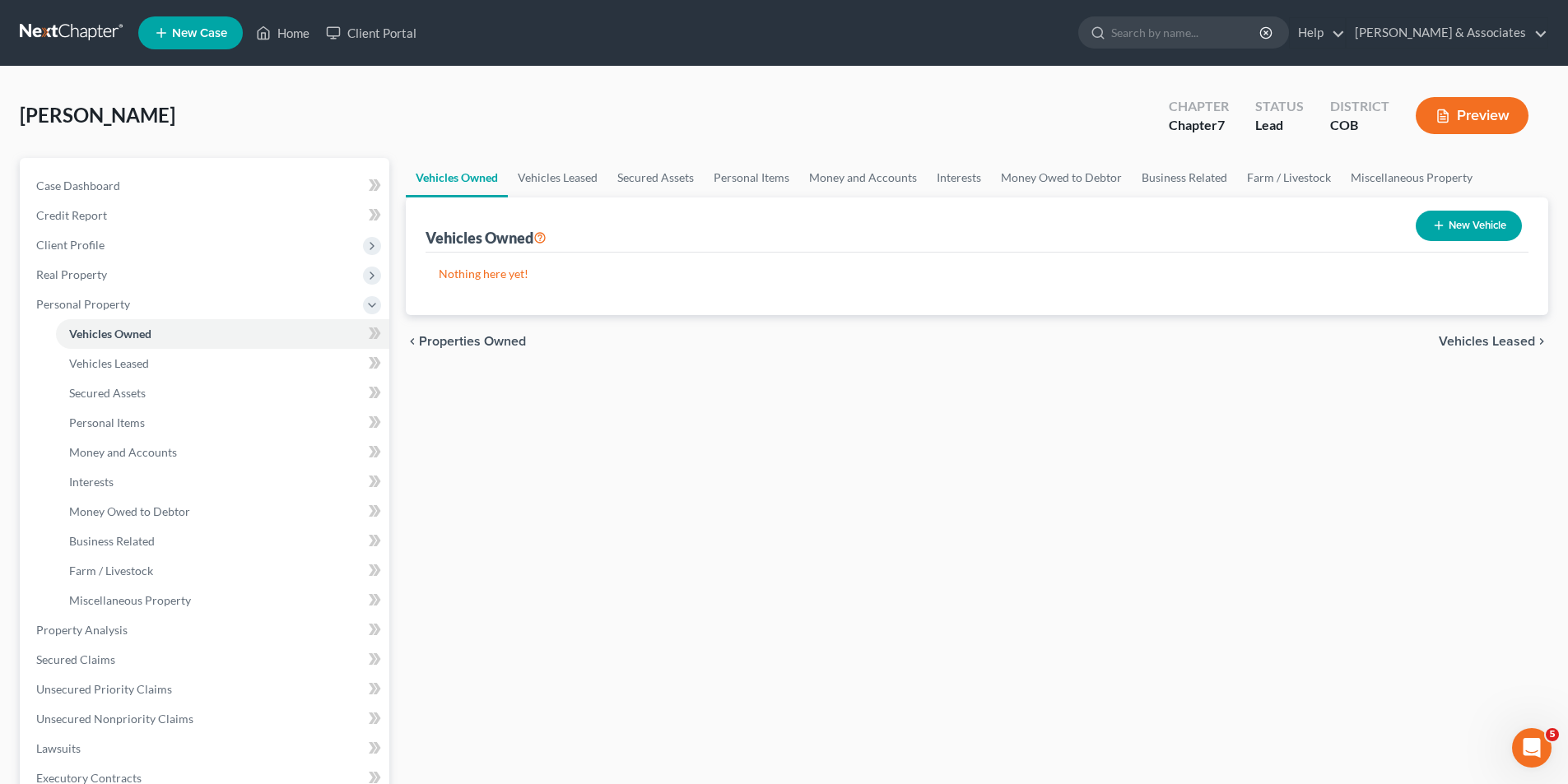
click at [1463, 234] on button "New Vehicle" at bounding box center [1468, 225] width 106 height 30
select select "0"
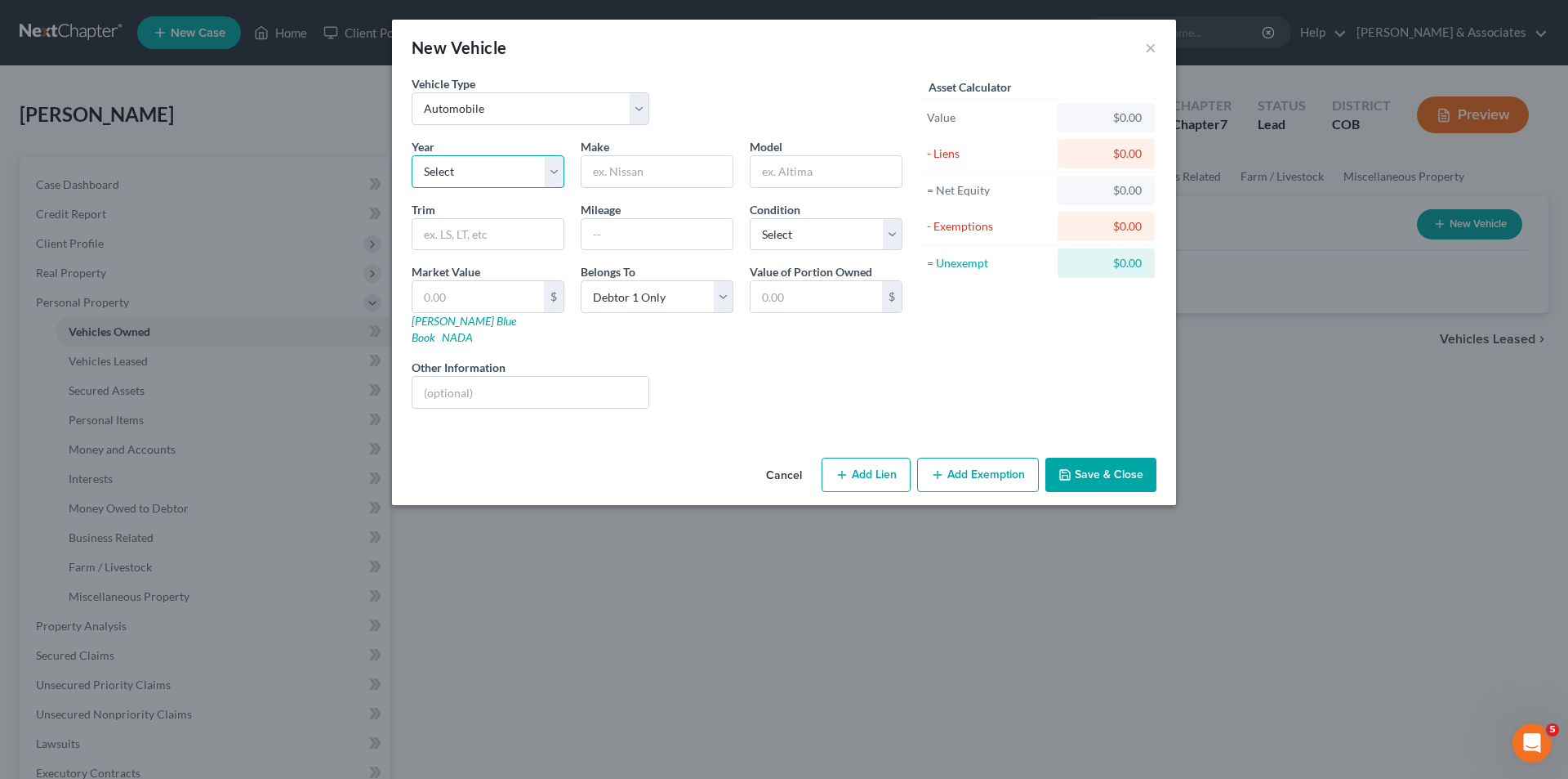
click at [555, 172] on select "Select 2026 2025 2024 2023 2022 2021 2020 2019 2018 2017 2016 2015 2014 2013 20…" at bounding box center [488, 172] width 153 height 33
select select "5"
click at [412, 156] on select "Select 2026 2025 2024 2023 2022 2021 2020 2019 2018 2017 2016 2015 2014 2013 20…" at bounding box center [488, 172] width 153 height 33
click at [612, 168] on input "text" at bounding box center [657, 171] width 151 height 31
type input "Dodge"
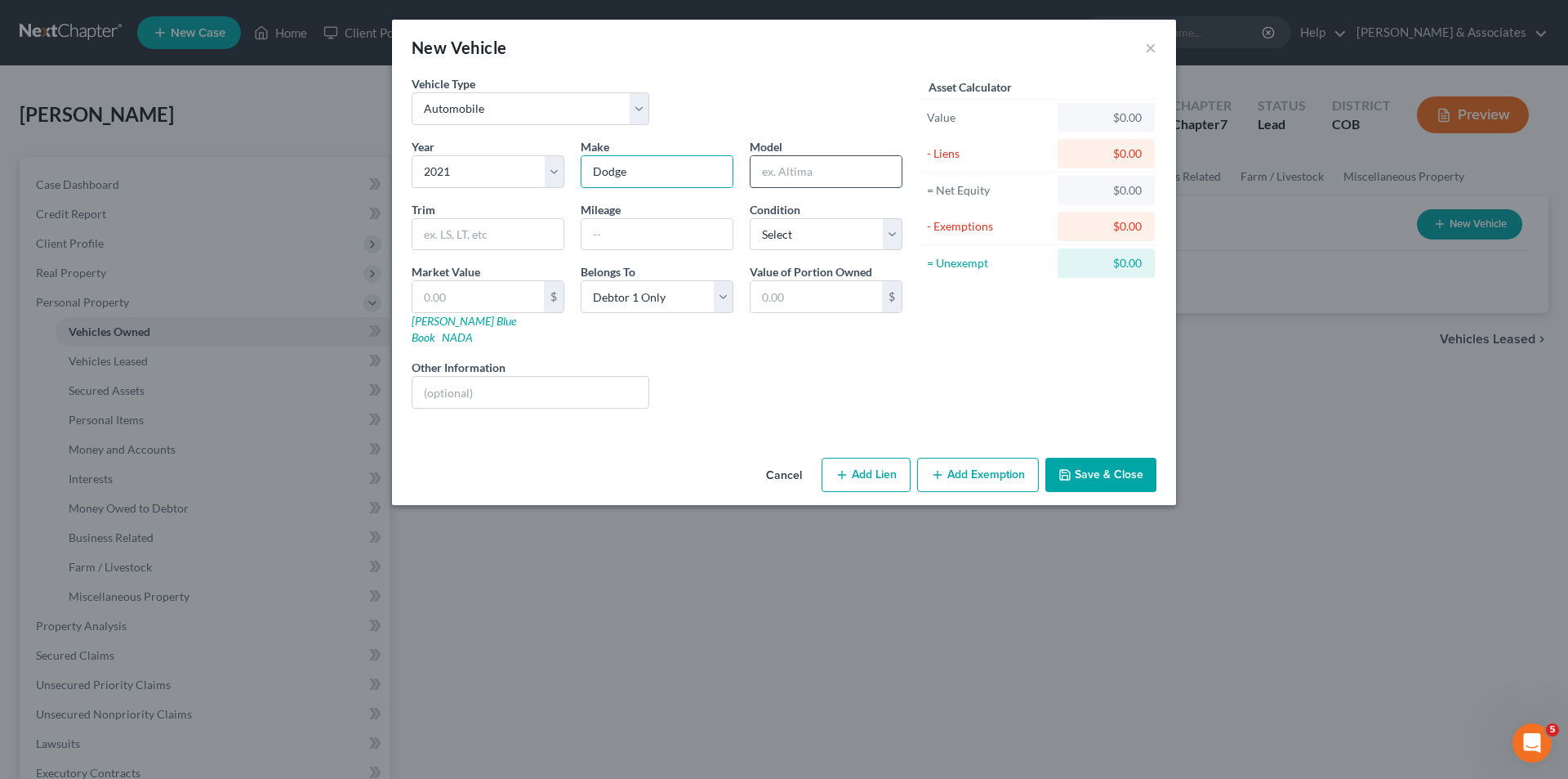
click at [781, 164] on input "text" at bounding box center [826, 171] width 151 height 31
type input "Ram Truck"
click at [612, 236] on input "text" at bounding box center [657, 235] width 151 height 31
type input "87354"
click at [889, 230] on select "Select Excellent Very Good Good Fair Poor" at bounding box center [826, 235] width 153 height 33
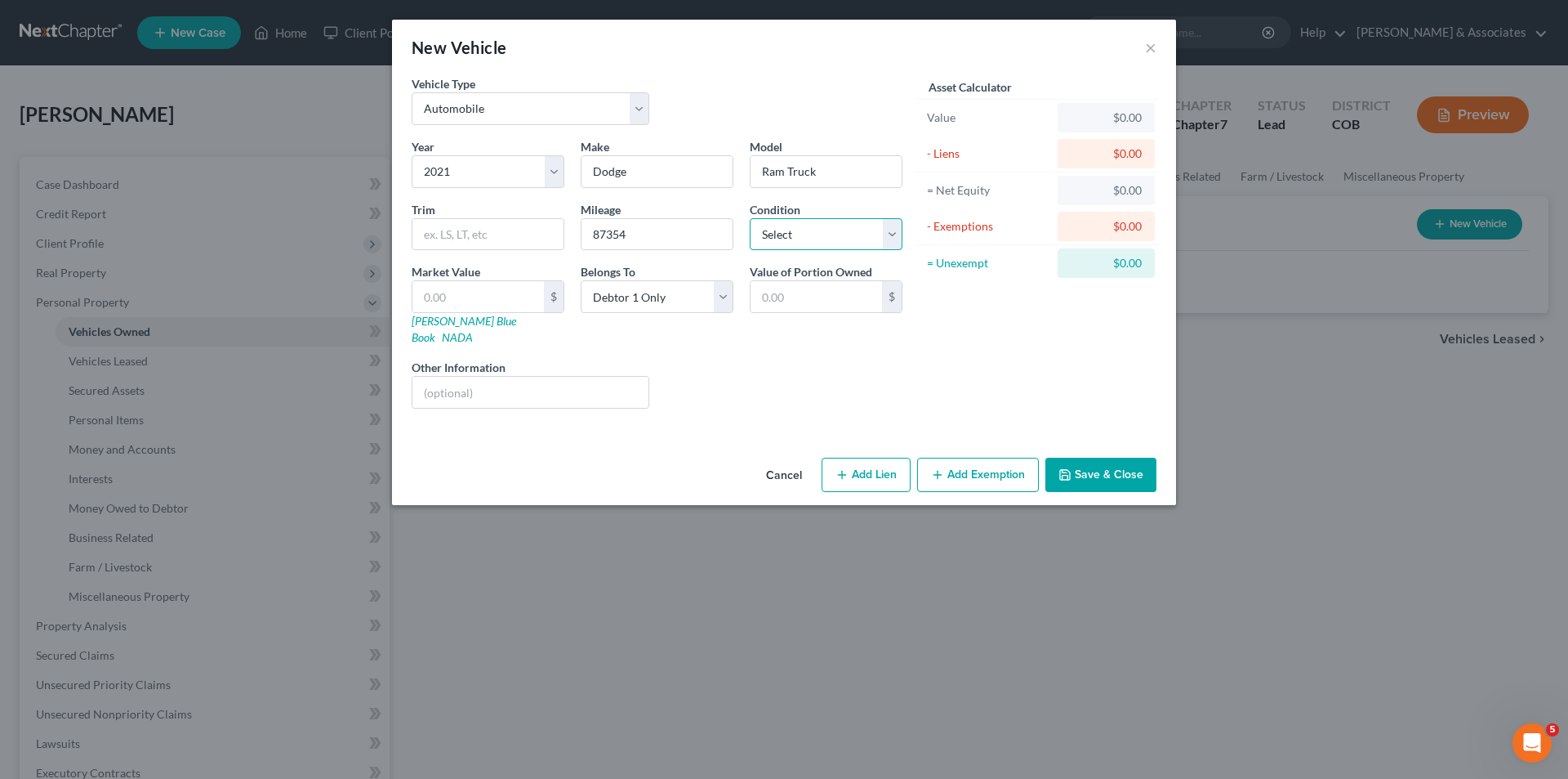
select select "3"
click at [750, 218] on select "Select Excellent Very Good Good Fair Poor" at bounding box center [826, 235] width 153 height 33
click at [433, 294] on input "text" at bounding box center [478, 297] width 131 height 31
click at [801, 384] on div "Liens Select" at bounding box center [784, 384] width 254 height 50
click at [425, 295] on input "text" at bounding box center [478, 297] width 131 height 31
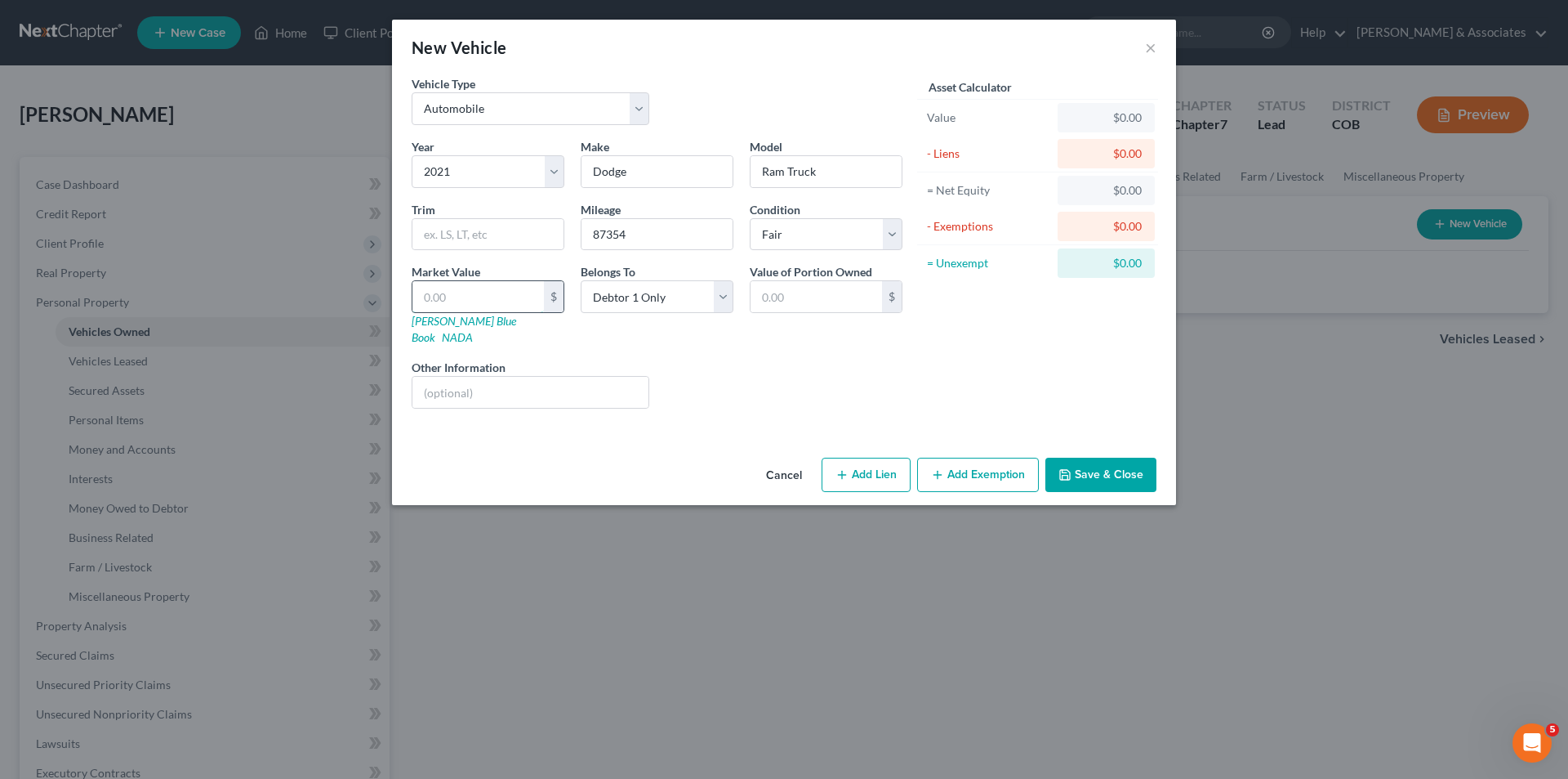
type input "2"
type input "2.00"
type input "21"
type input "21.00"
type input "210"
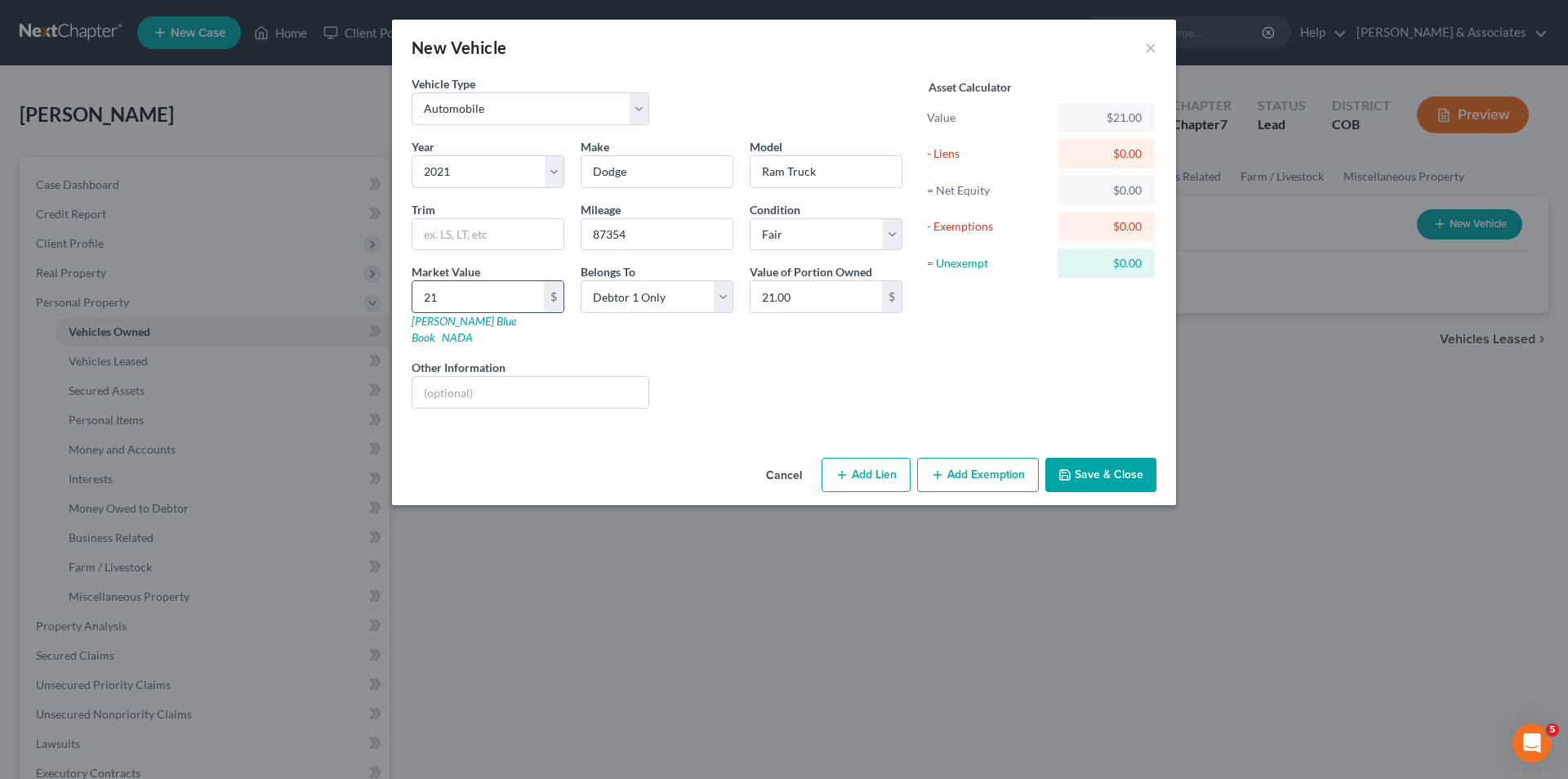
type input "210.00"
type input "2100"
type input "2,100.00"
type input "2,1000"
type input "21,000.00"
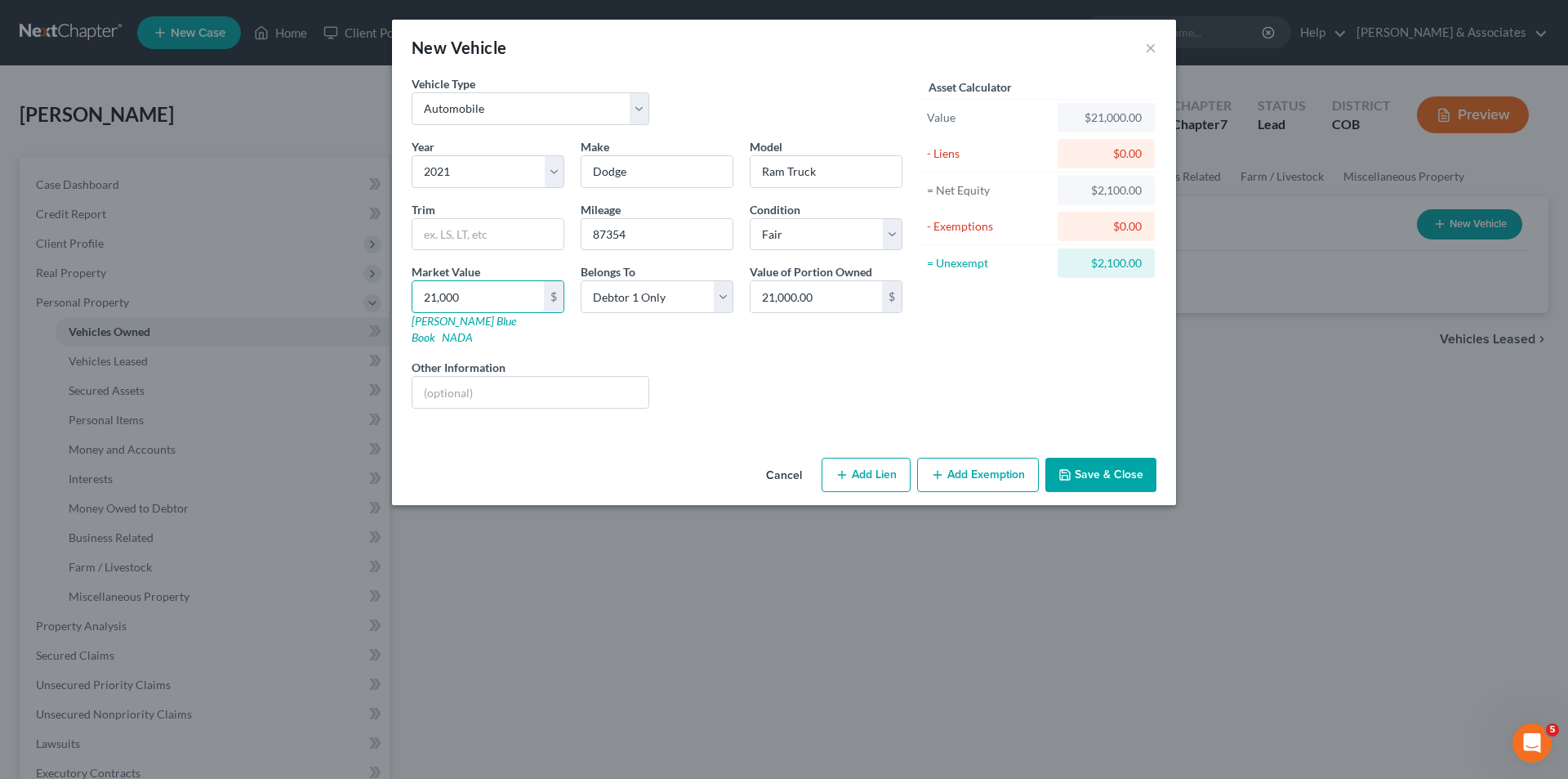
type input "21,000"
click at [969, 463] on button "Add Exemption" at bounding box center [979, 476] width 122 height 35
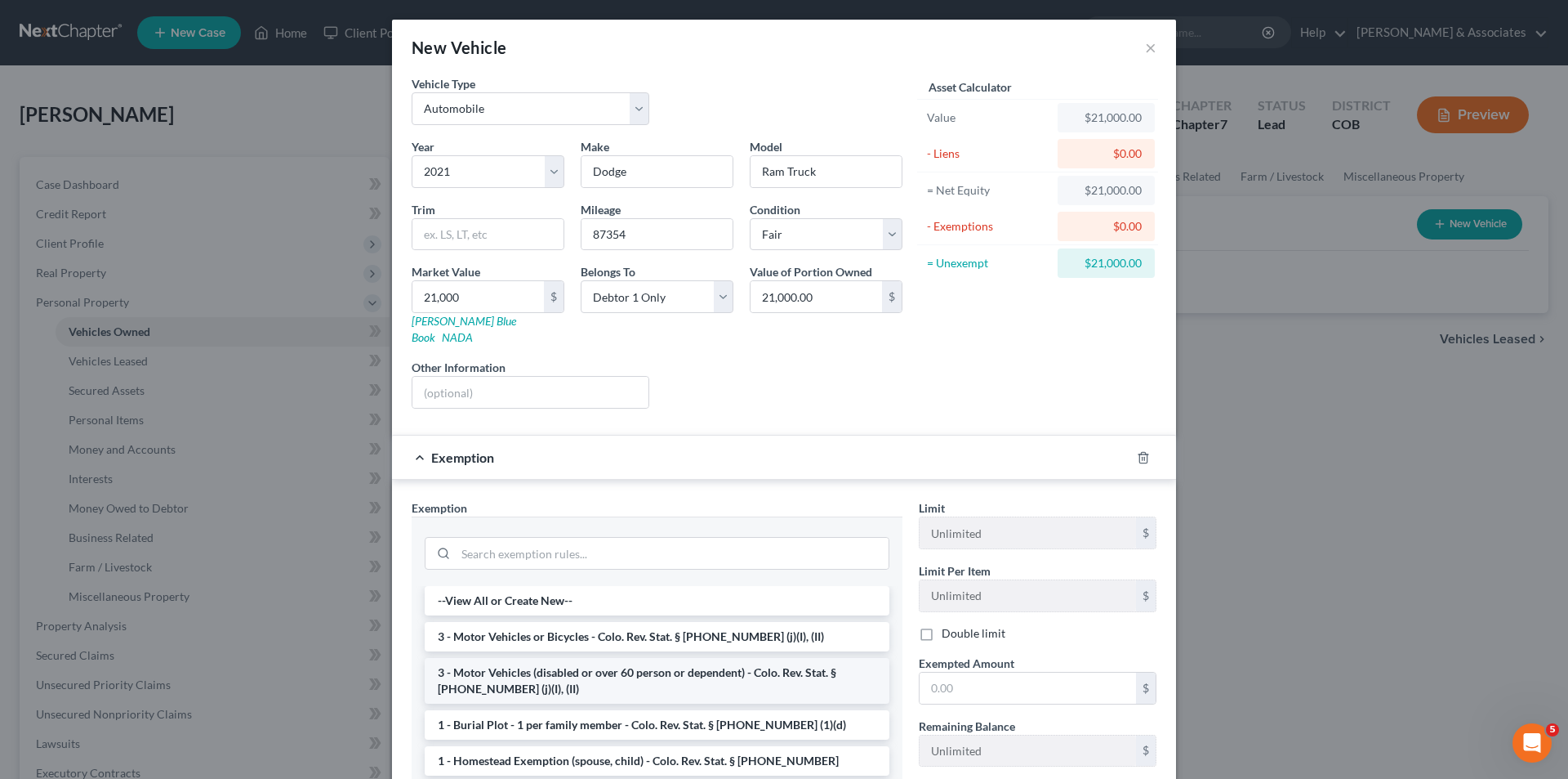
click at [749, 665] on li "3 - Motor Vehicles (disabled or over 60 person or dependent) - Colo. Rev. Stat.…" at bounding box center [657, 680] width 465 height 45
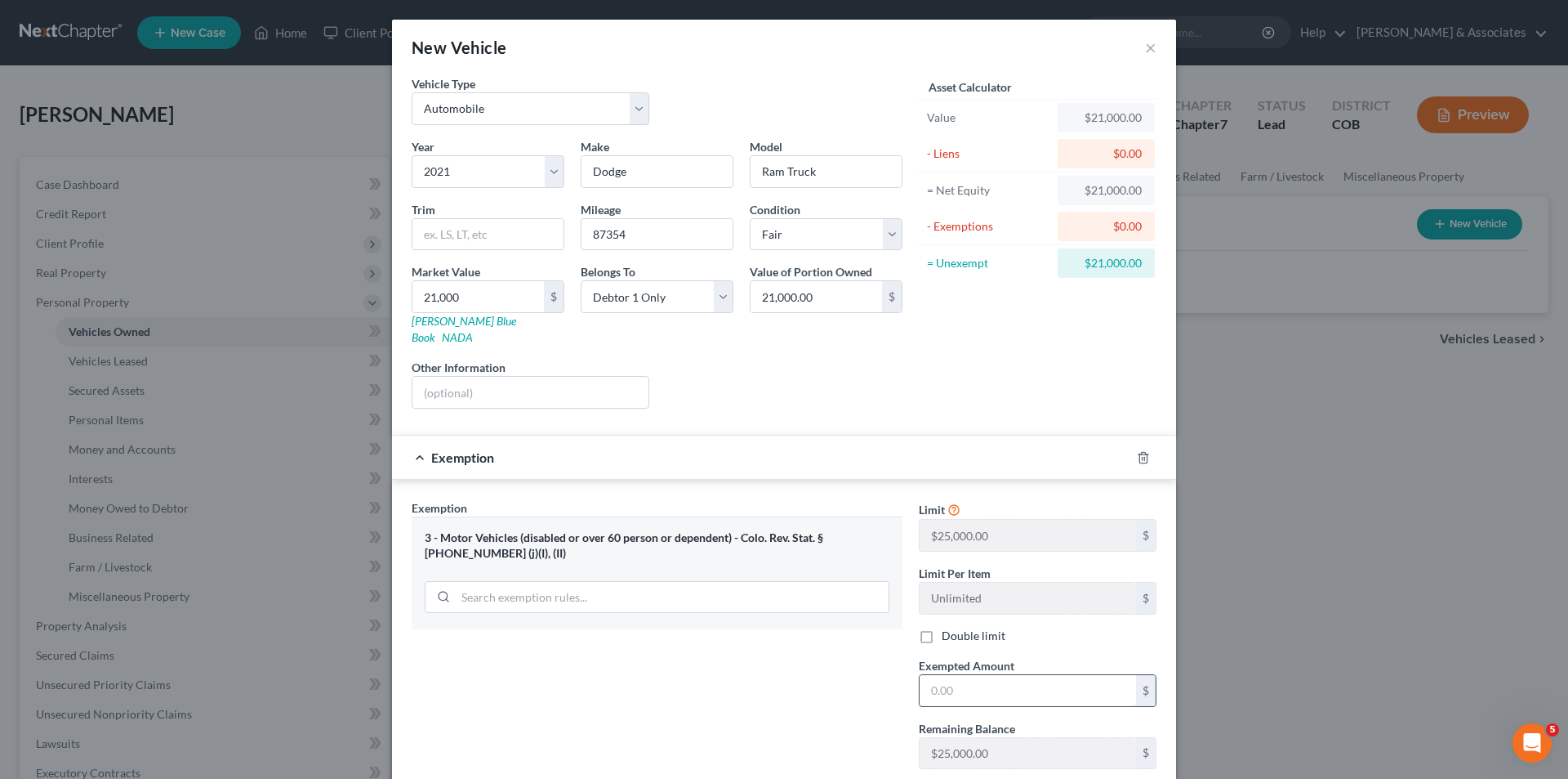
click at [932, 675] on input "text" at bounding box center [1028, 690] width 216 height 31
type input "21,000"
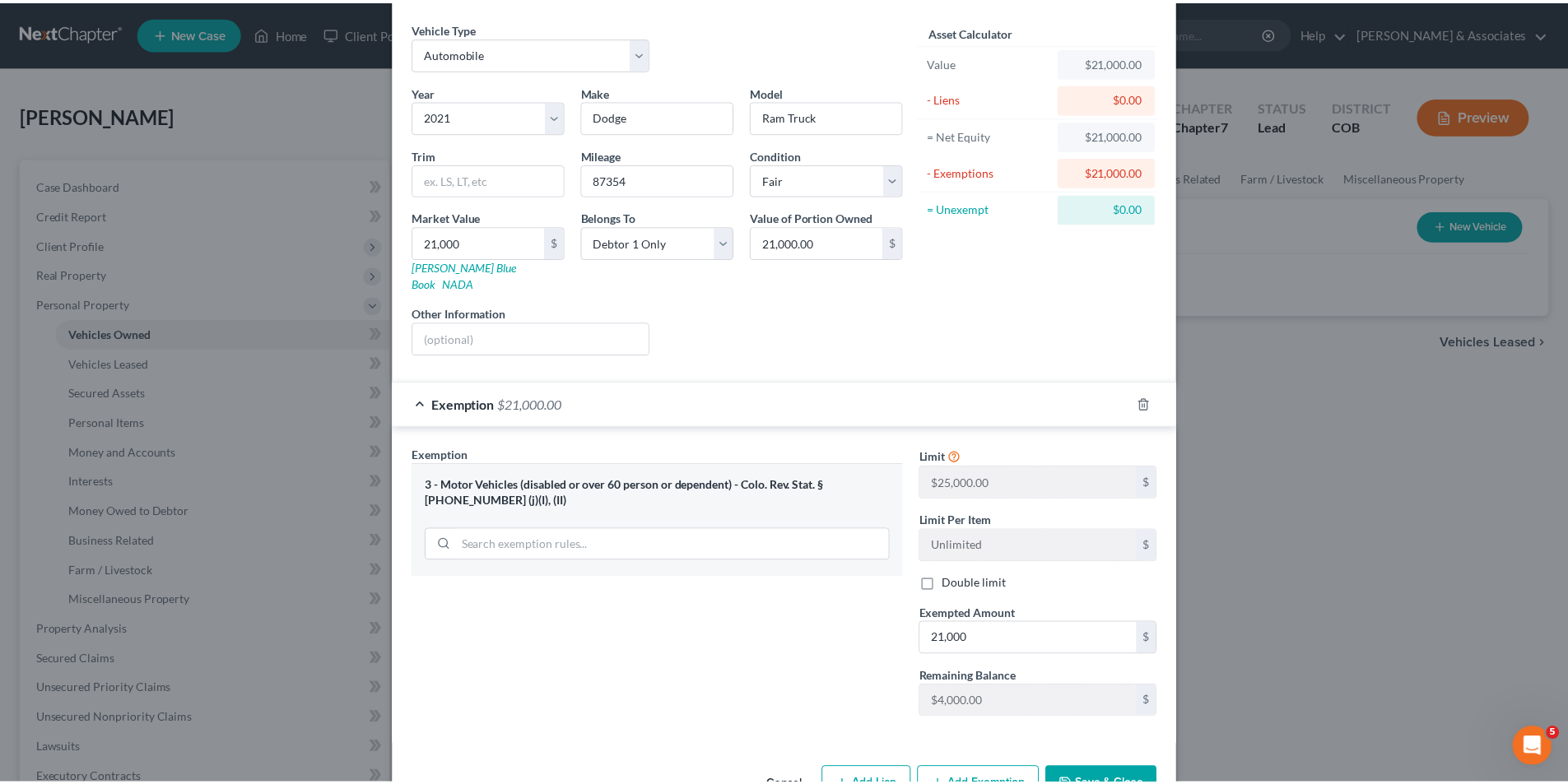
scroll to position [91, 0]
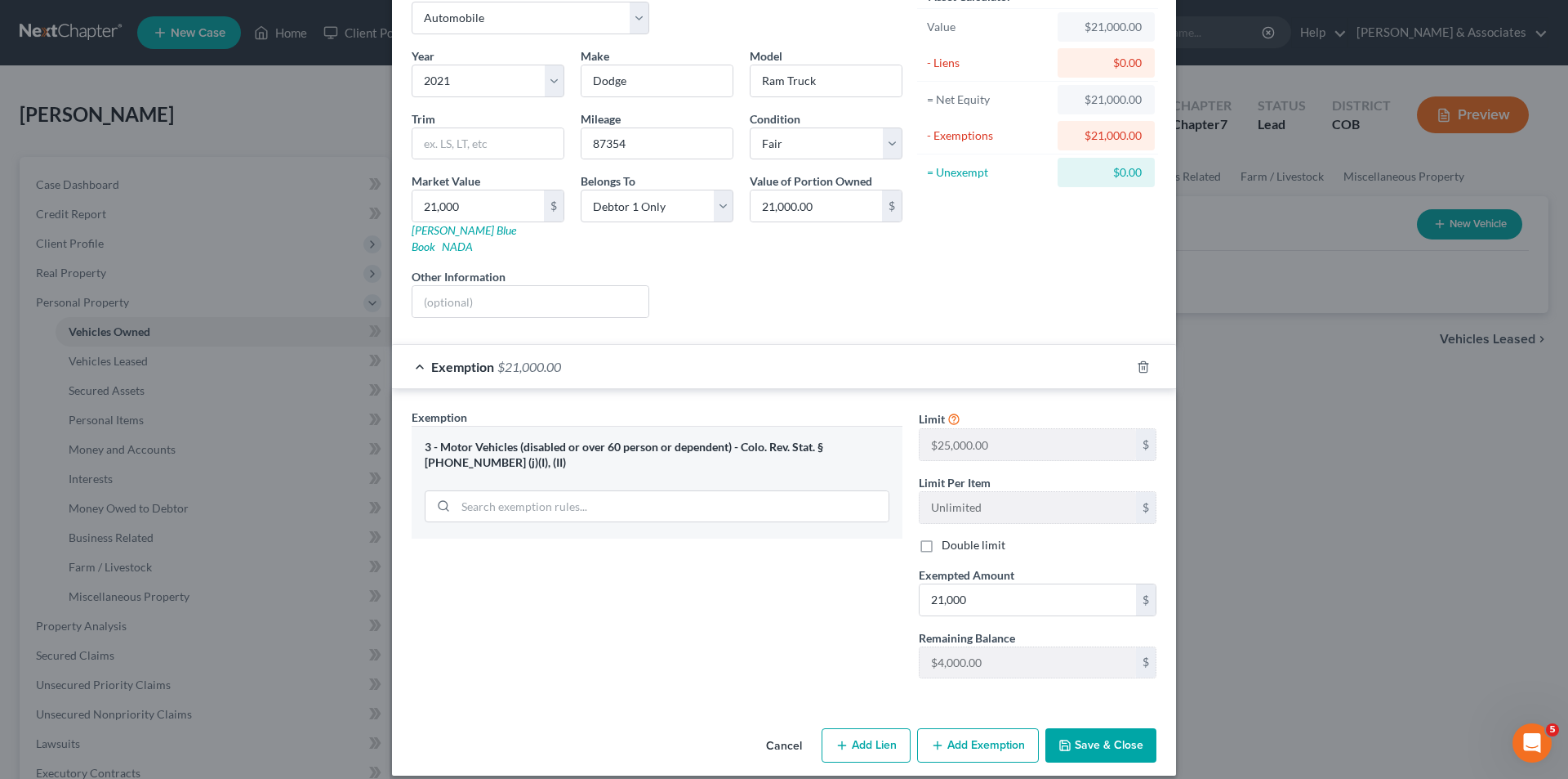
click at [1113, 728] on button "Save & Close" at bounding box center [1100, 745] width 111 height 35
